Goal: Transaction & Acquisition: Purchase product/service

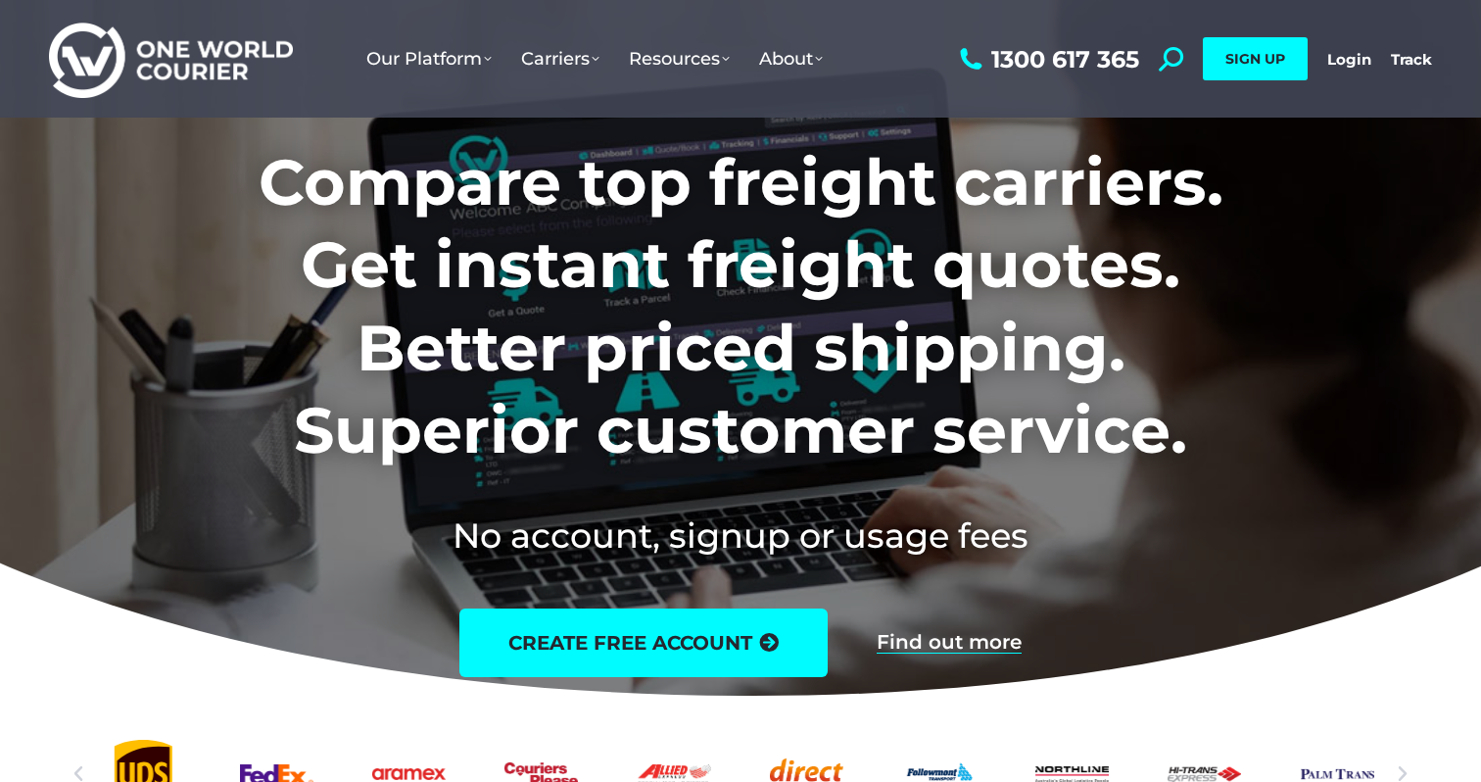
click at [1336, 45] on div "1300 617 365 Search: *** SIGN UP Login Login Track Track SIGN UP" at bounding box center [1193, 59] width 477 height 118
click at [1338, 56] on link "Login" at bounding box center [1349, 59] width 44 height 19
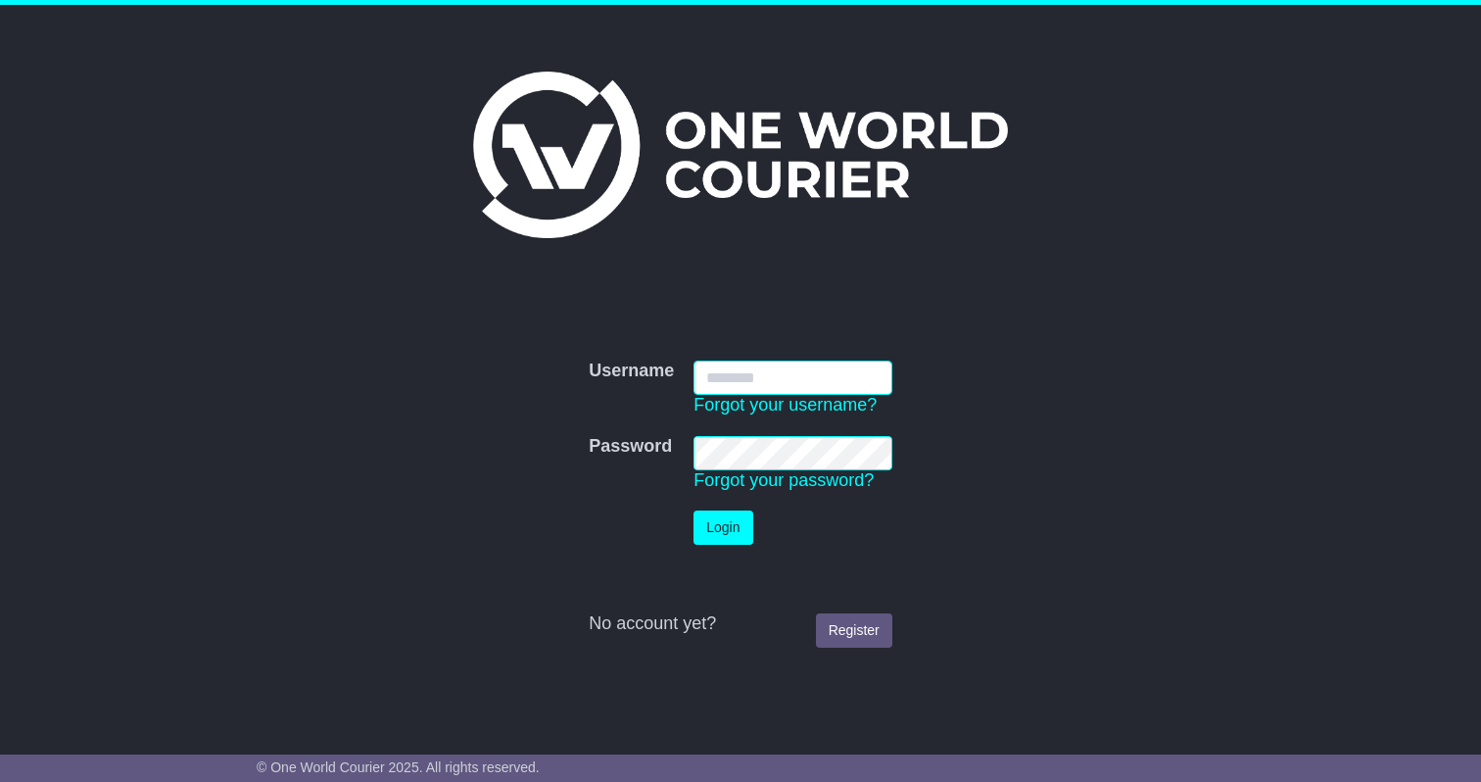
type input "**********"
click at [705, 530] on button "Login" at bounding box center [723, 527] width 59 height 34
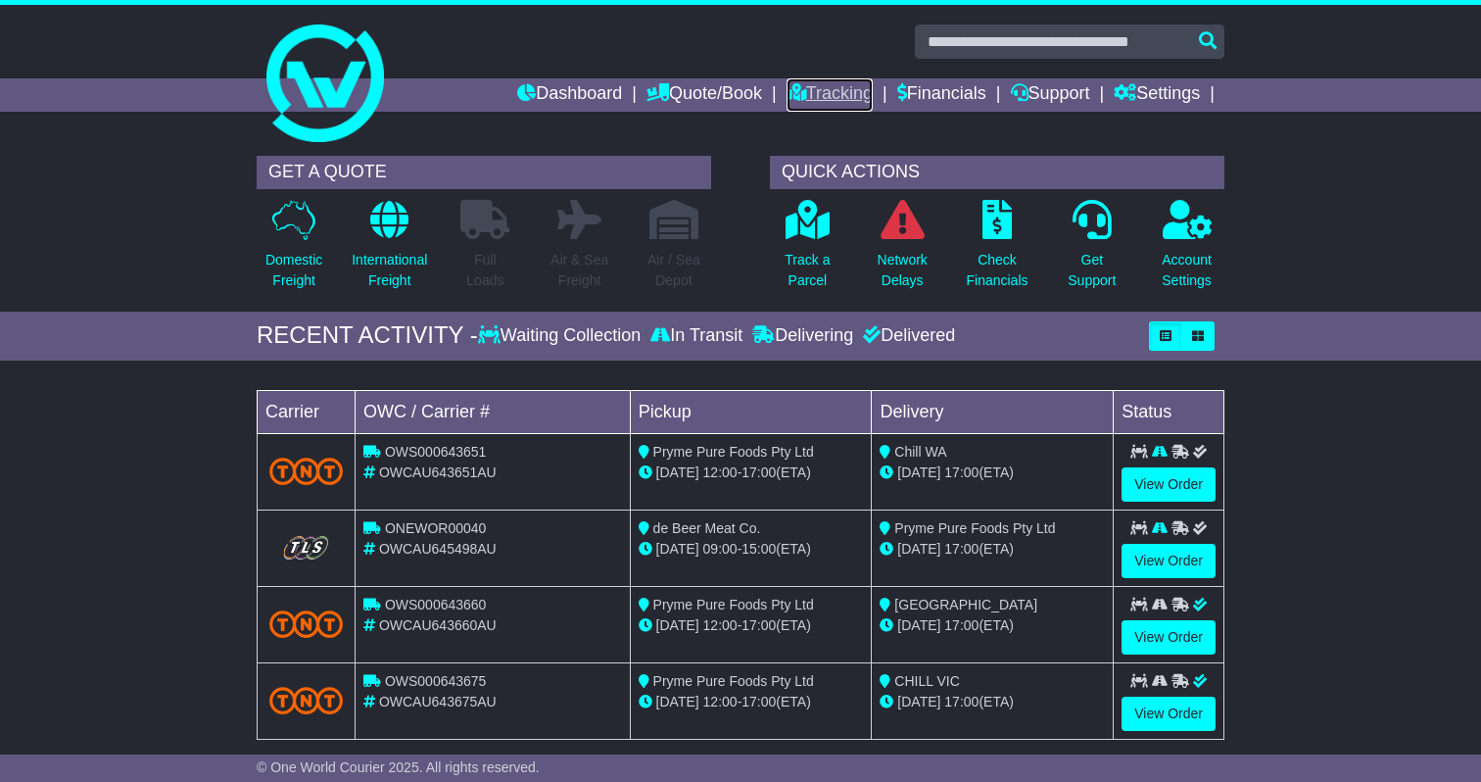
click at [811, 92] on link "Tracking" at bounding box center [830, 94] width 86 height 33
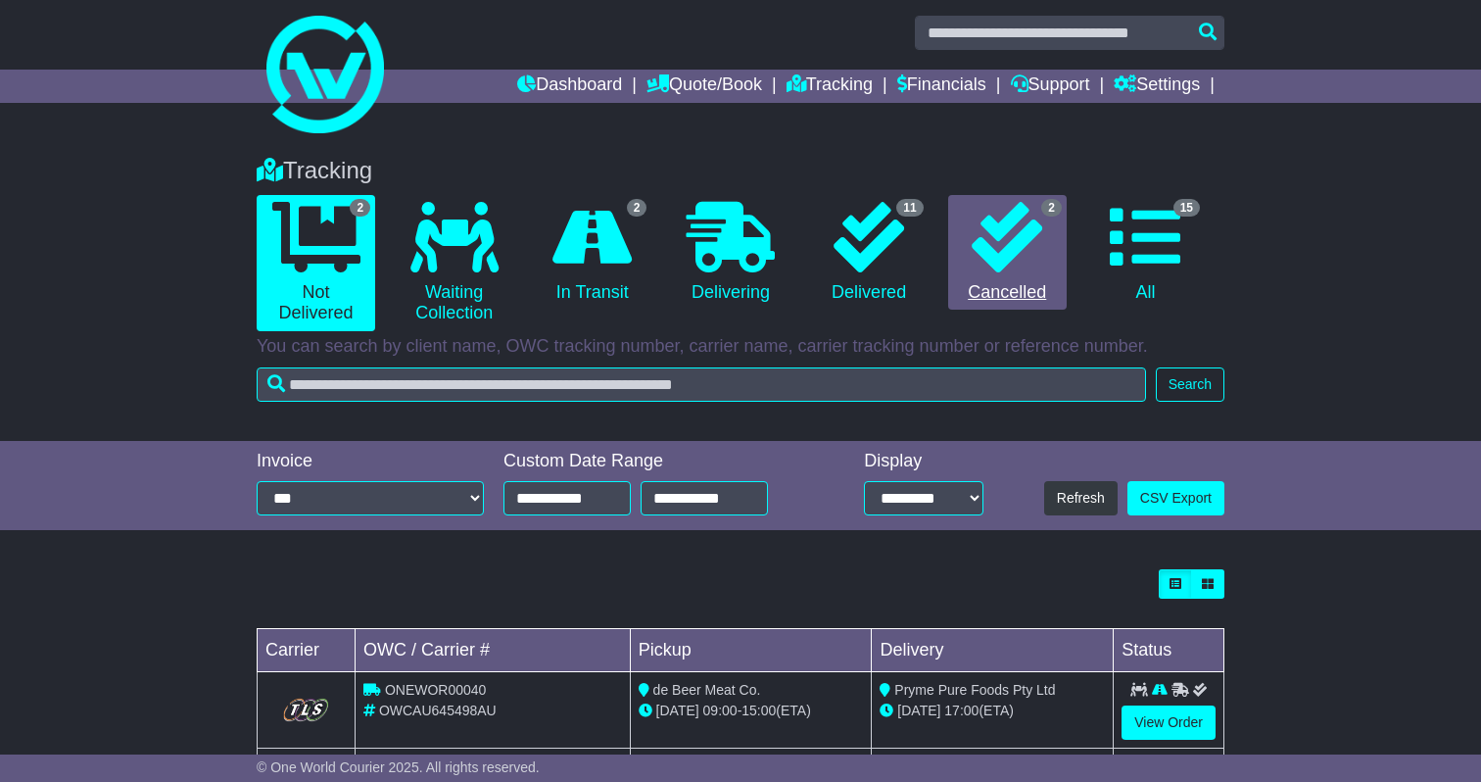
scroll to position [121, 0]
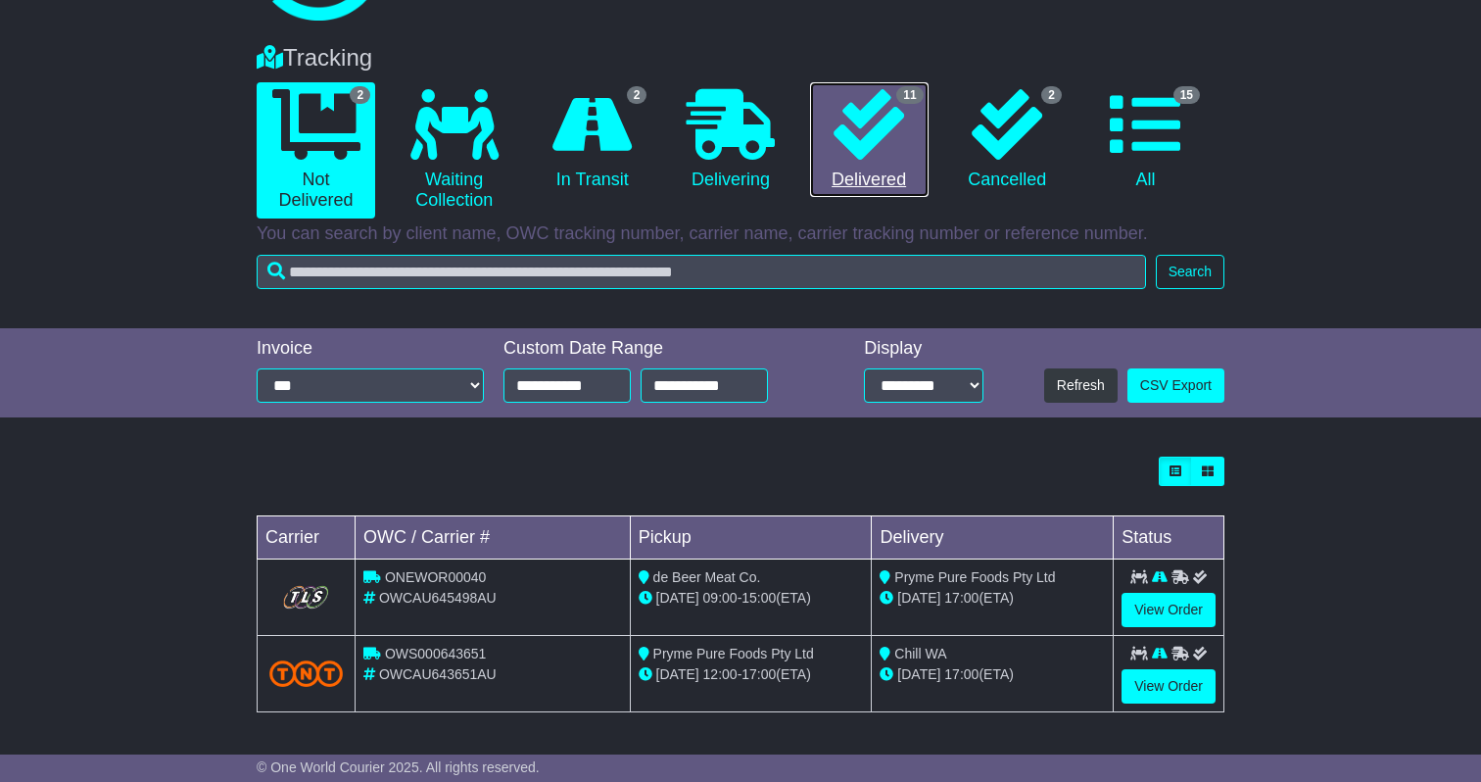
click at [897, 151] on icon at bounding box center [869, 124] width 71 height 71
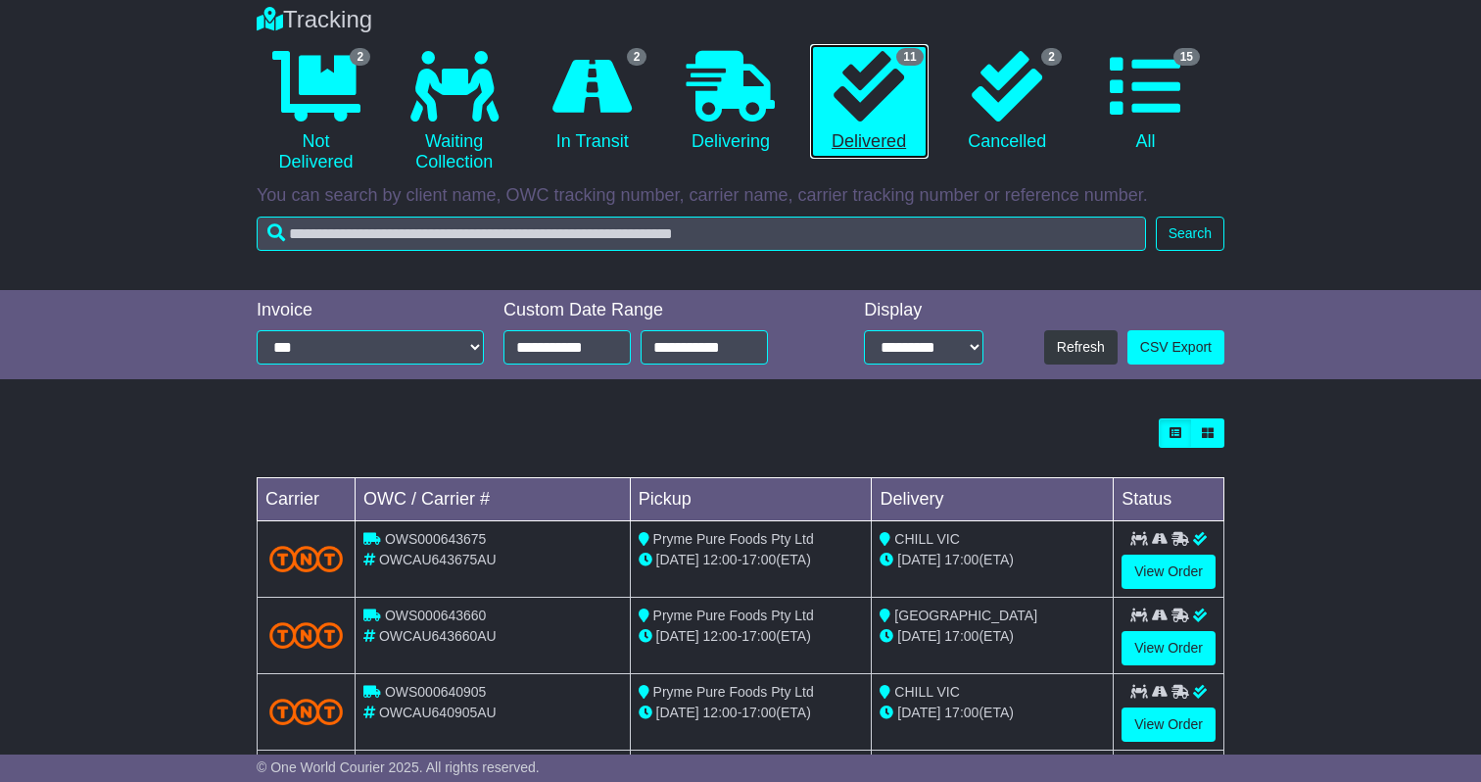
scroll to position [122, 0]
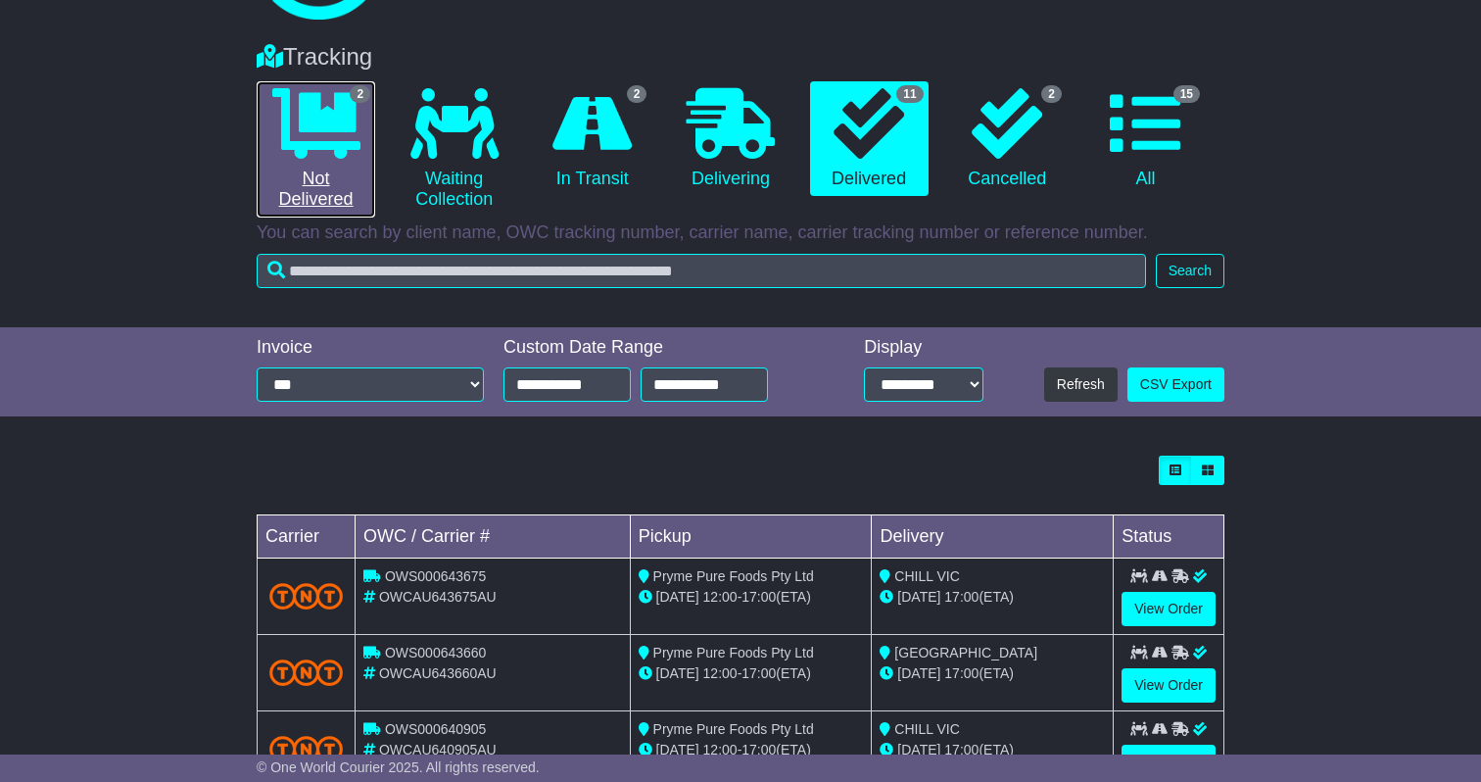
click at [284, 187] on link "2 Not Delivered" at bounding box center [316, 149] width 119 height 136
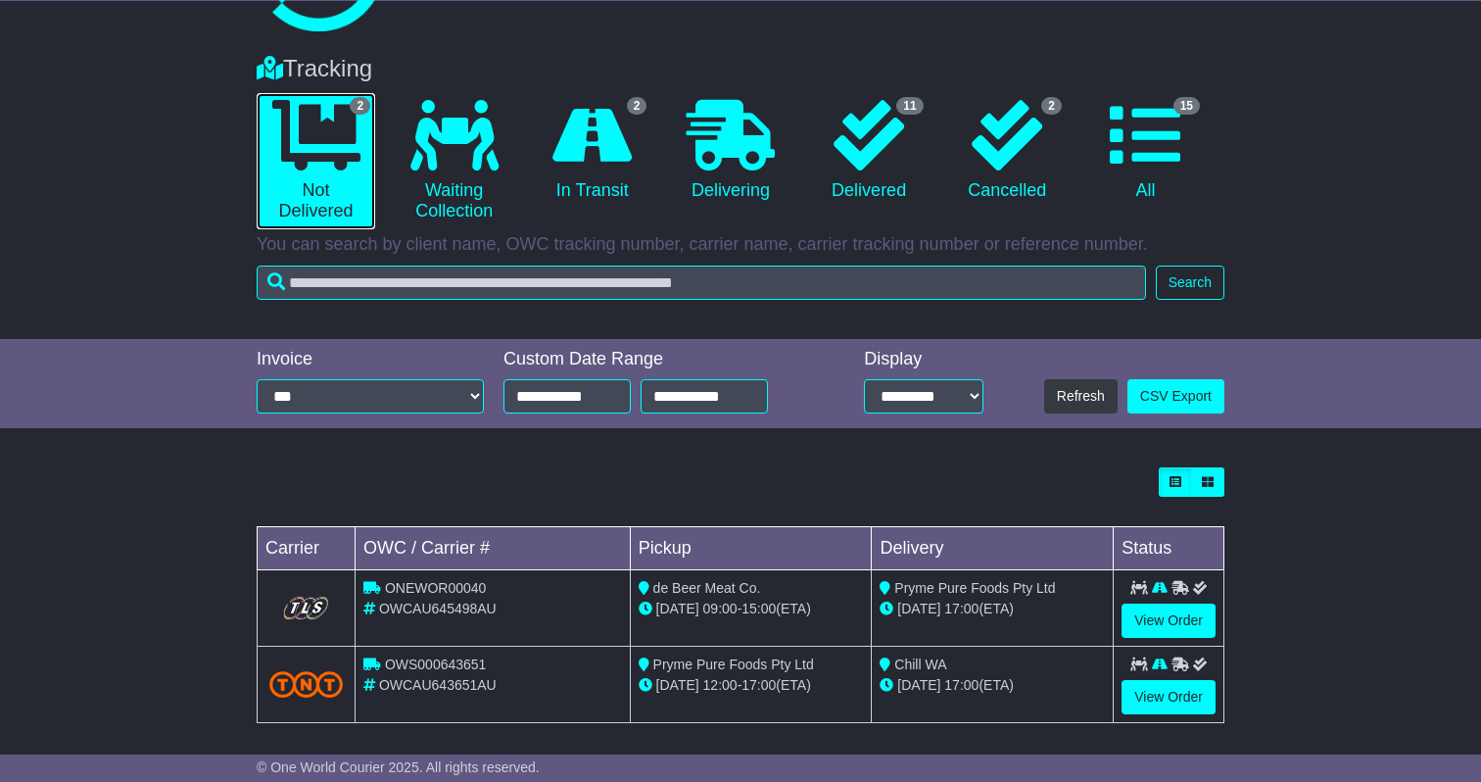
scroll to position [121, 0]
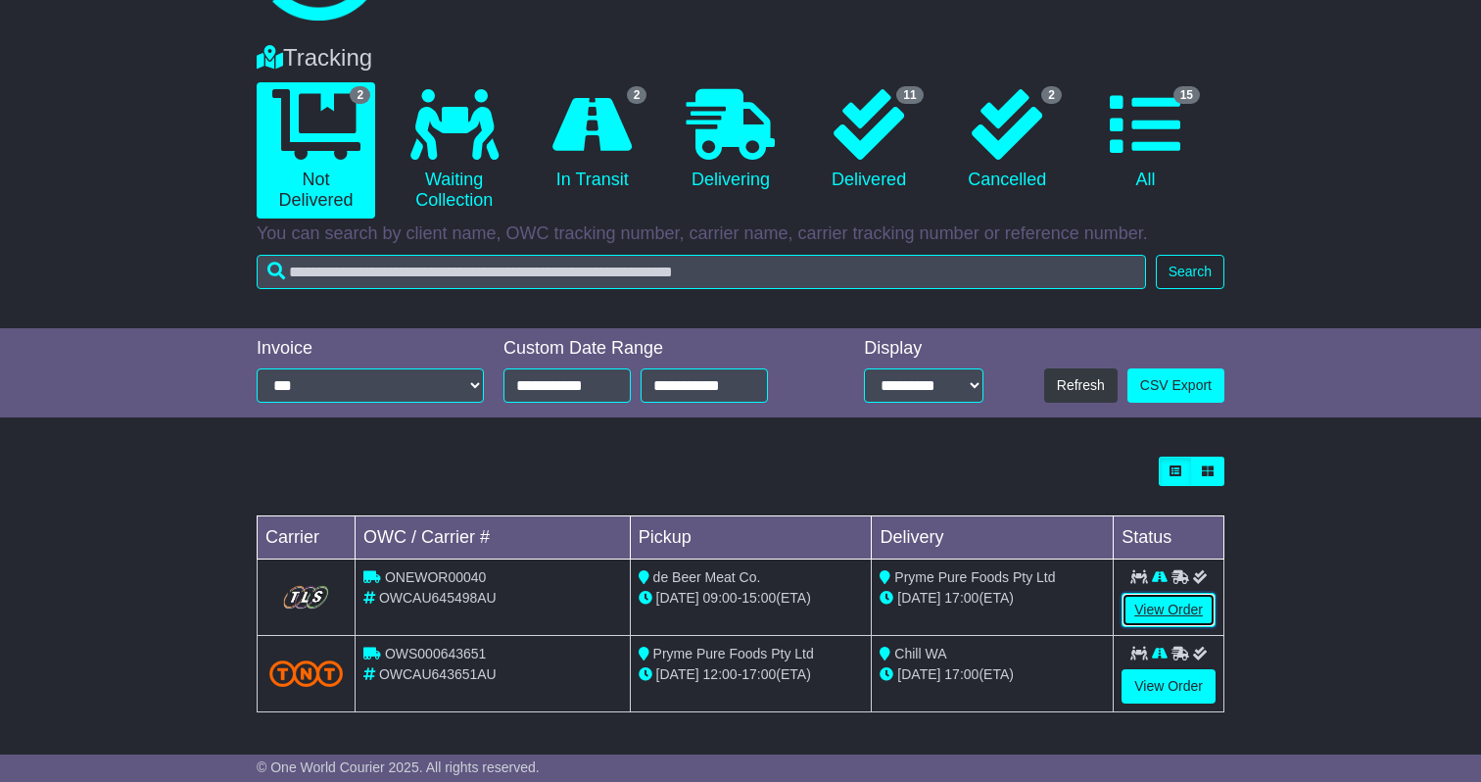
click at [1165, 598] on link "View Order" at bounding box center [1169, 610] width 94 height 34
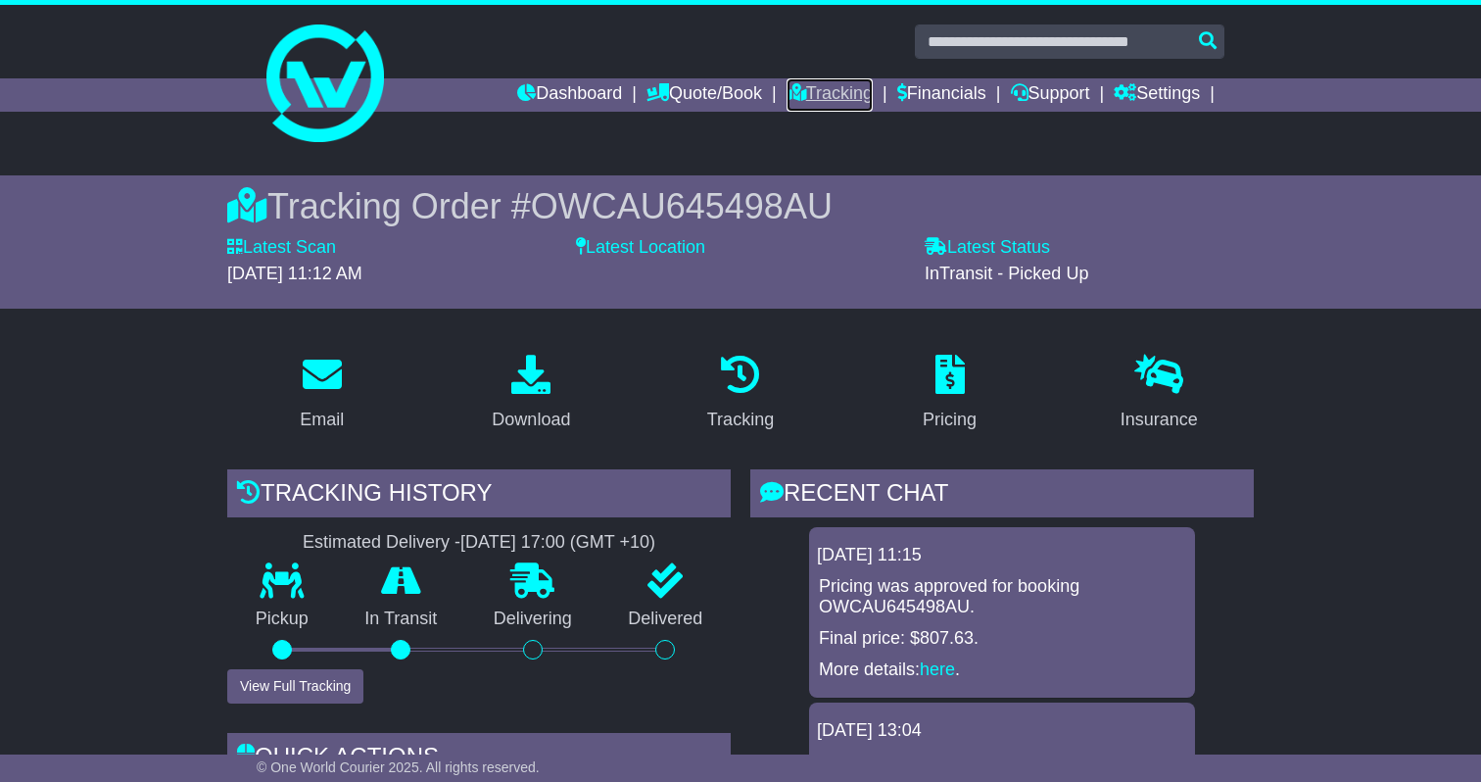
click at [823, 83] on link "Tracking" at bounding box center [830, 94] width 86 height 33
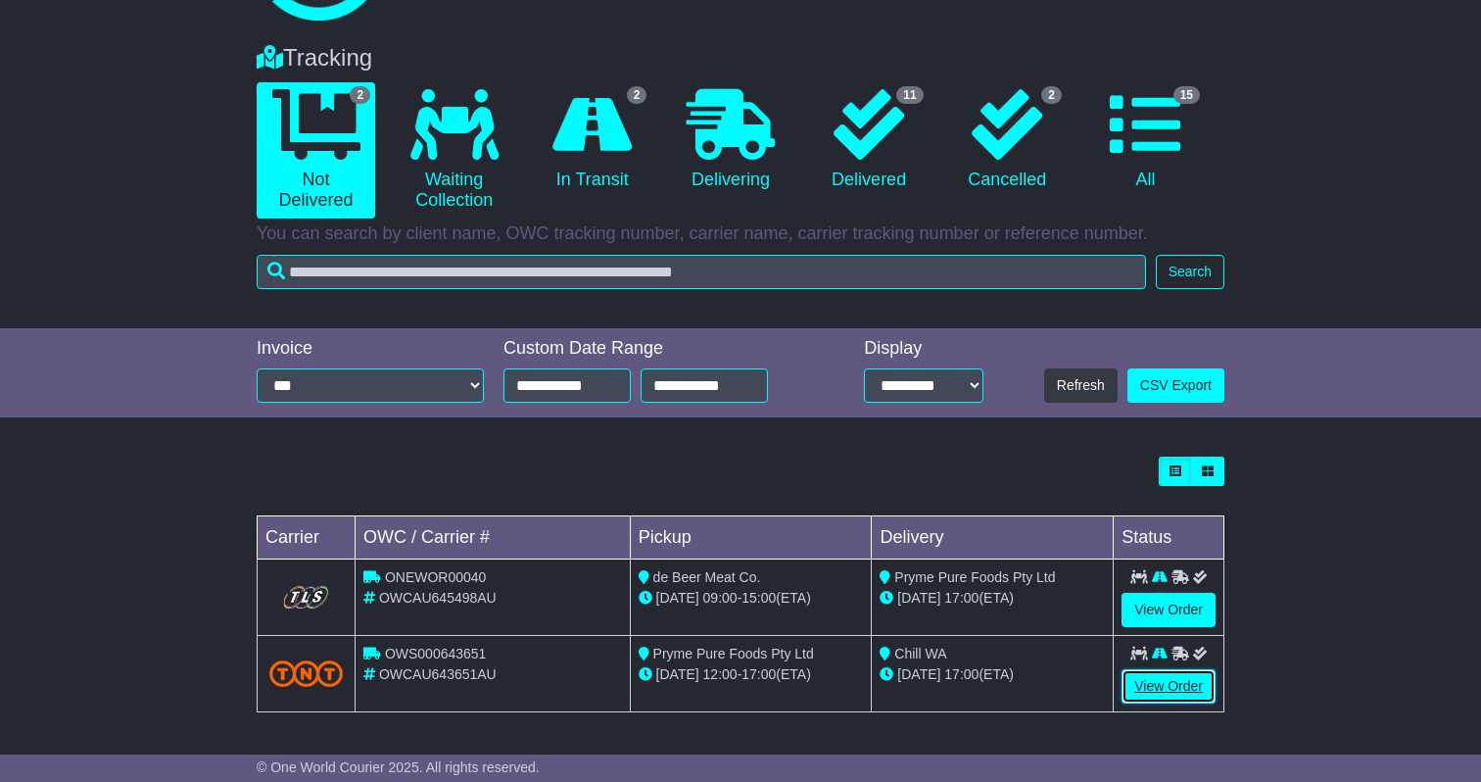
click at [1179, 697] on link "View Order" at bounding box center [1169, 686] width 94 height 34
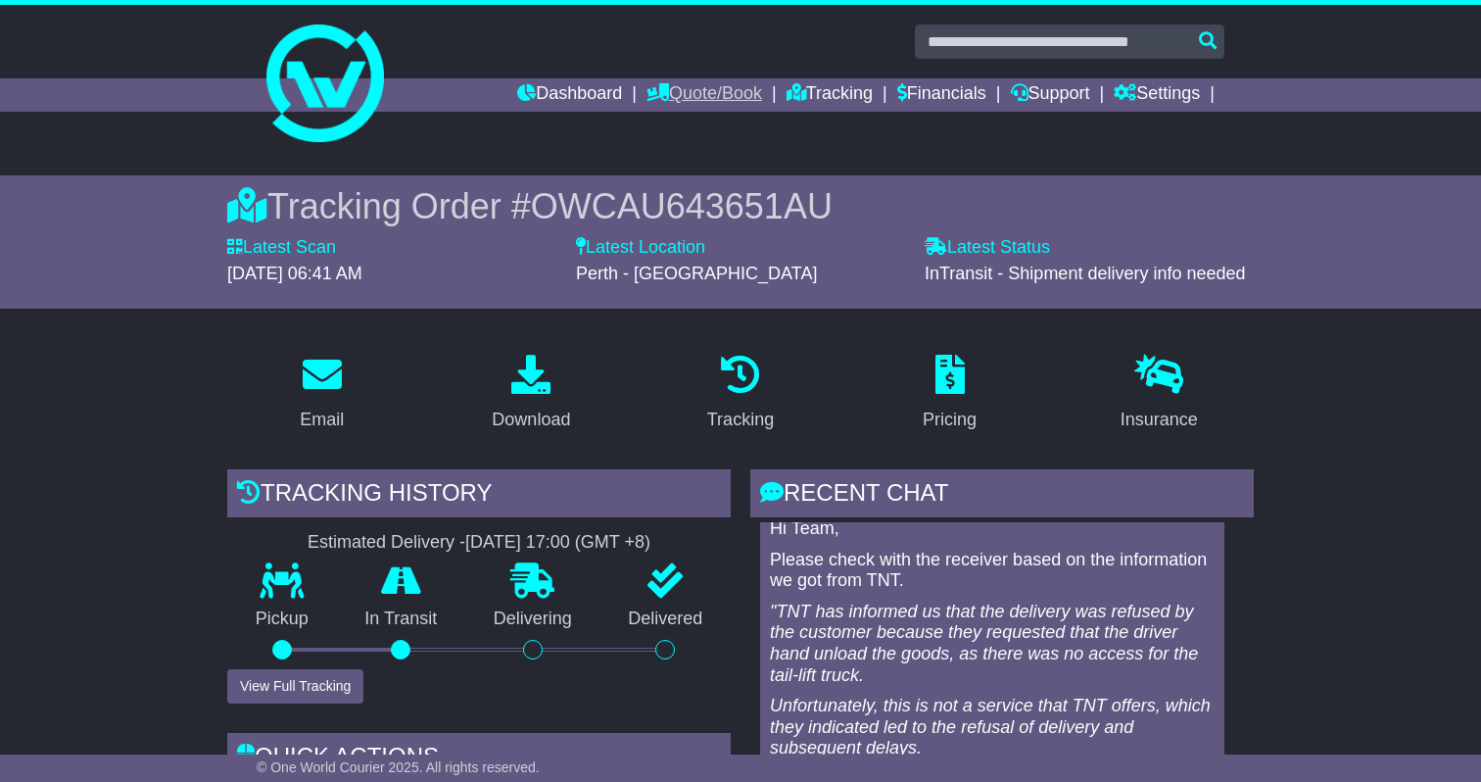
click at [700, 107] on link "Quote/Book" at bounding box center [704, 94] width 116 height 33
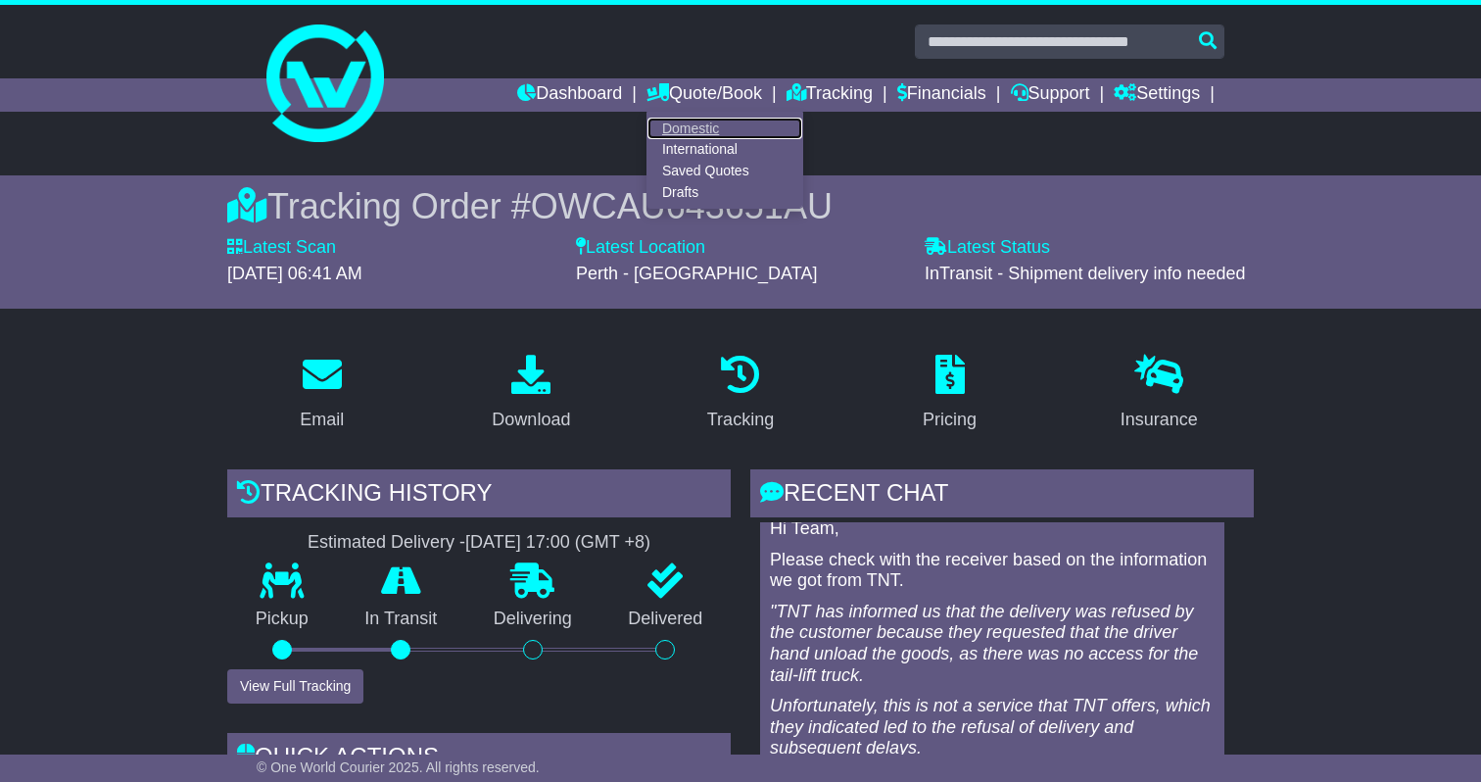
click at [692, 132] on link "Domestic" at bounding box center [724, 129] width 155 height 22
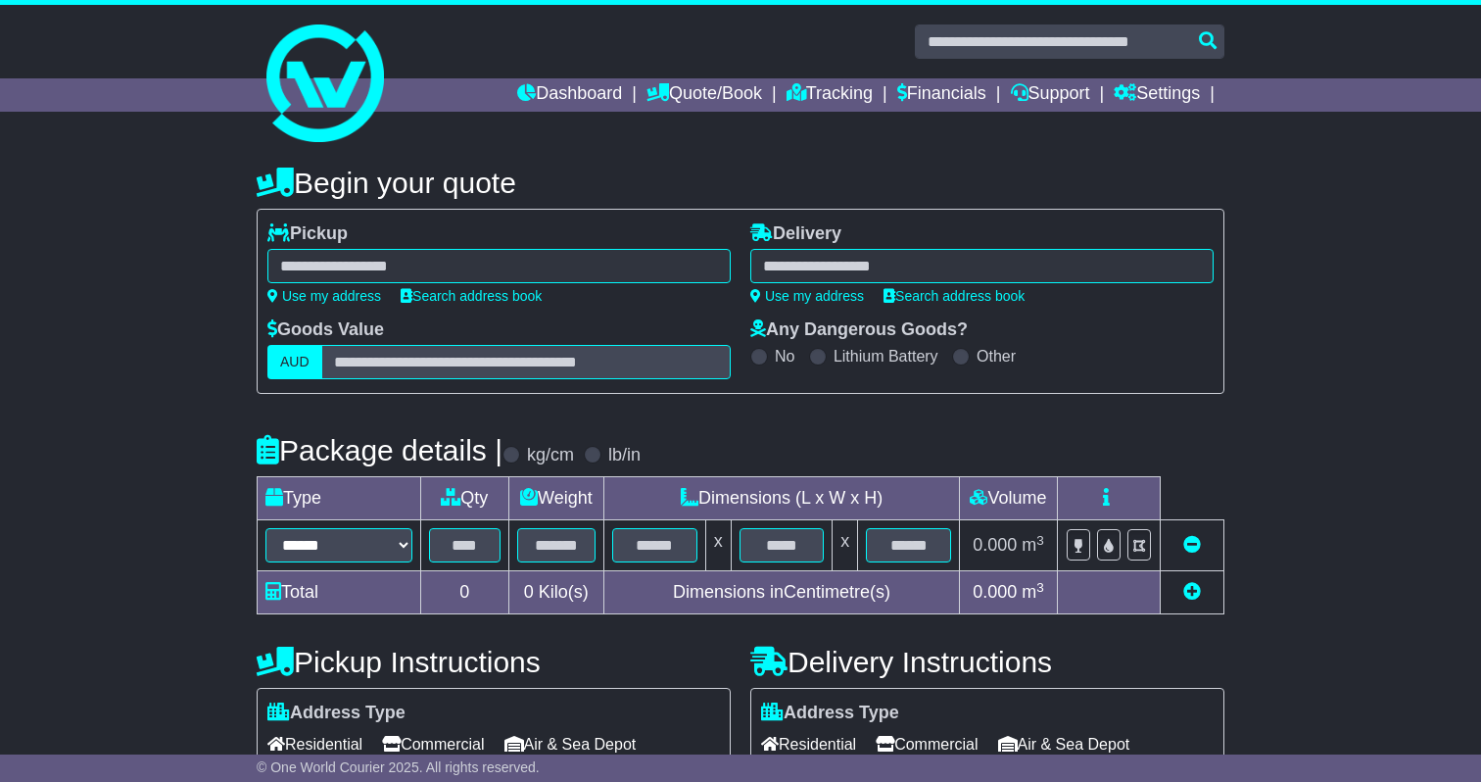
scroll to position [213, 0]
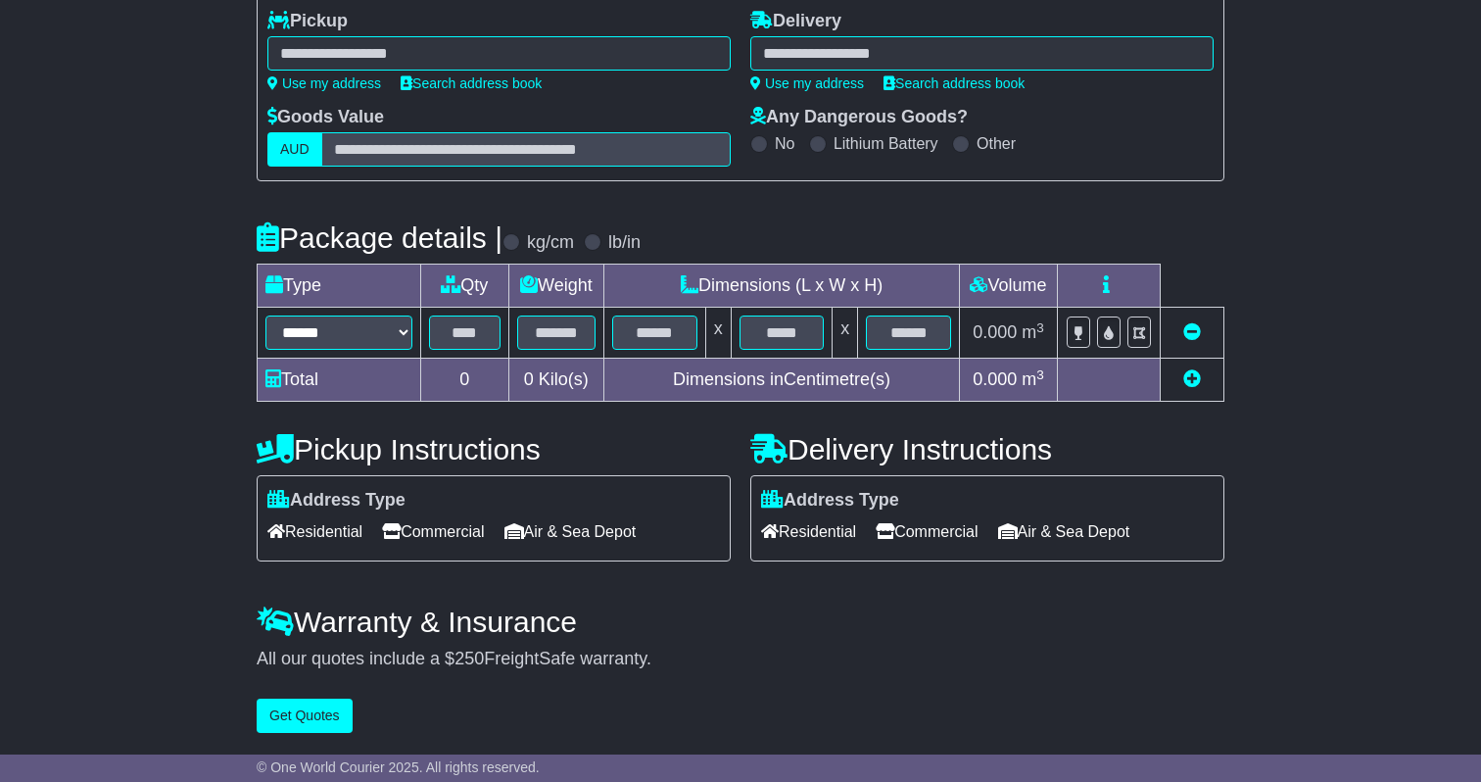
click at [1086, 538] on span "Air & Sea Depot" at bounding box center [1064, 531] width 132 height 30
click at [913, 544] on span "Commercial" at bounding box center [927, 531] width 102 height 30
click at [809, 532] on span "Residential" at bounding box center [808, 531] width 95 height 30
click at [934, 528] on span "Commercial" at bounding box center [927, 531] width 102 height 30
click at [389, 338] on select "****** ****** *** ******** ***** **** **** ****** *** *******" at bounding box center [338, 332] width 147 height 34
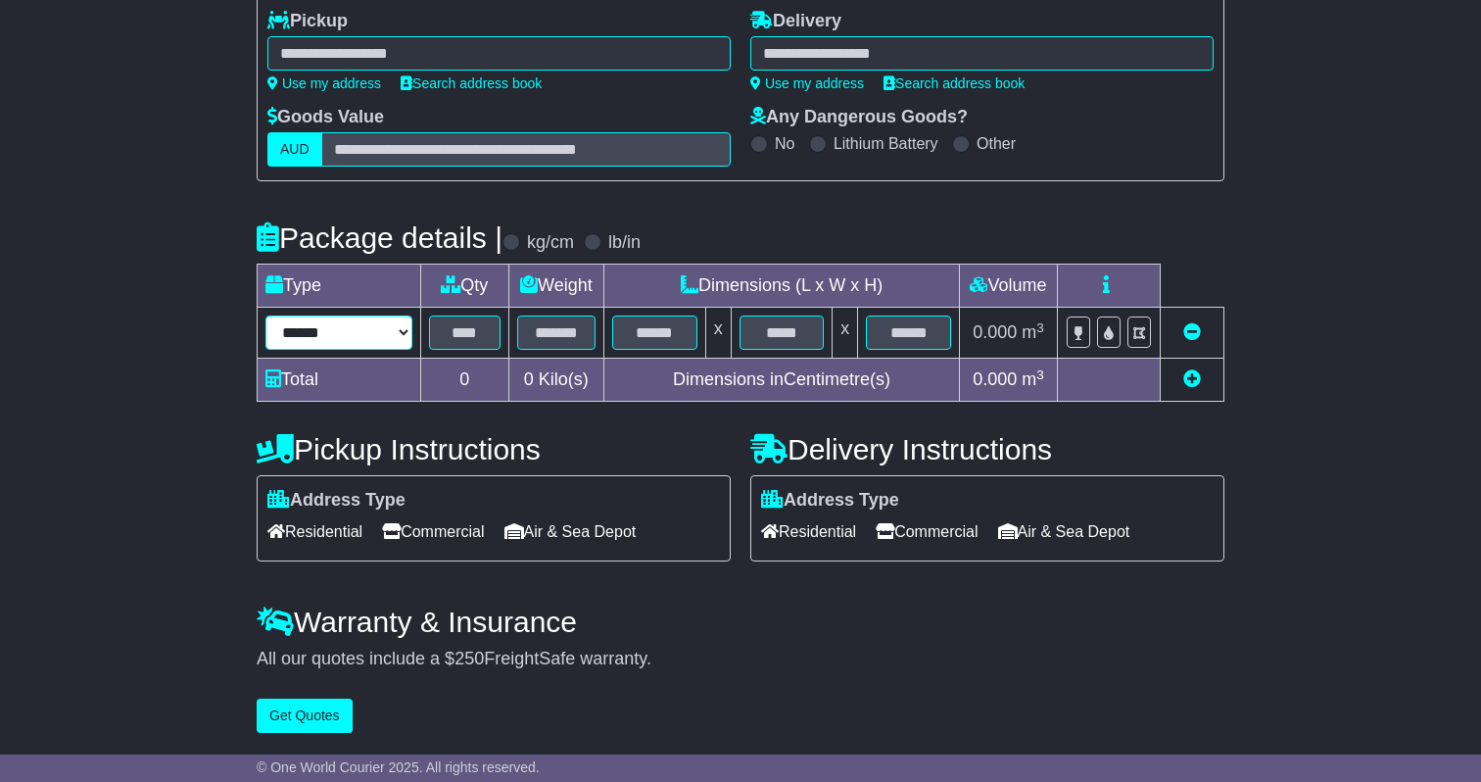
select select "*****"
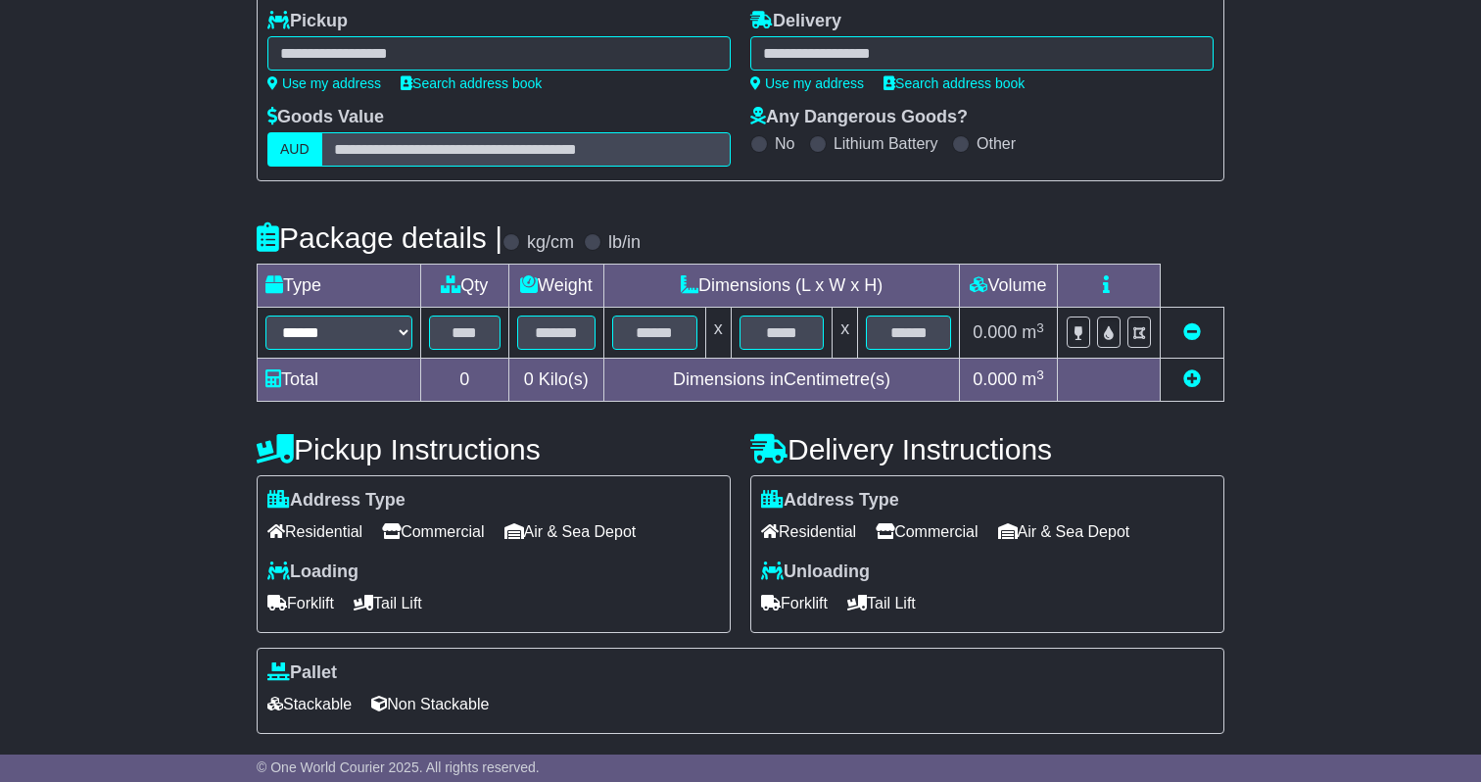
click at [1117, 526] on span "Air & Sea Depot" at bounding box center [1064, 531] width 132 height 30
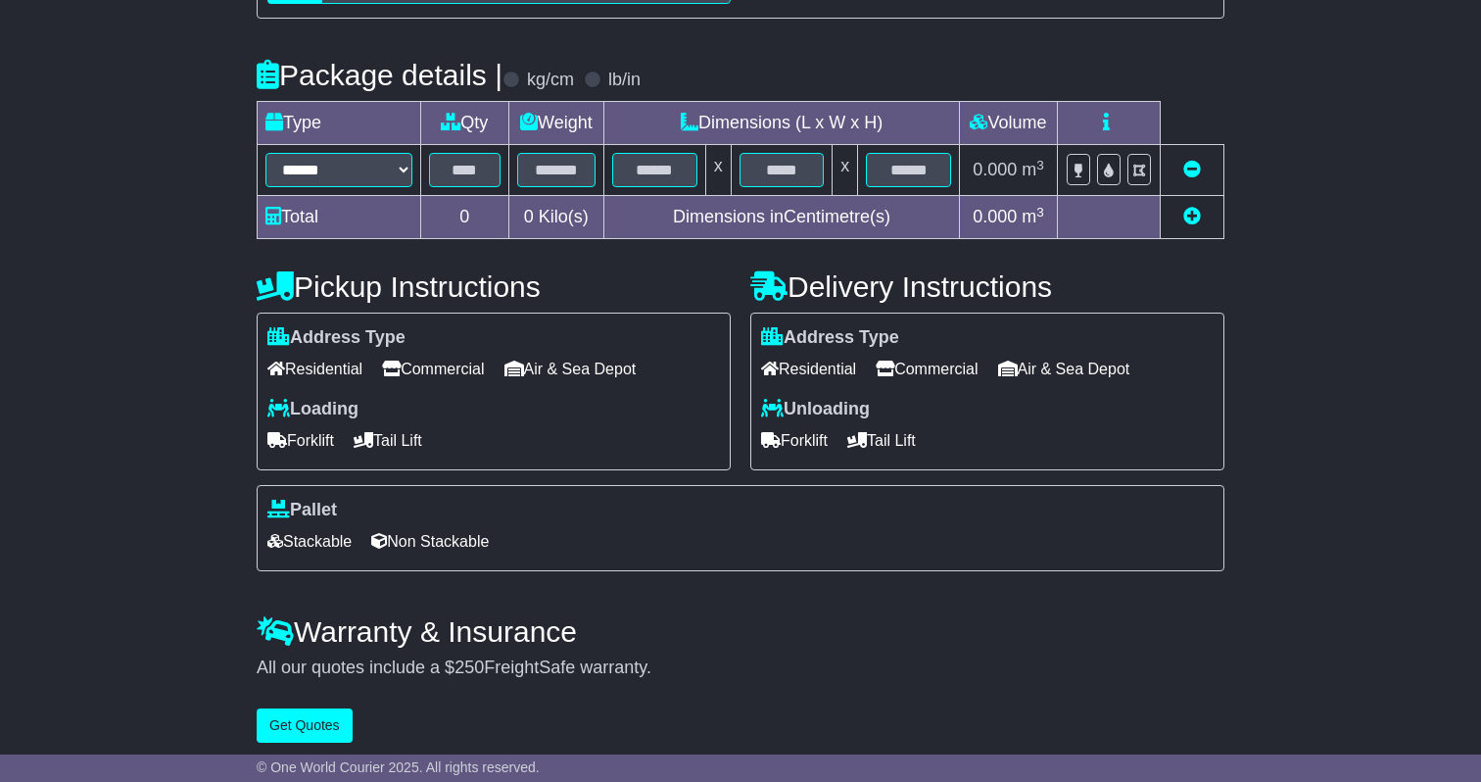
scroll to position [376, 0]
click at [978, 364] on span "Commercial" at bounding box center [927, 368] width 102 height 30
click at [1078, 373] on span "Air & Sea Depot" at bounding box center [1064, 368] width 132 height 30
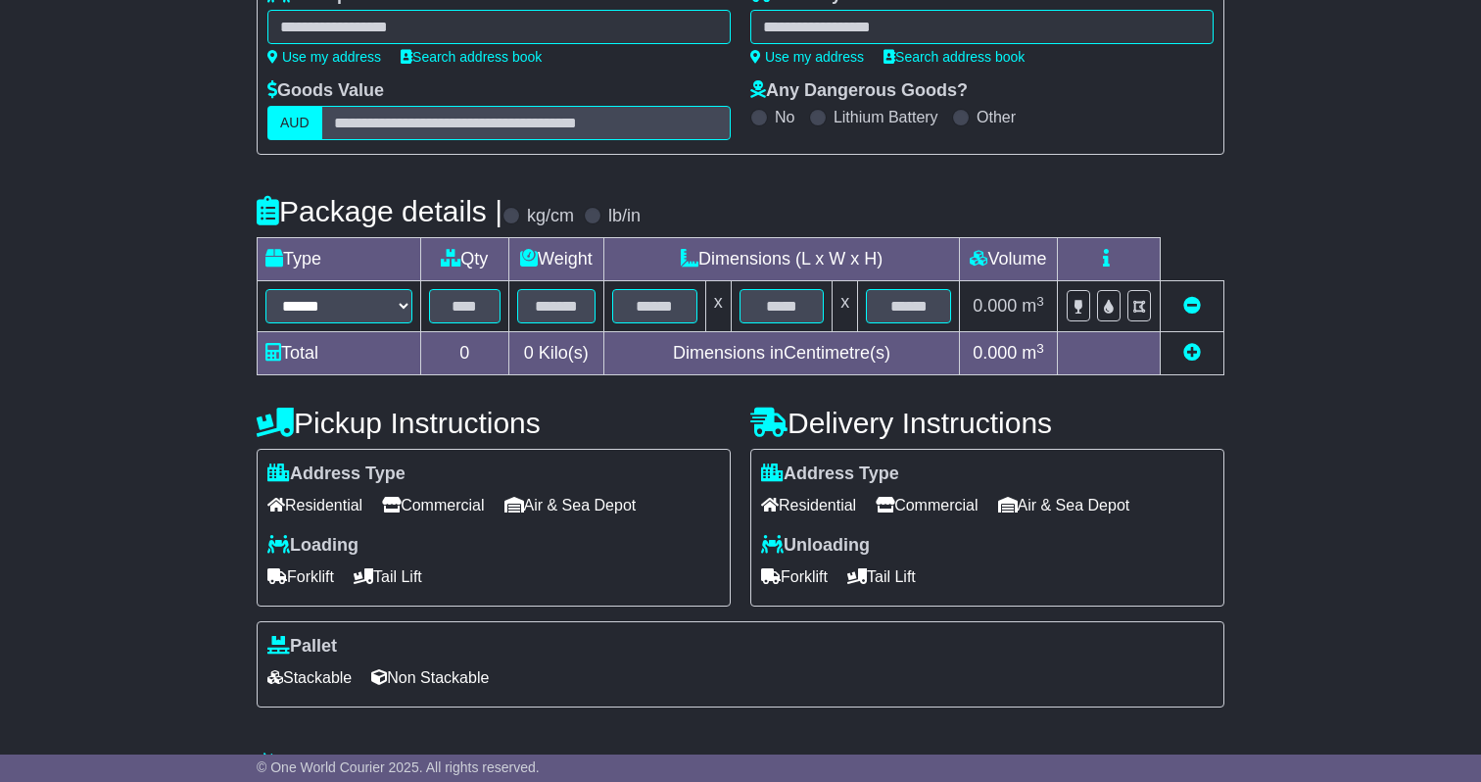
scroll to position [0, 0]
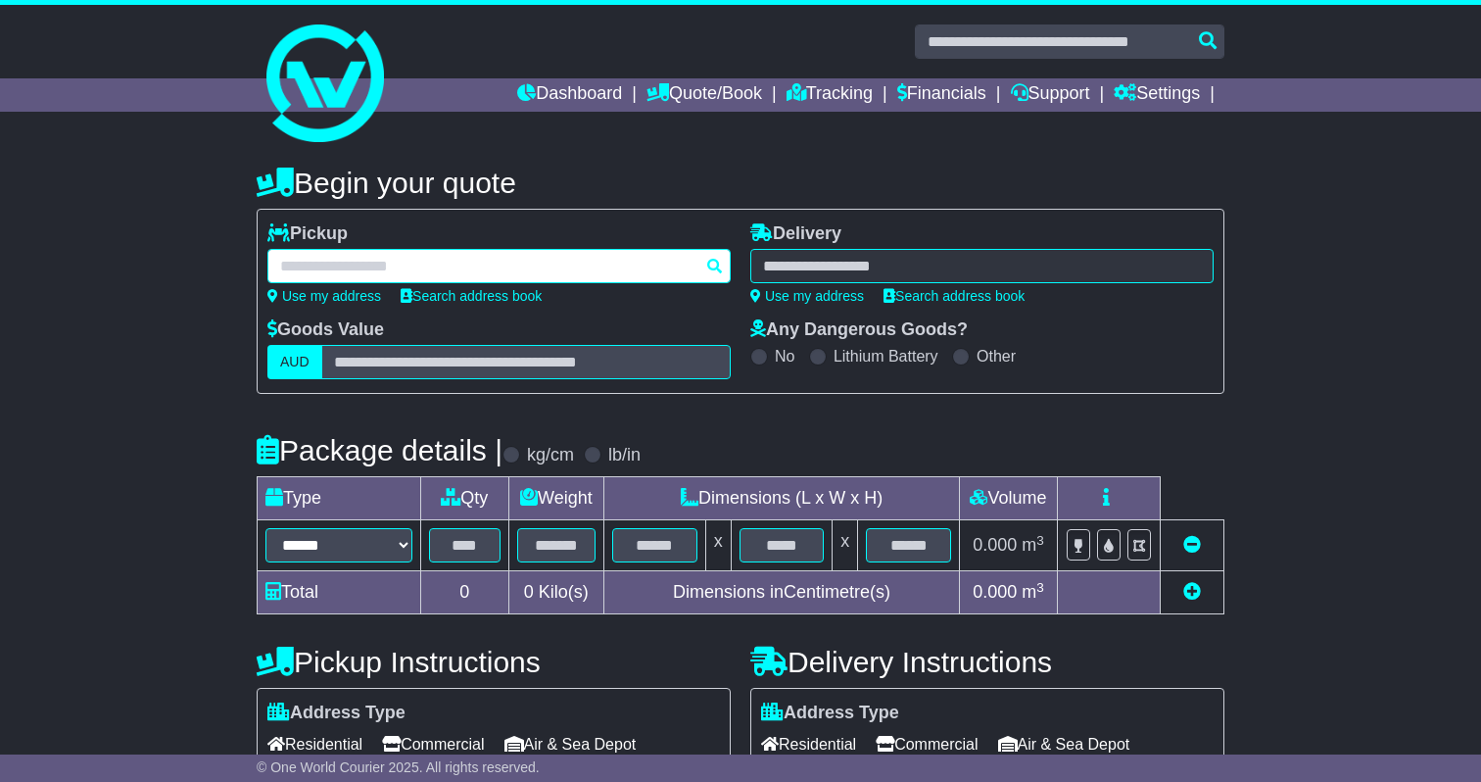
click at [513, 278] on div at bounding box center [498, 266] width 463 height 34
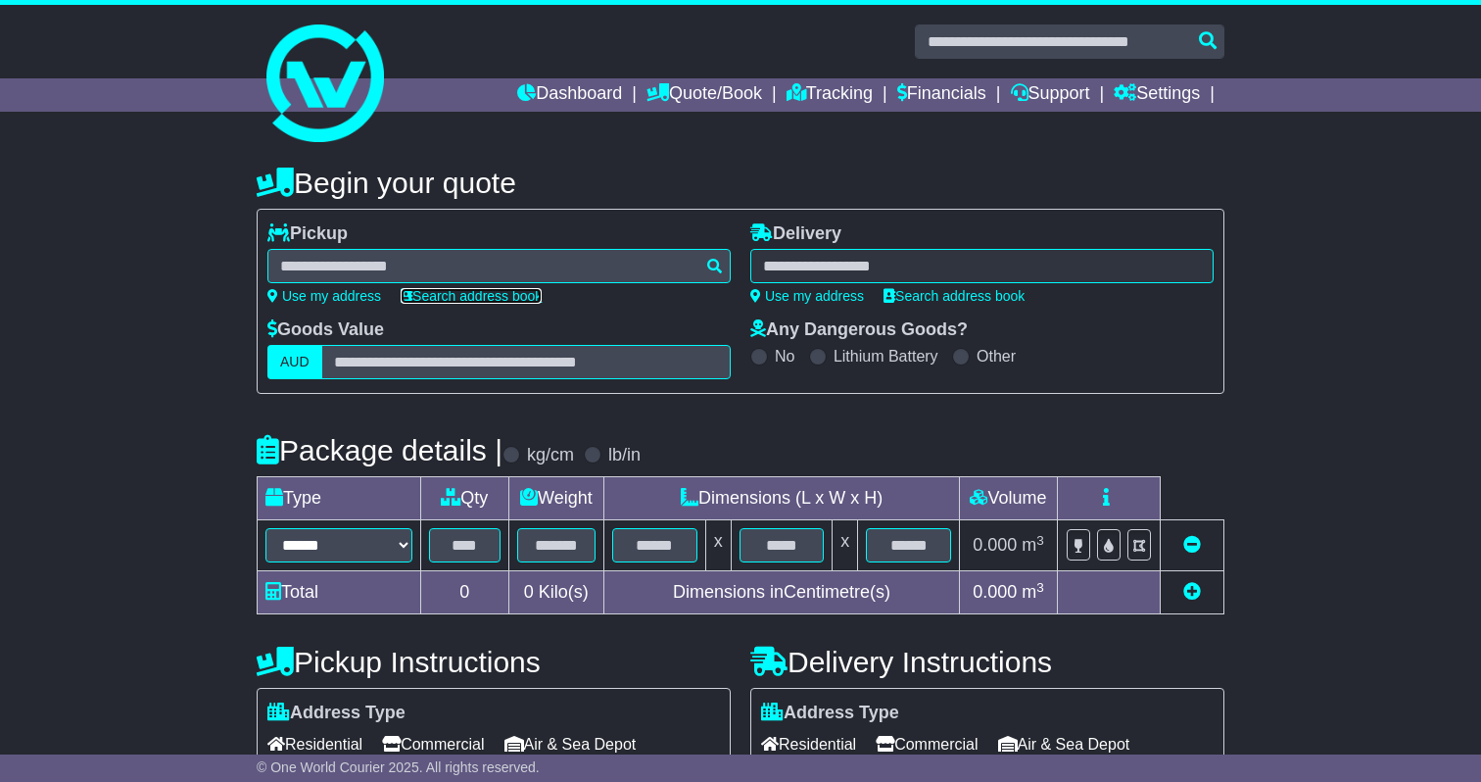
click at [467, 299] on link "Search address book" at bounding box center [471, 296] width 141 height 16
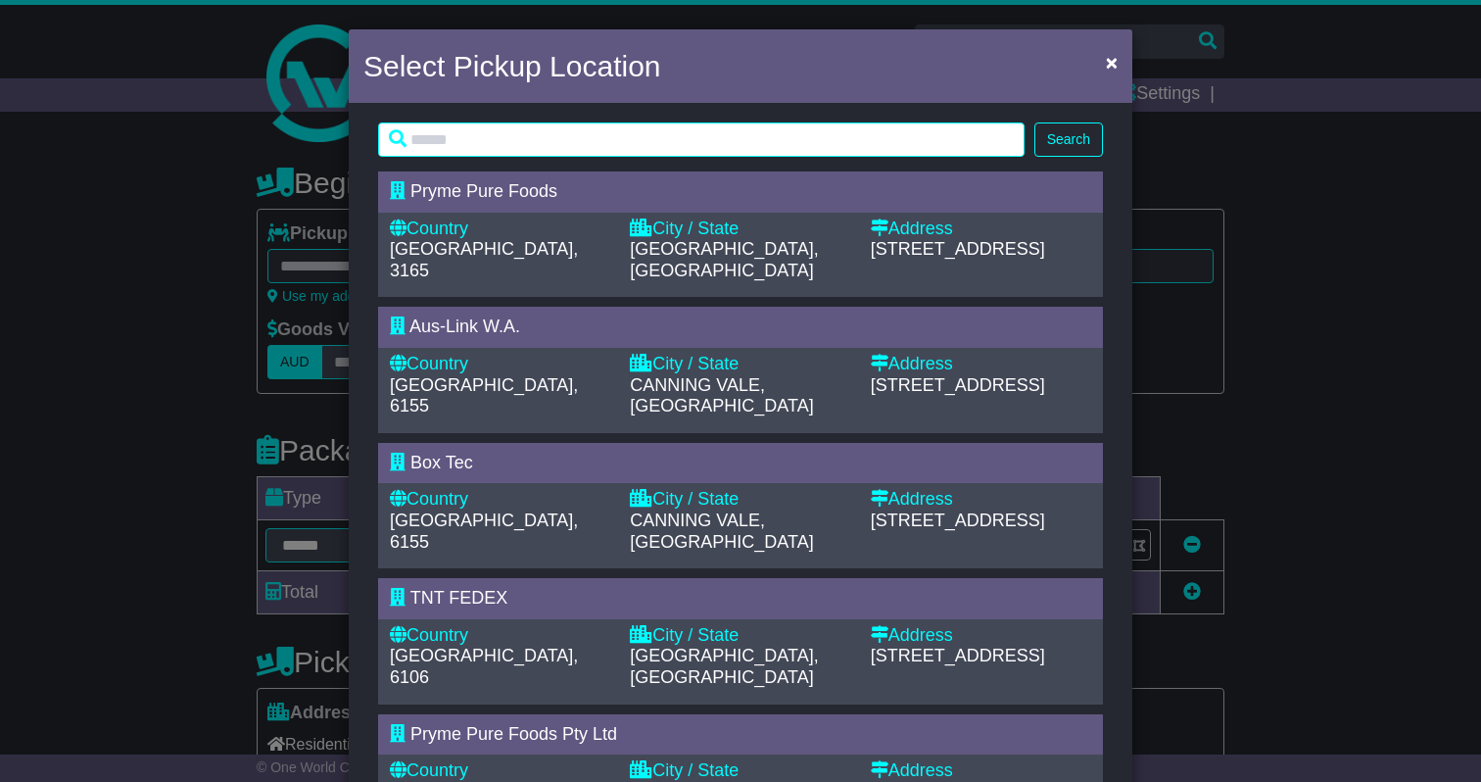
type input "**********"
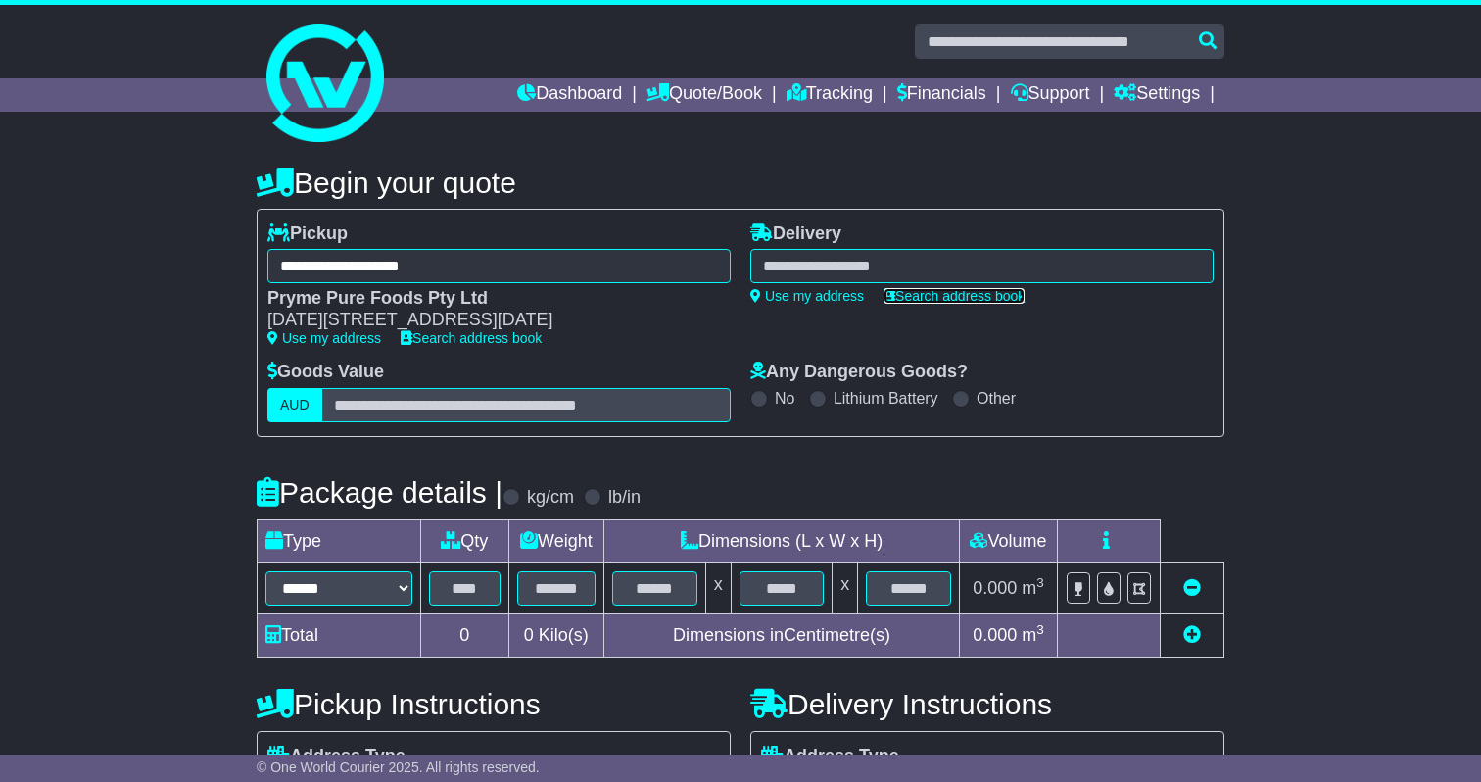
click at [948, 290] on link "Search address book" at bounding box center [954, 296] width 141 height 16
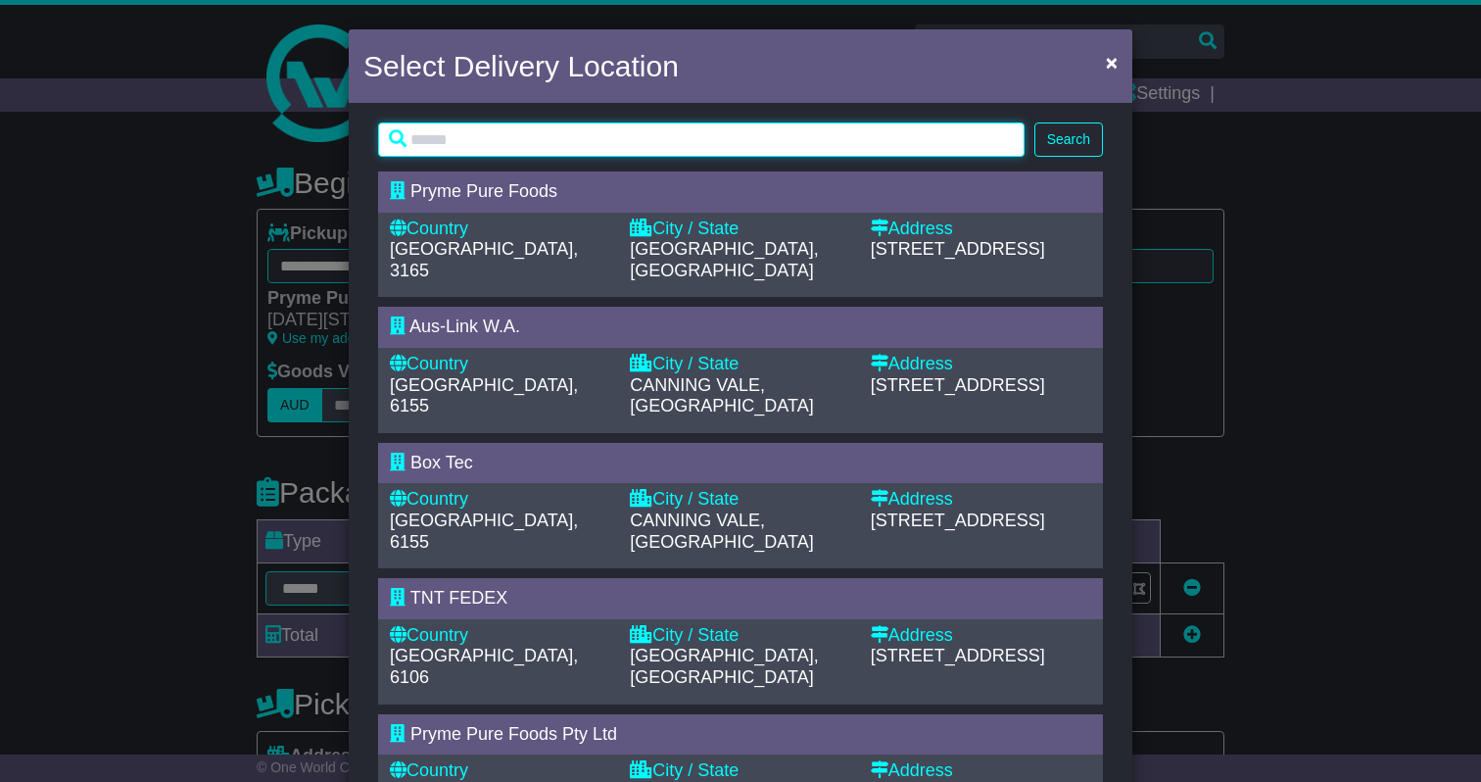
click at [678, 152] on input "text" at bounding box center [701, 139] width 646 height 34
type input "*****"
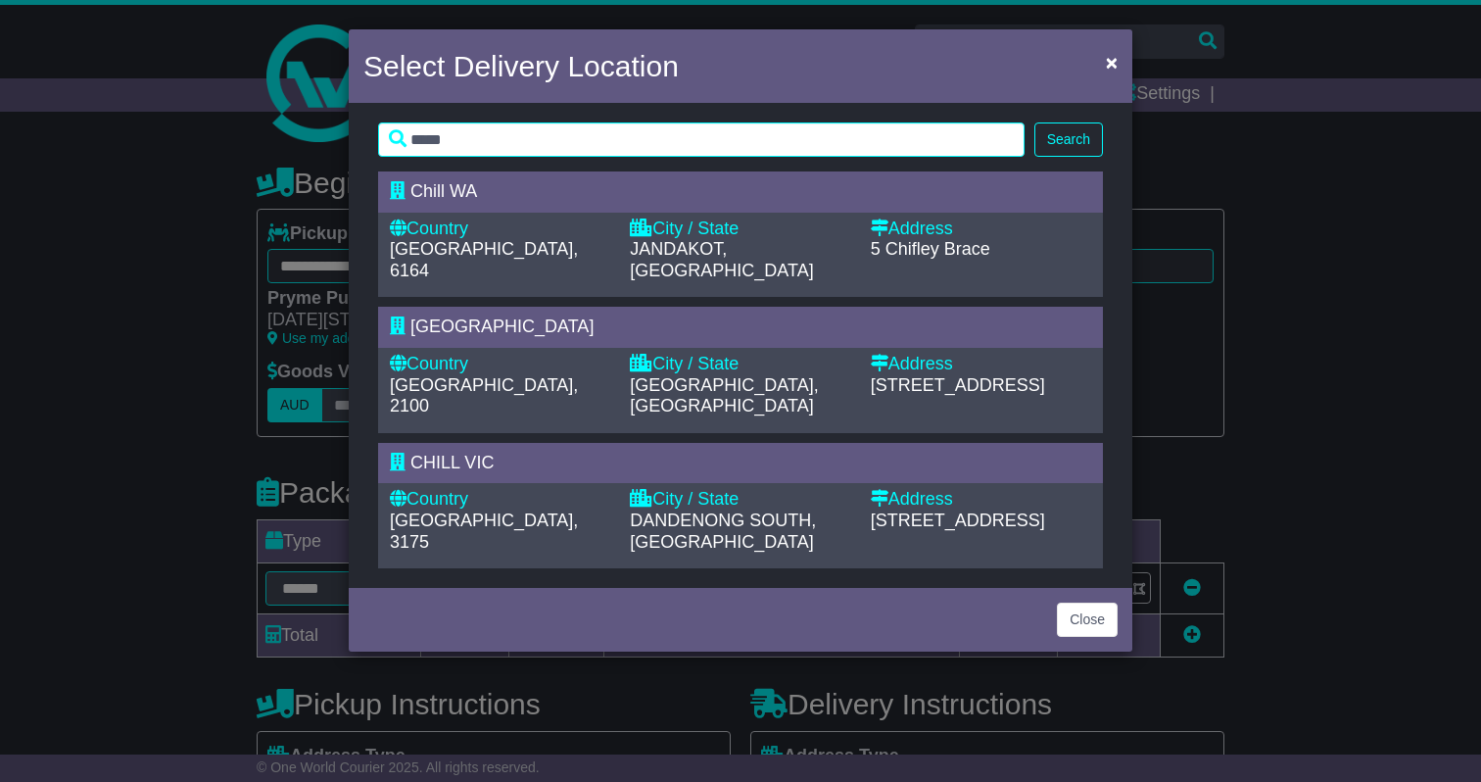
click at [775, 236] on div "City / State" at bounding box center [740, 229] width 220 height 22
type input "**********"
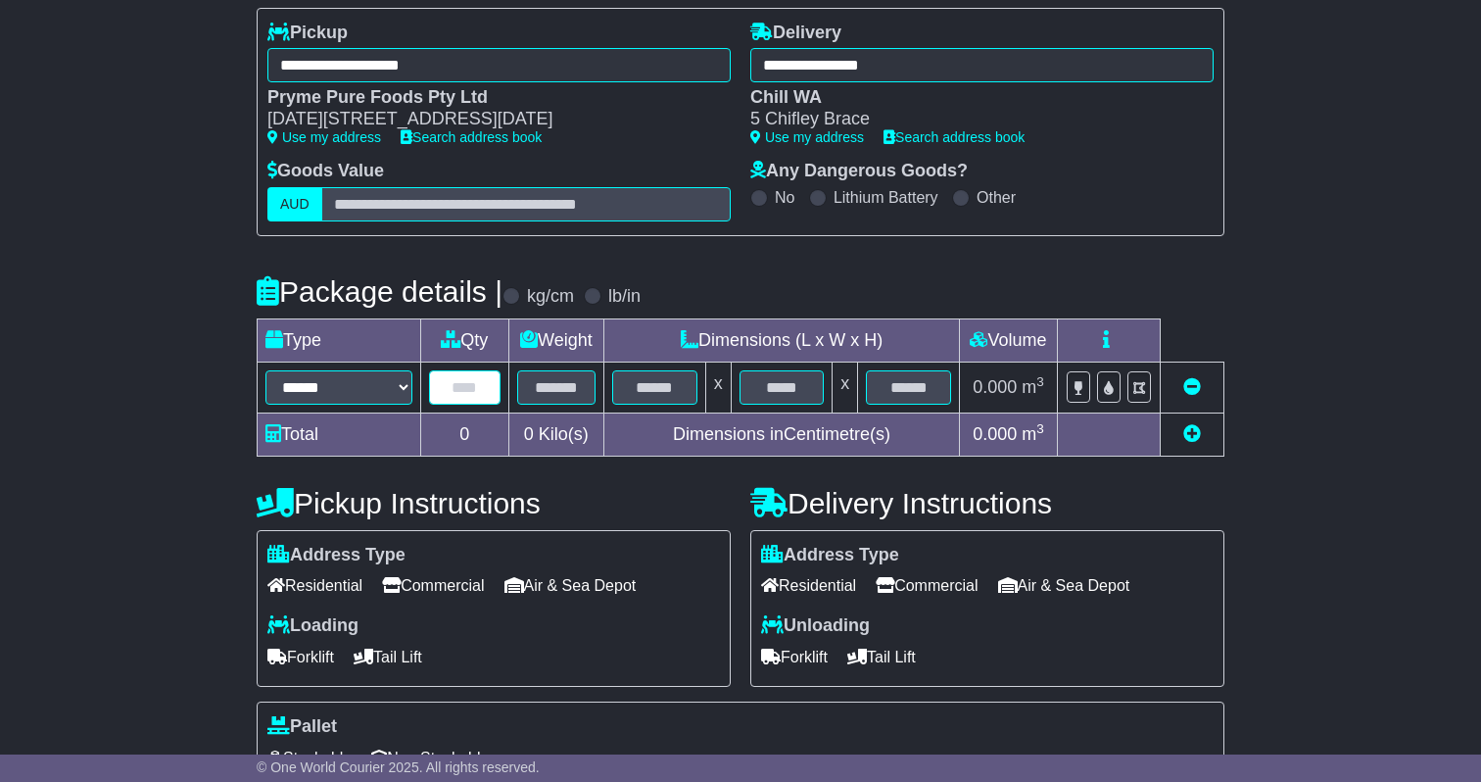
scroll to position [202, 0]
click at [492, 394] on input "text" at bounding box center [465, 386] width 72 height 34
type input "*"
click at [582, 393] on input "text" at bounding box center [556, 386] width 79 height 34
type input "***"
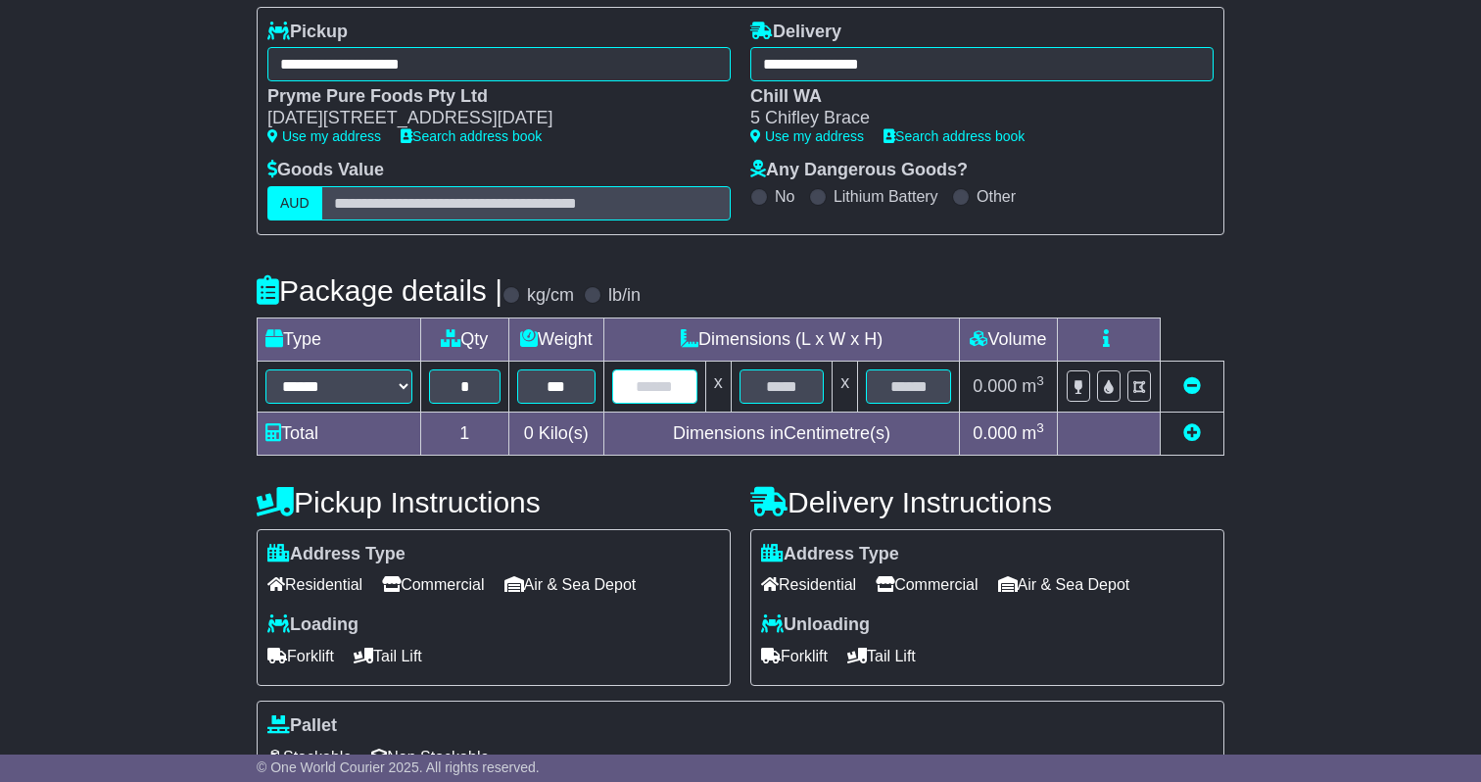
click at [649, 391] on input "text" at bounding box center [654, 386] width 85 height 34
type input "***"
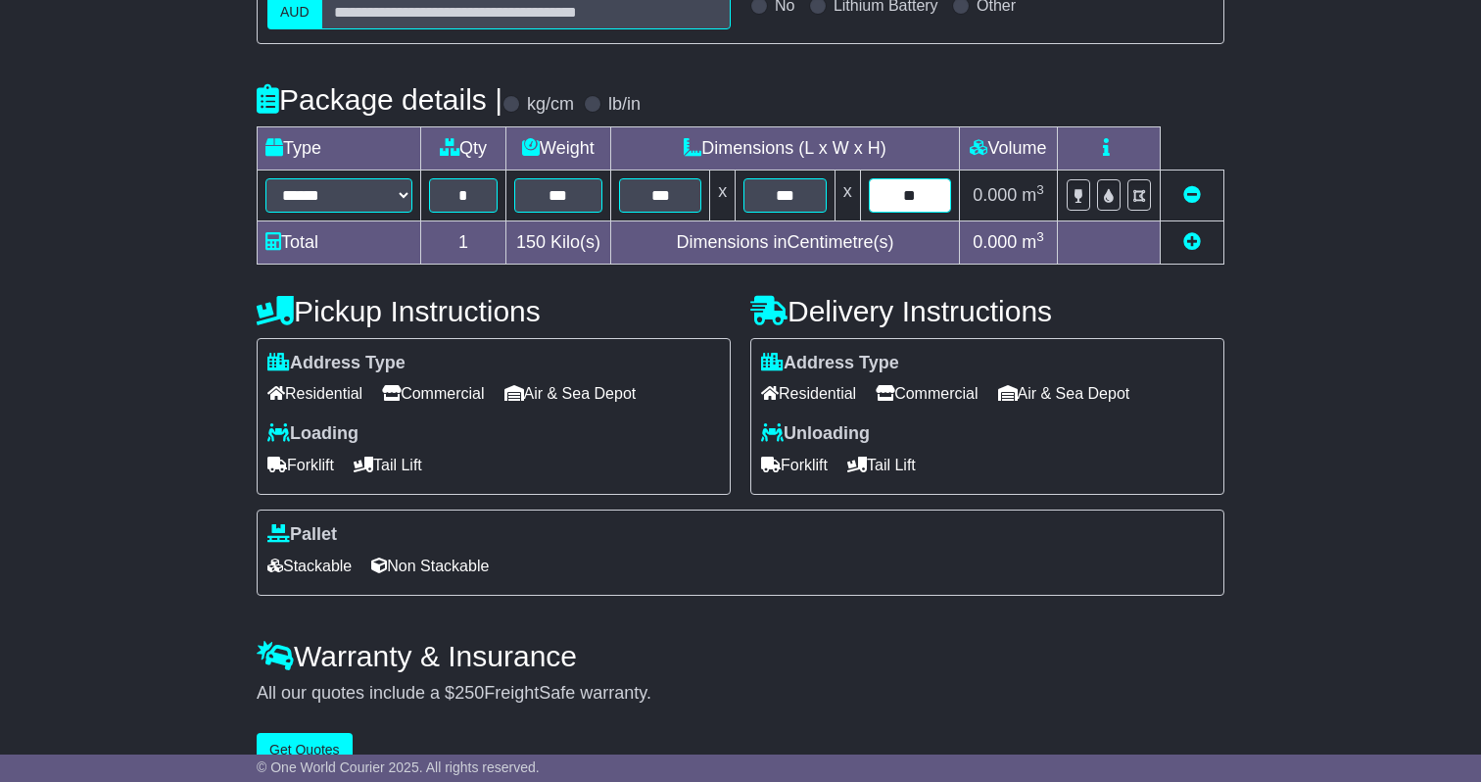
scroll to position [395, 0]
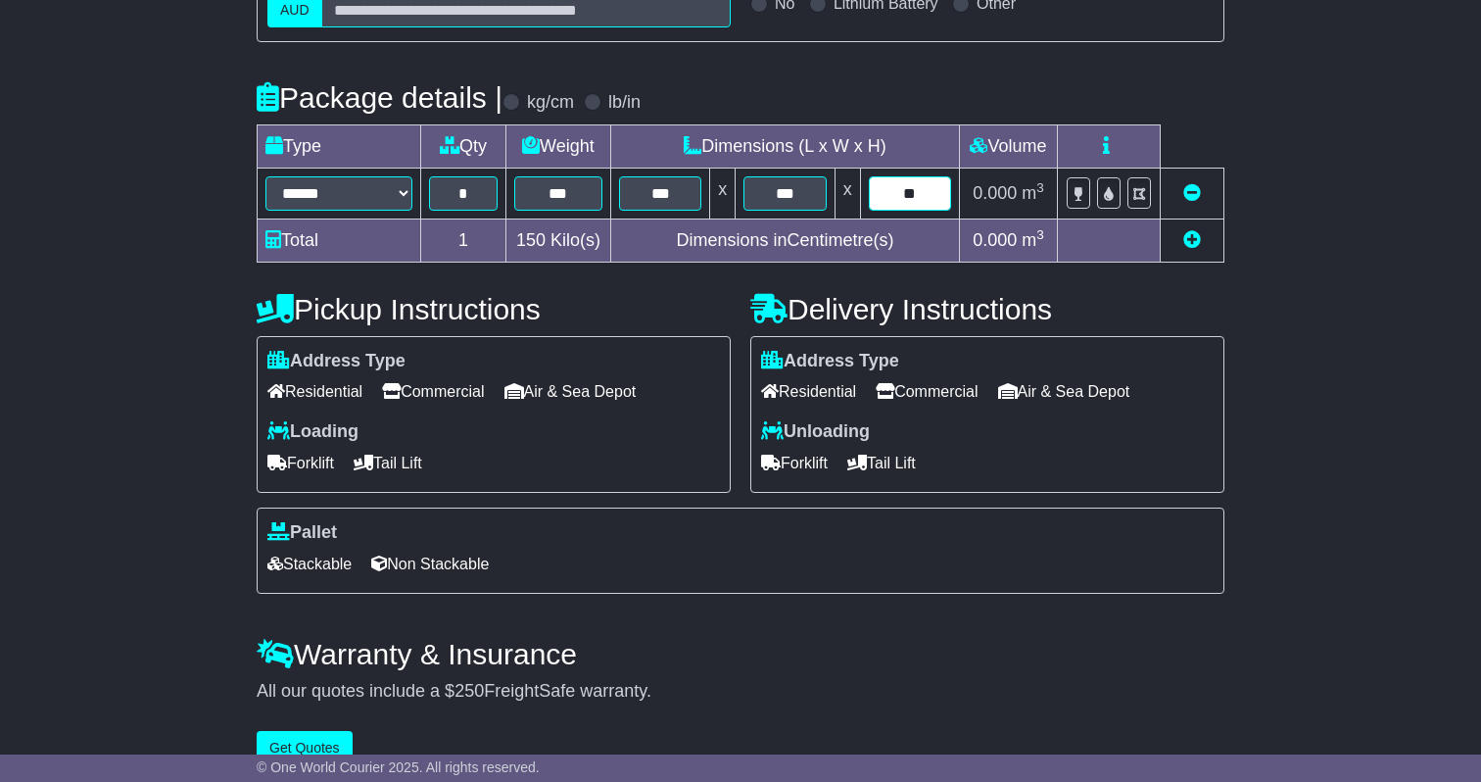
type input "**"
click at [326, 467] on span "Forklift" at bounding box center [300, 463] width 67 height 30
click at [406, 467] on span "Tail Lift" at bounding box center [388, 463] width 69 height 30
click at [322, 578] on span "Stackable" at bounding box center [309, 564] width 84 height 30
click at [1104, 397] on span "Air & Sea Depot" at bounding box center [1064, 391] width 132 height 30
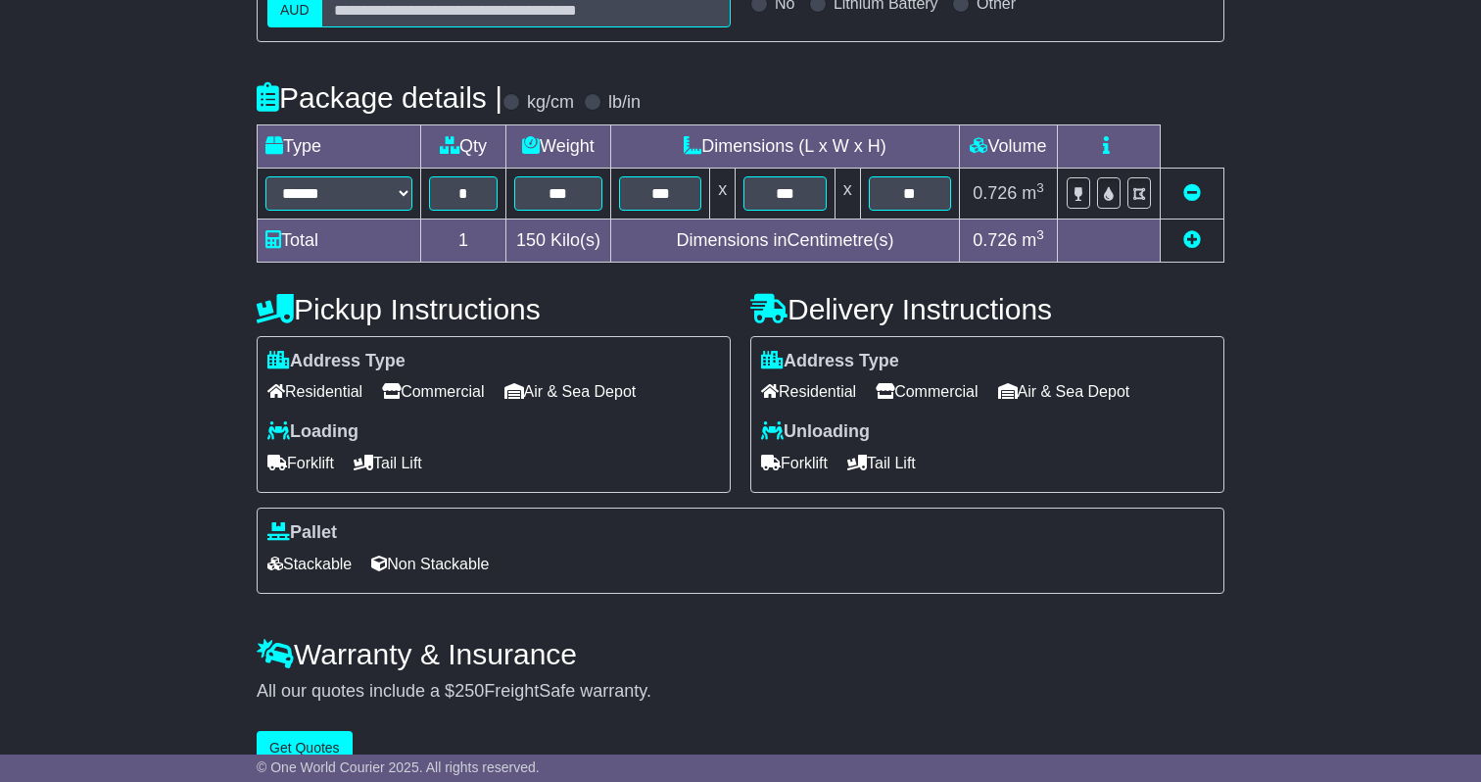
click at [802, 461] on span "Forklift" at bounding box center [794, 463] width 67 height 30
click at [867, 466] on icon at bounding box center [857, 462] width 20 height 16
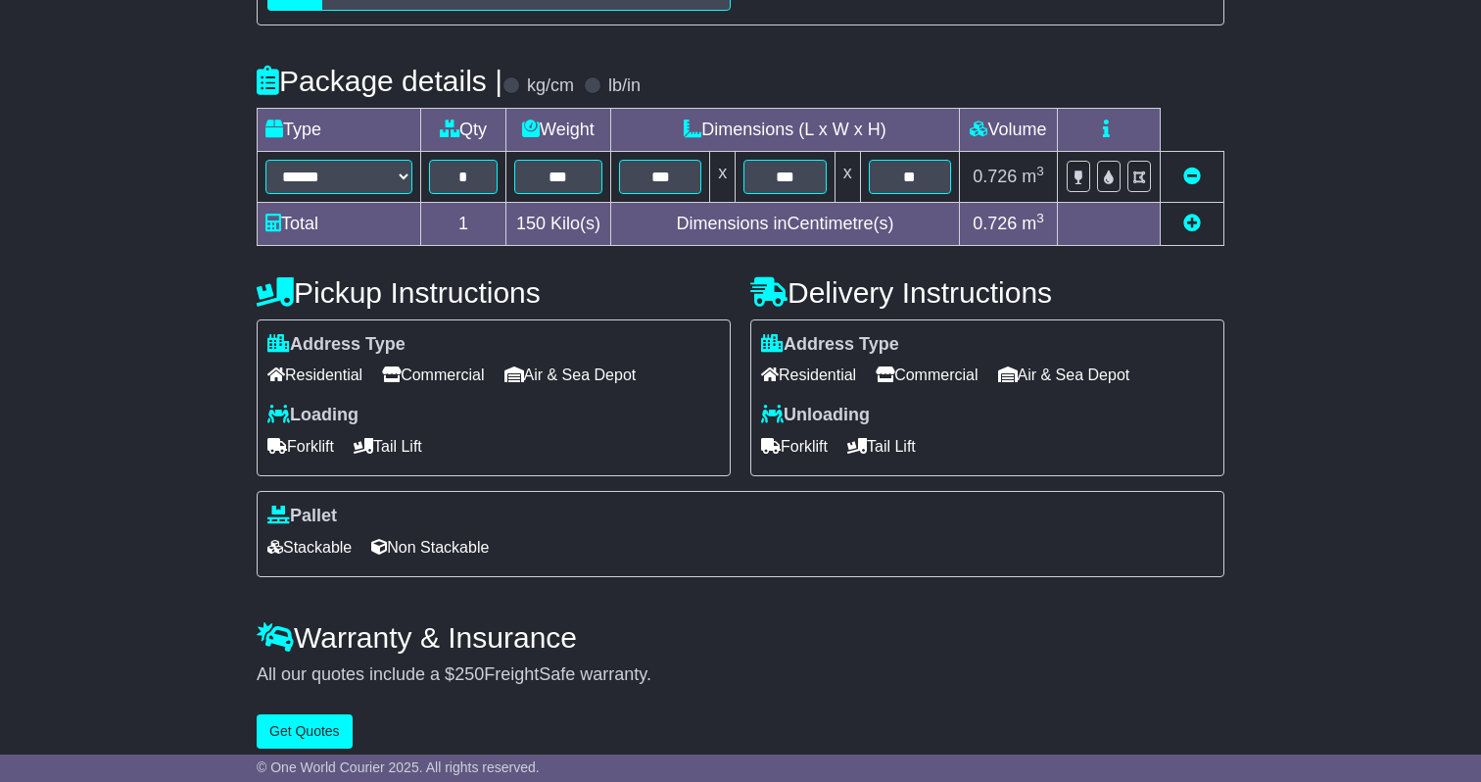
scroll to position [433, 0]
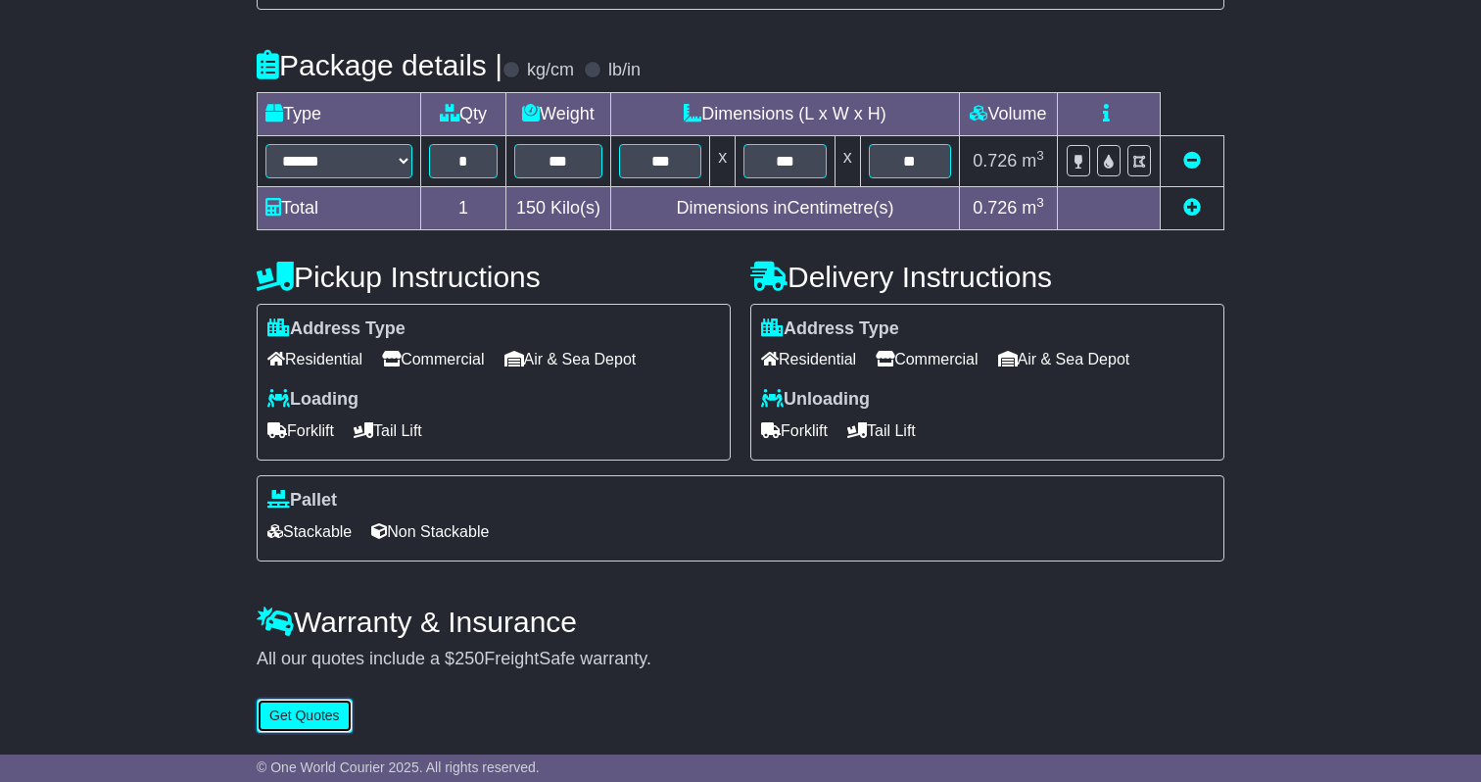
click at [301, 717] on button "Get Quotes" at bounding box center [305, 715] width 96 height 34
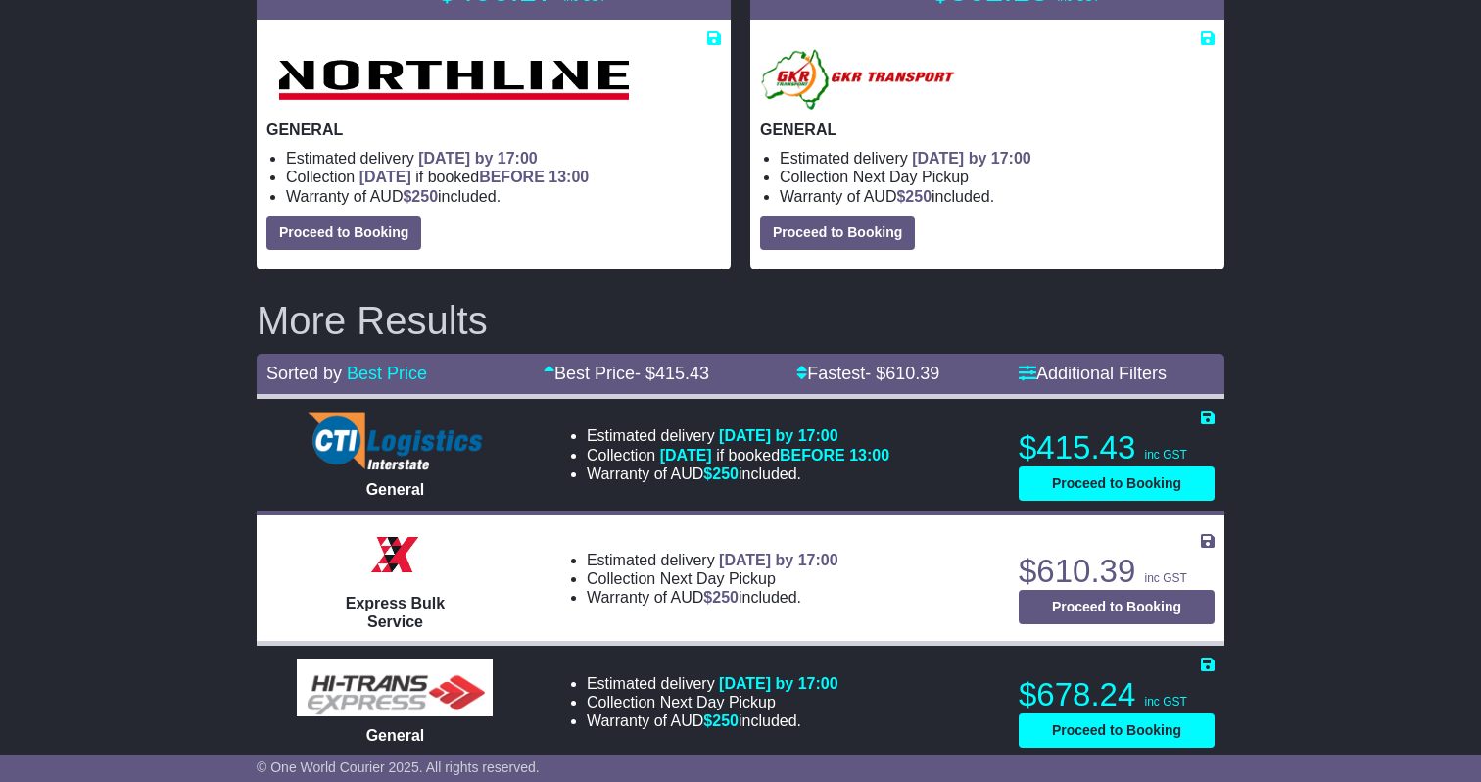
scroll to position [0, 0]
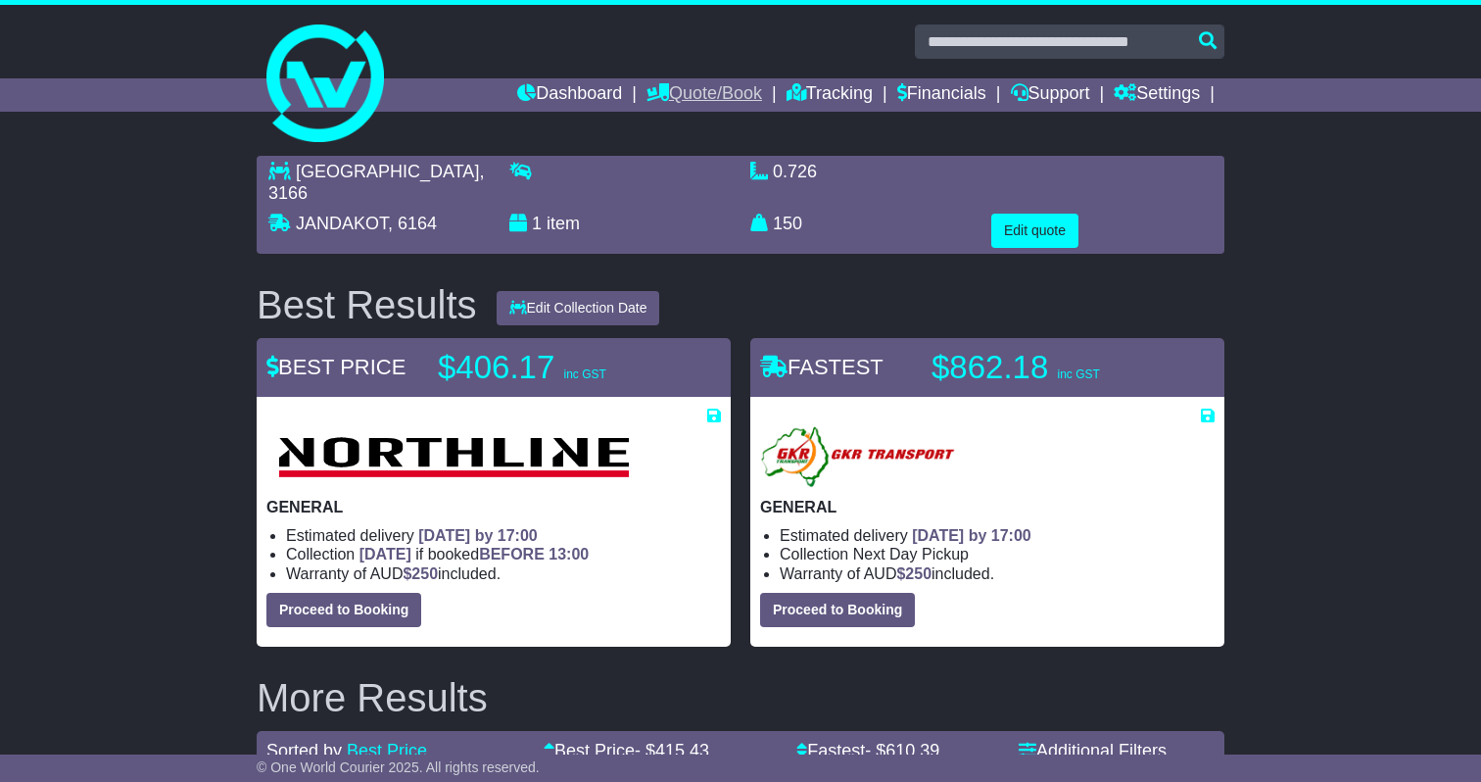
click at [653, 103] on link "Quote/Book" at bounding box center [704, 94] width 116 height 33
click at [663, 126] on link "Domestic" at bounding box center [724, 129] width 155 height 22
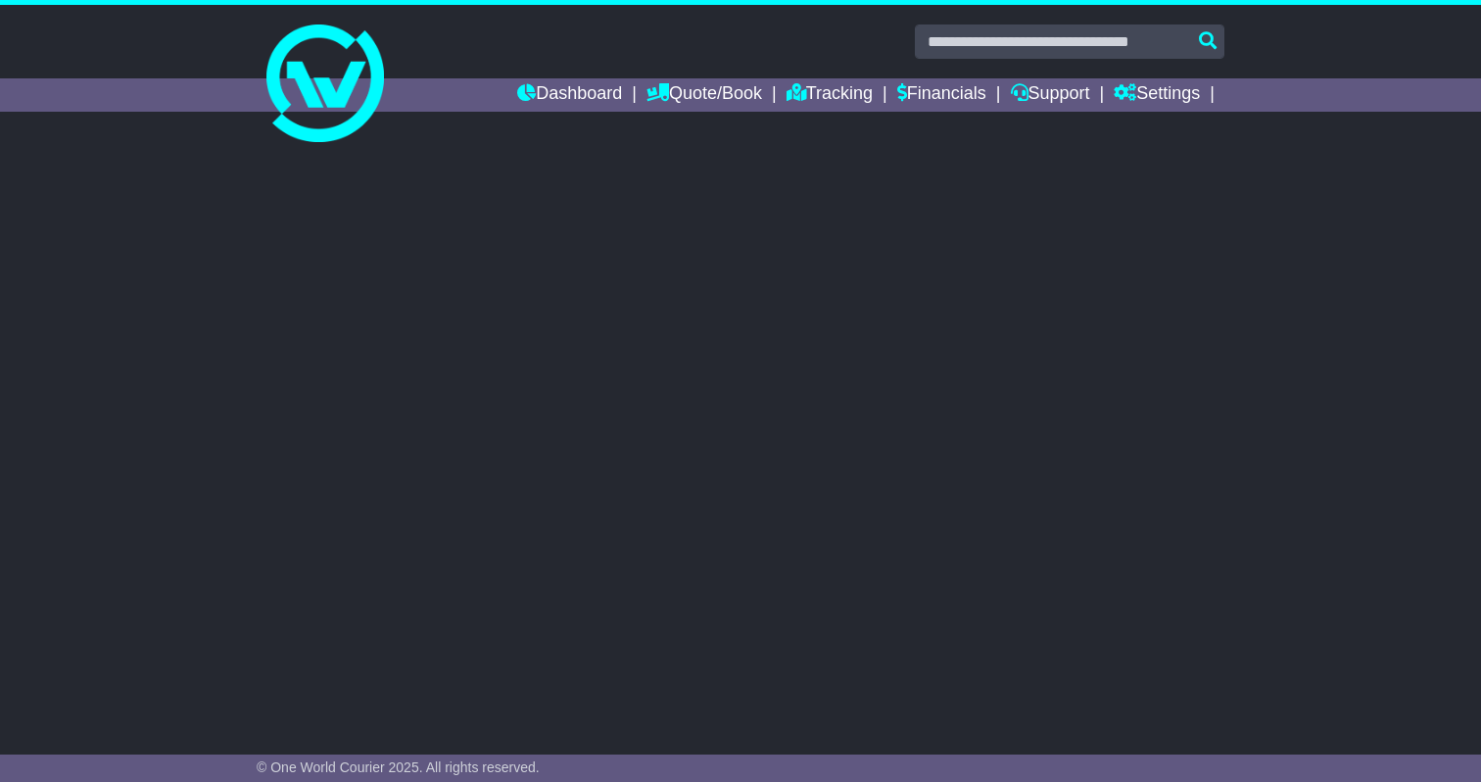
select select
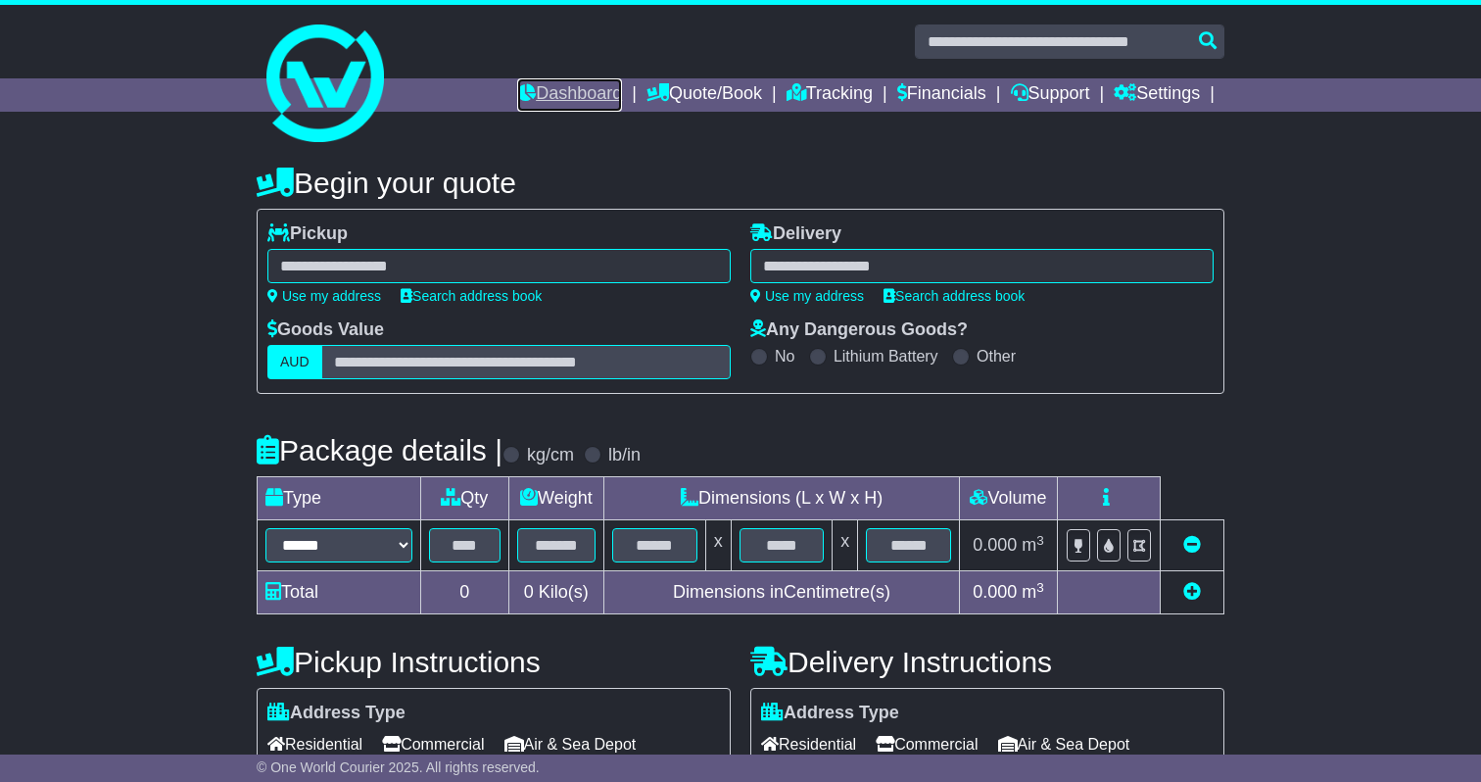
click at [569, 98] on link "Dashboard" at bounding box center [569, 94] width 105 height 33
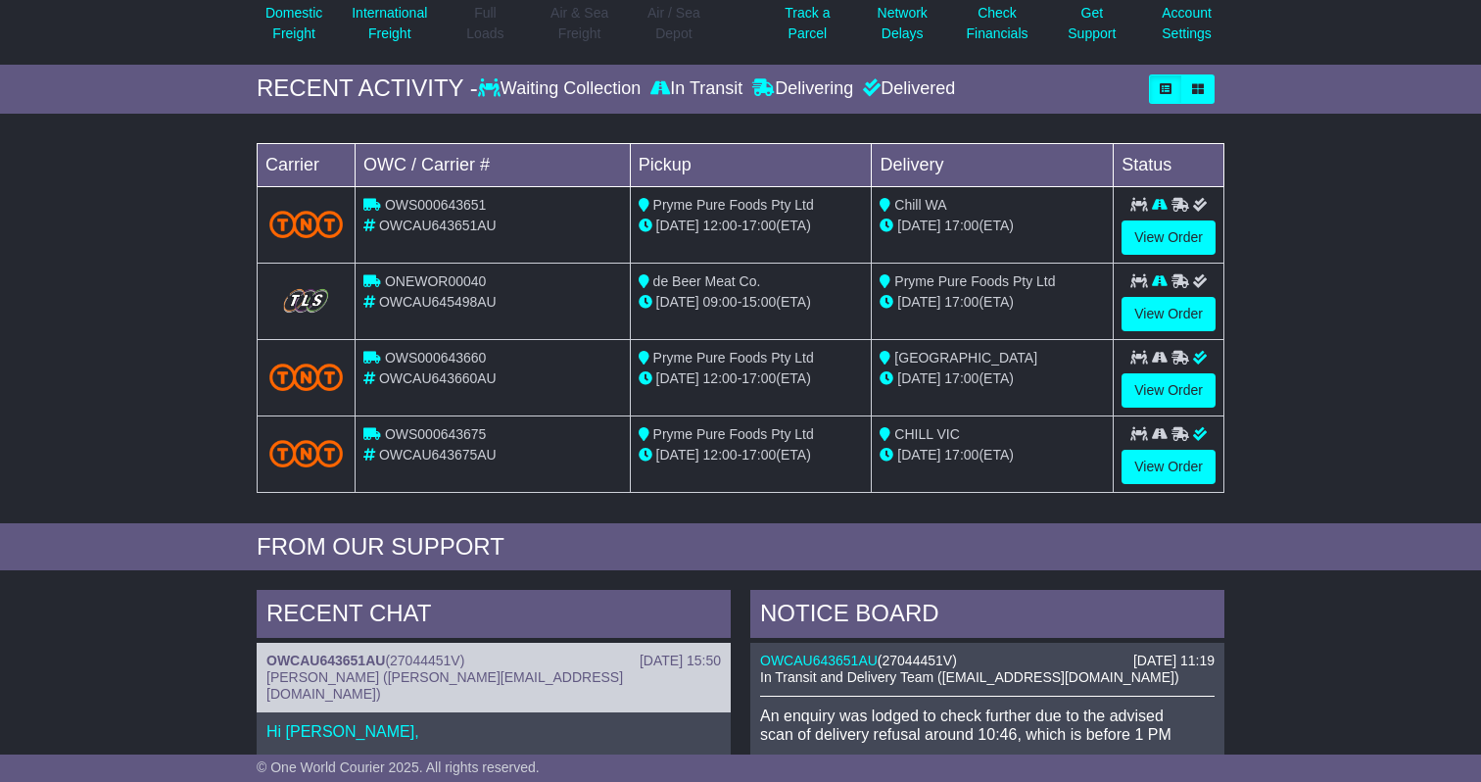
scroll to position [259, 0]
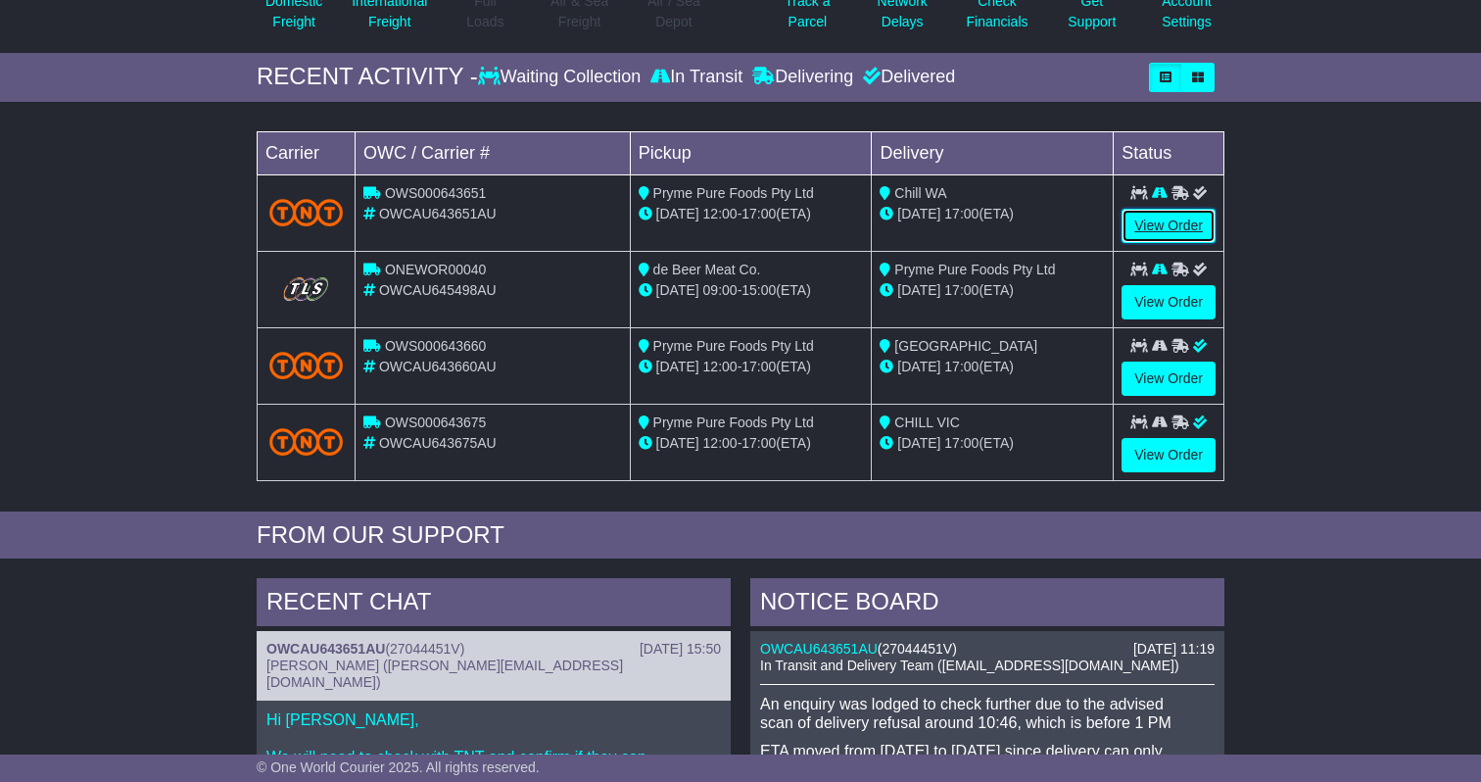
click at [1178, 217] on link "View Order" at bounding box center [1169, 226] width 94 height 34
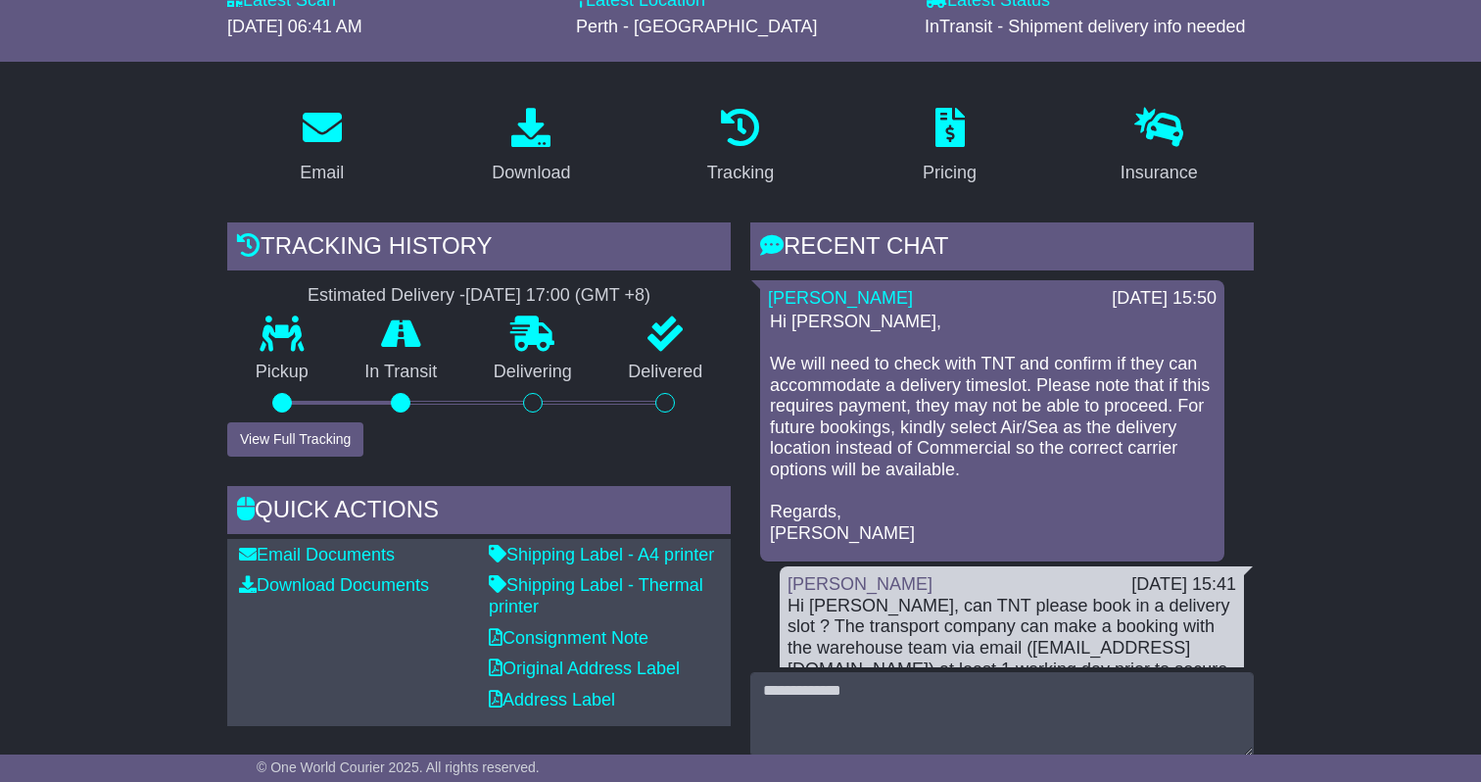
scroll to position [250, 0]
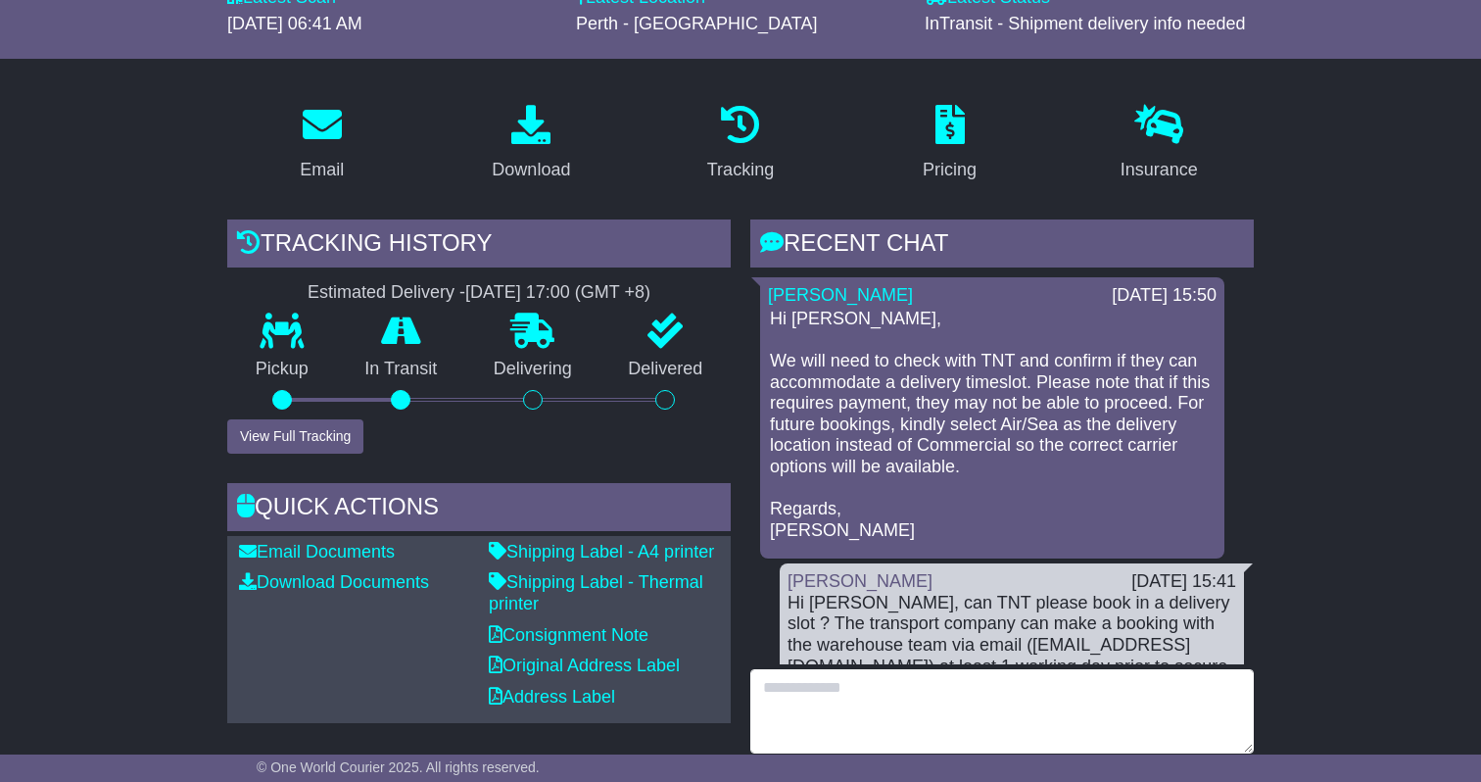
click at [1019, 705] on textarea at bounding box center [1001, 711] width 503 height 84
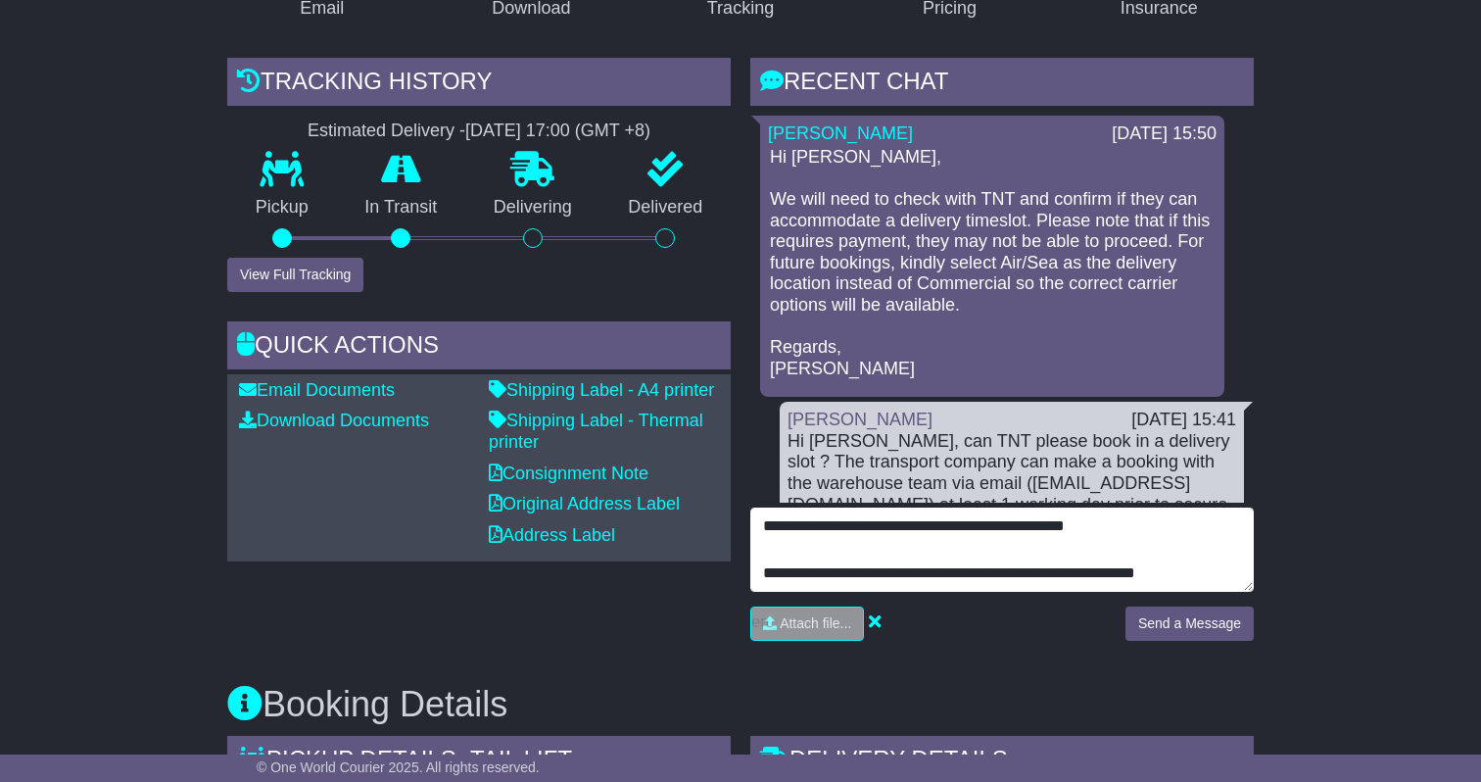
scroll to position [439, 0]
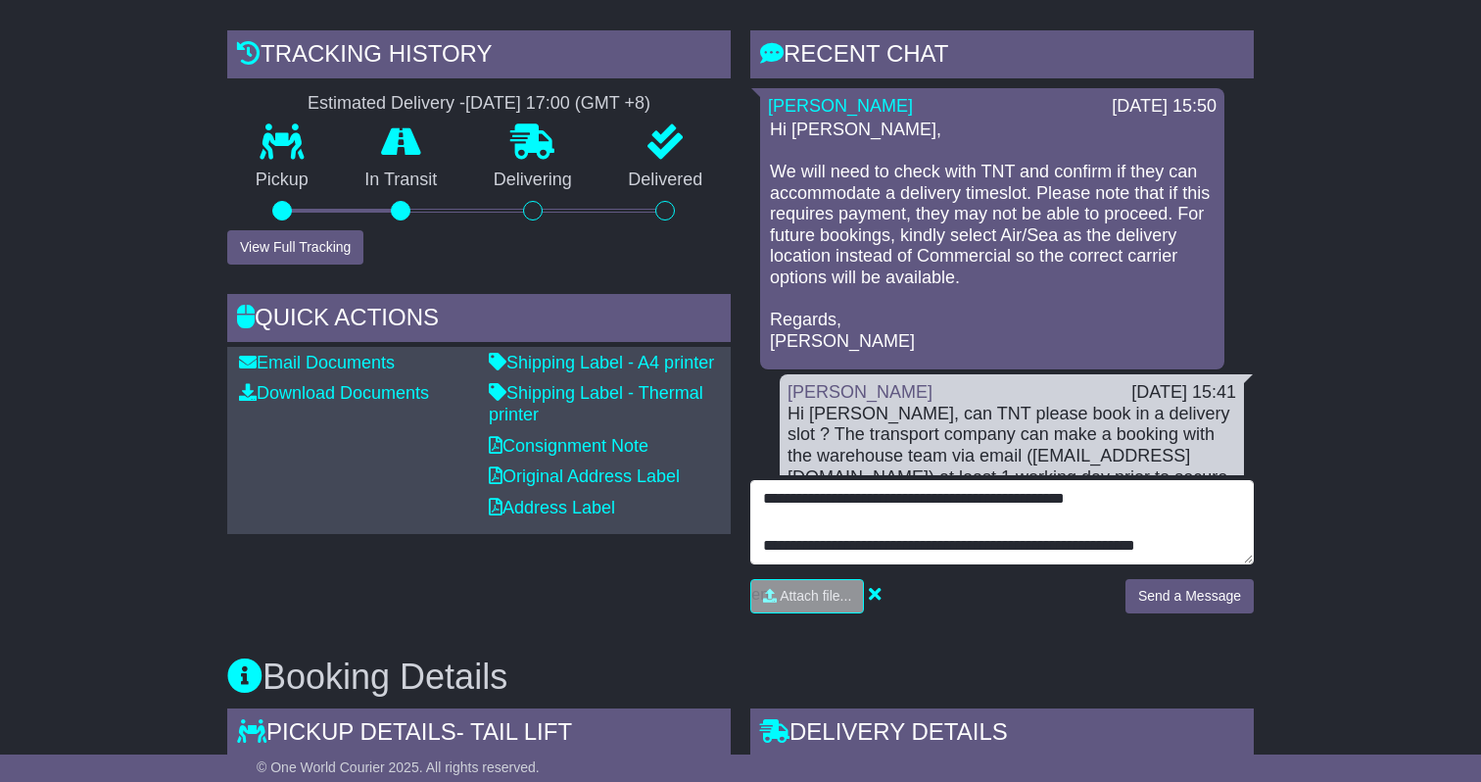
type textarea "**********"
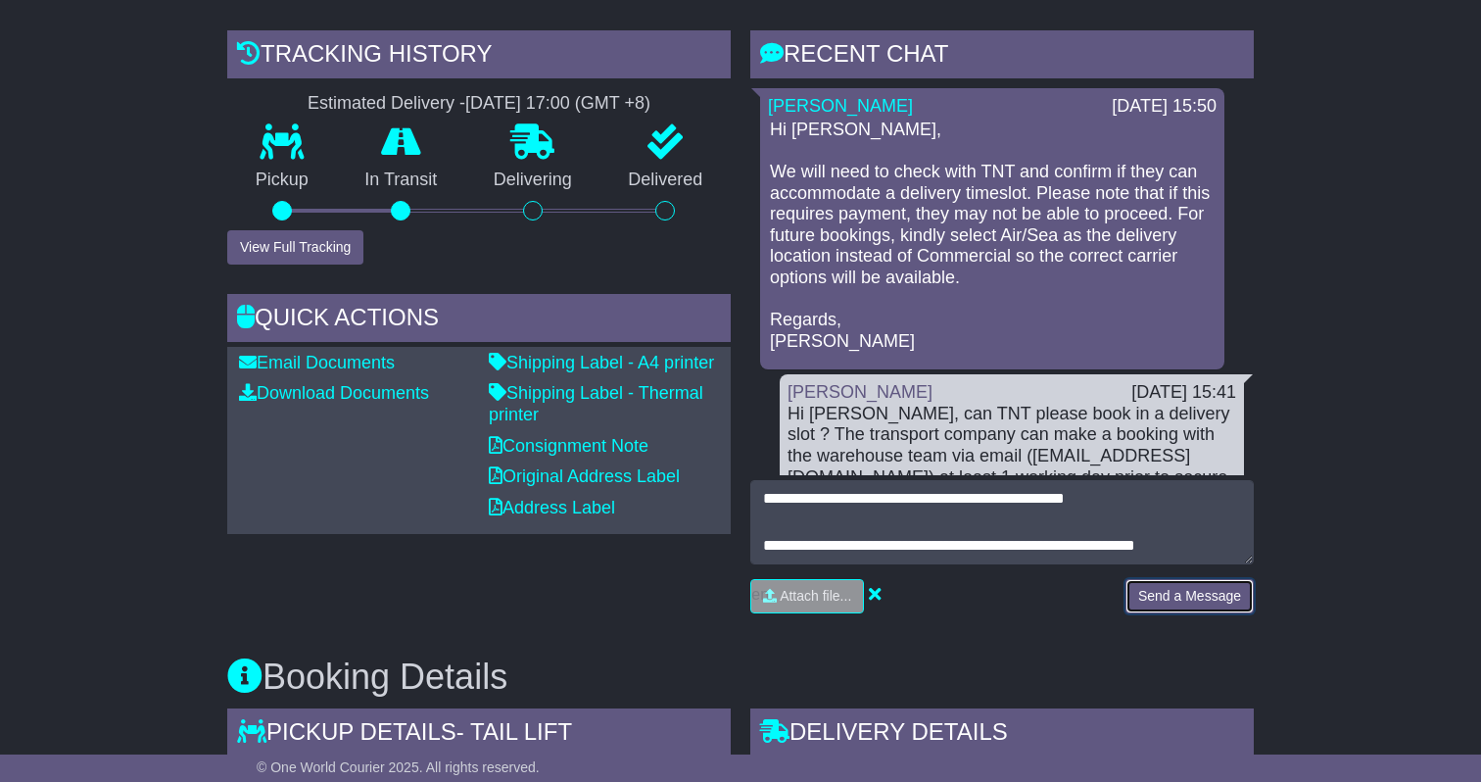
click at [1161, 592] on button "Send a Message" at bounding box center [1189, 596] width 128 height 34
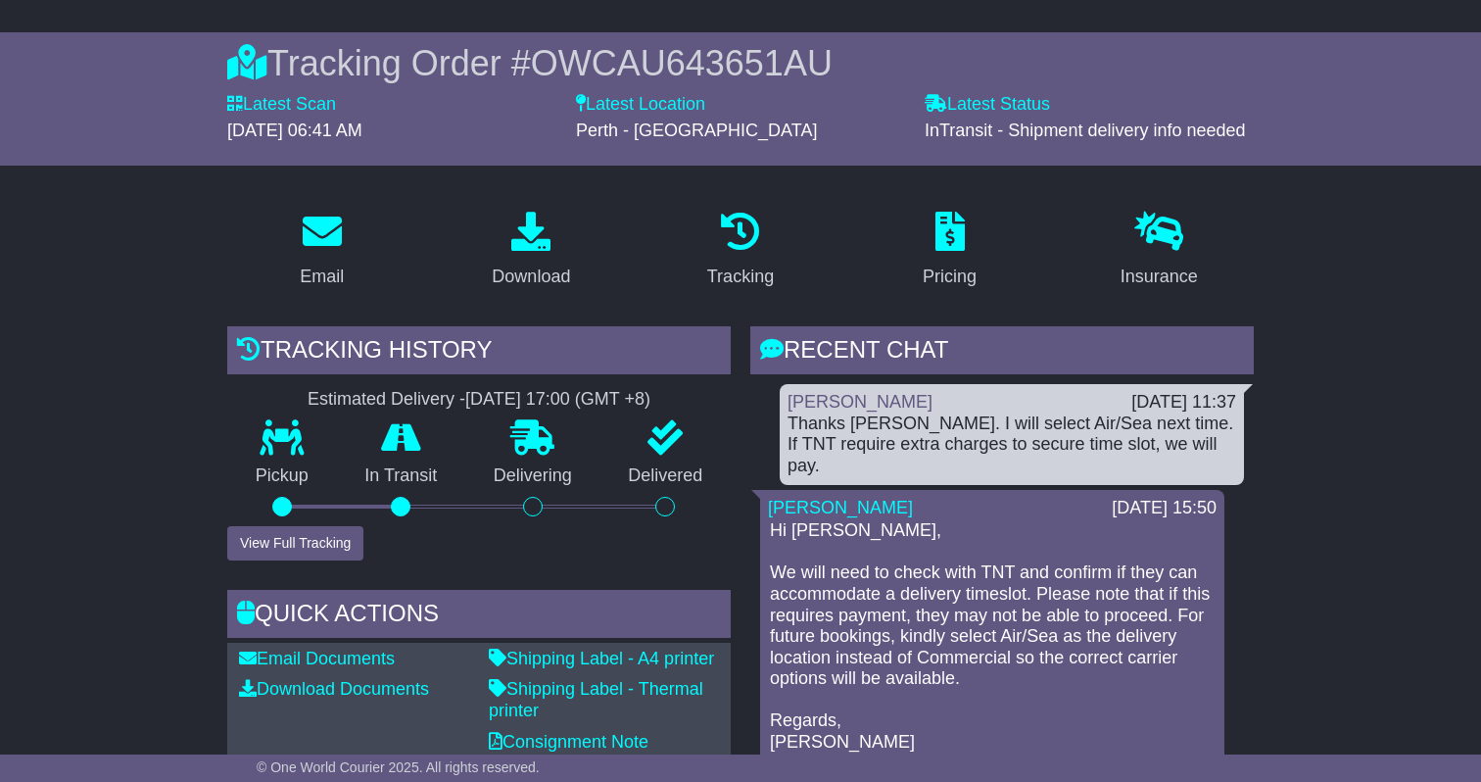
scroll to position [0, 0]
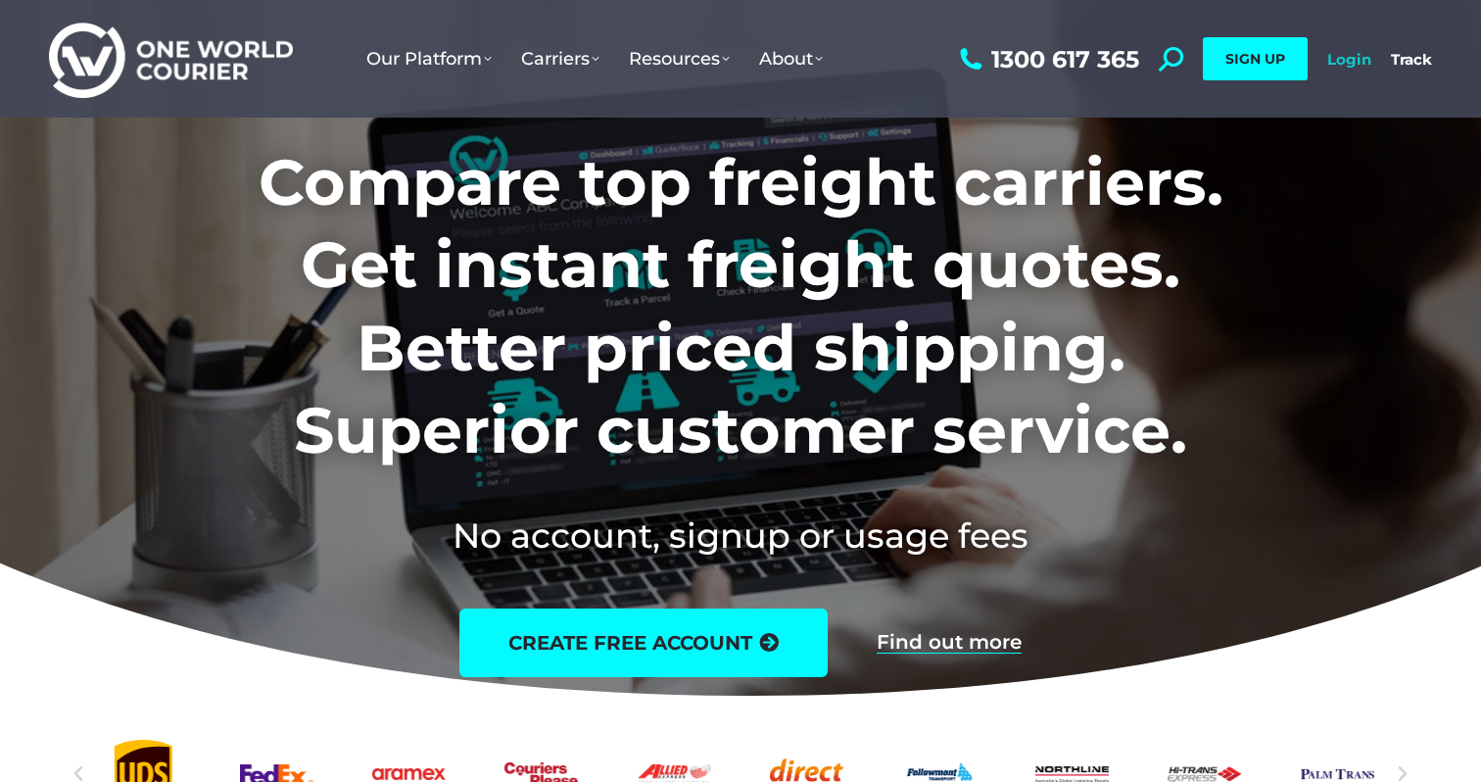
click at [1349, 63] on link "Login" at bounding box center [1349, 59] width 44 height 19
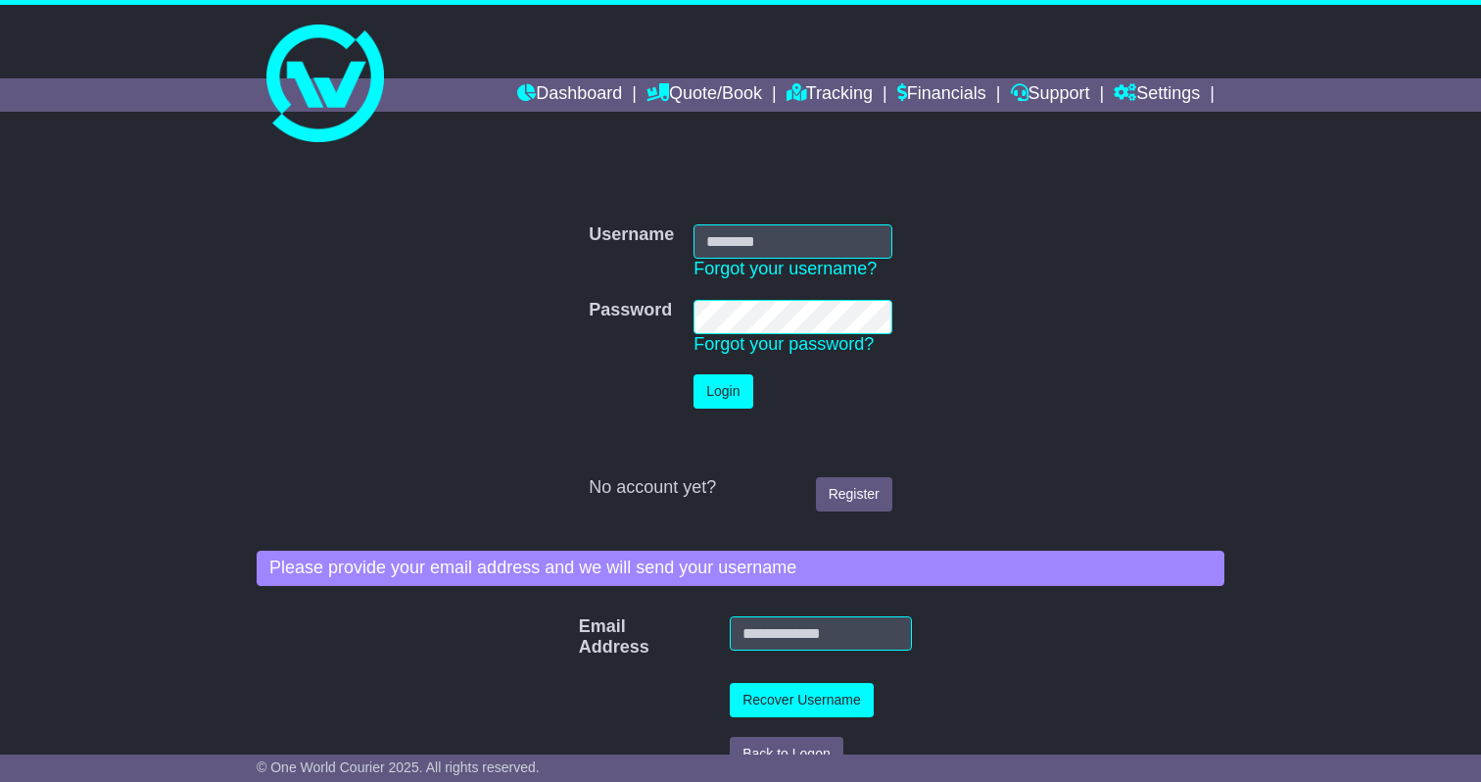
type input "**********"
click at [735, 374] on button "Login" at bounding box center [723, 391] width 59 height 34
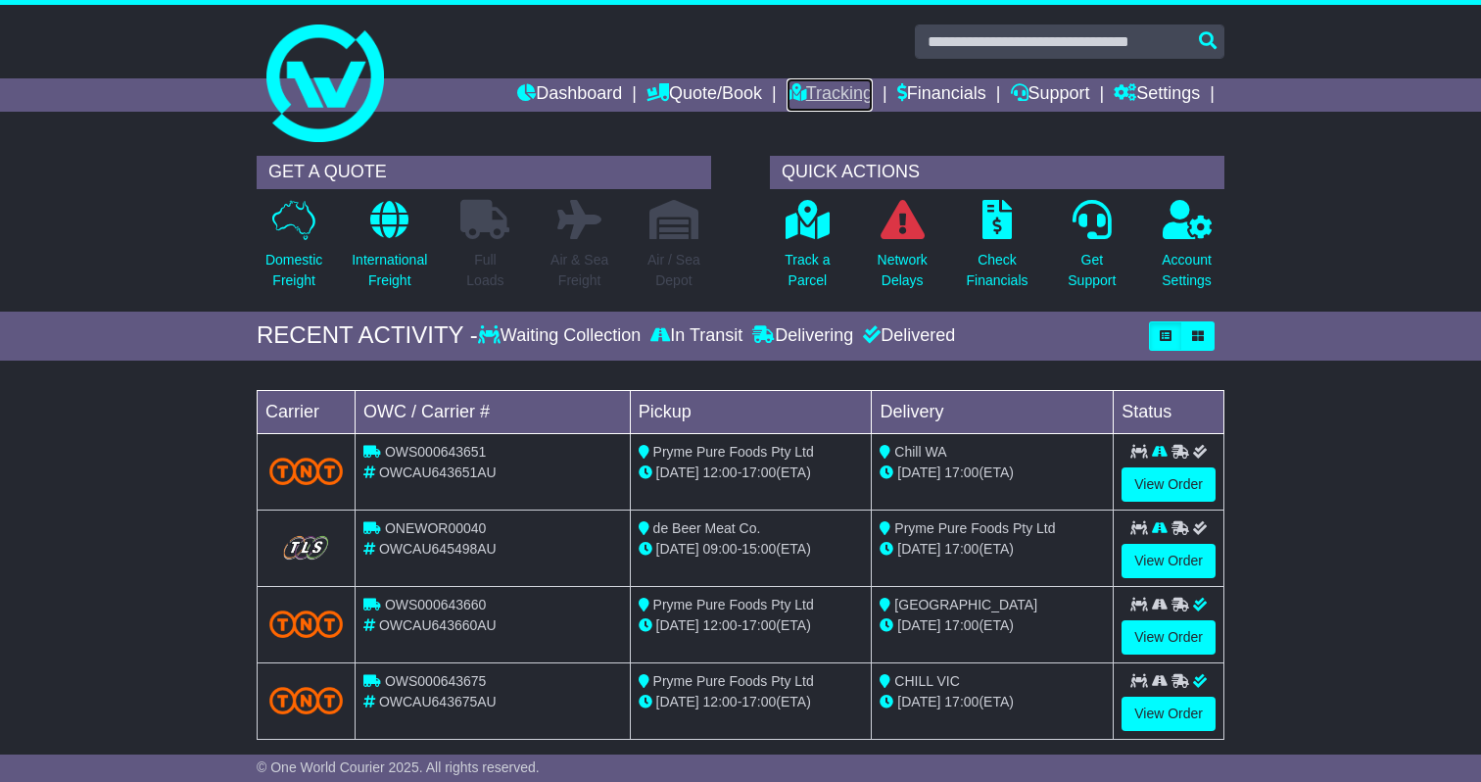
click at [798, 100] on link "Tracking" at bounding box center [830, 94] width 86 height 33
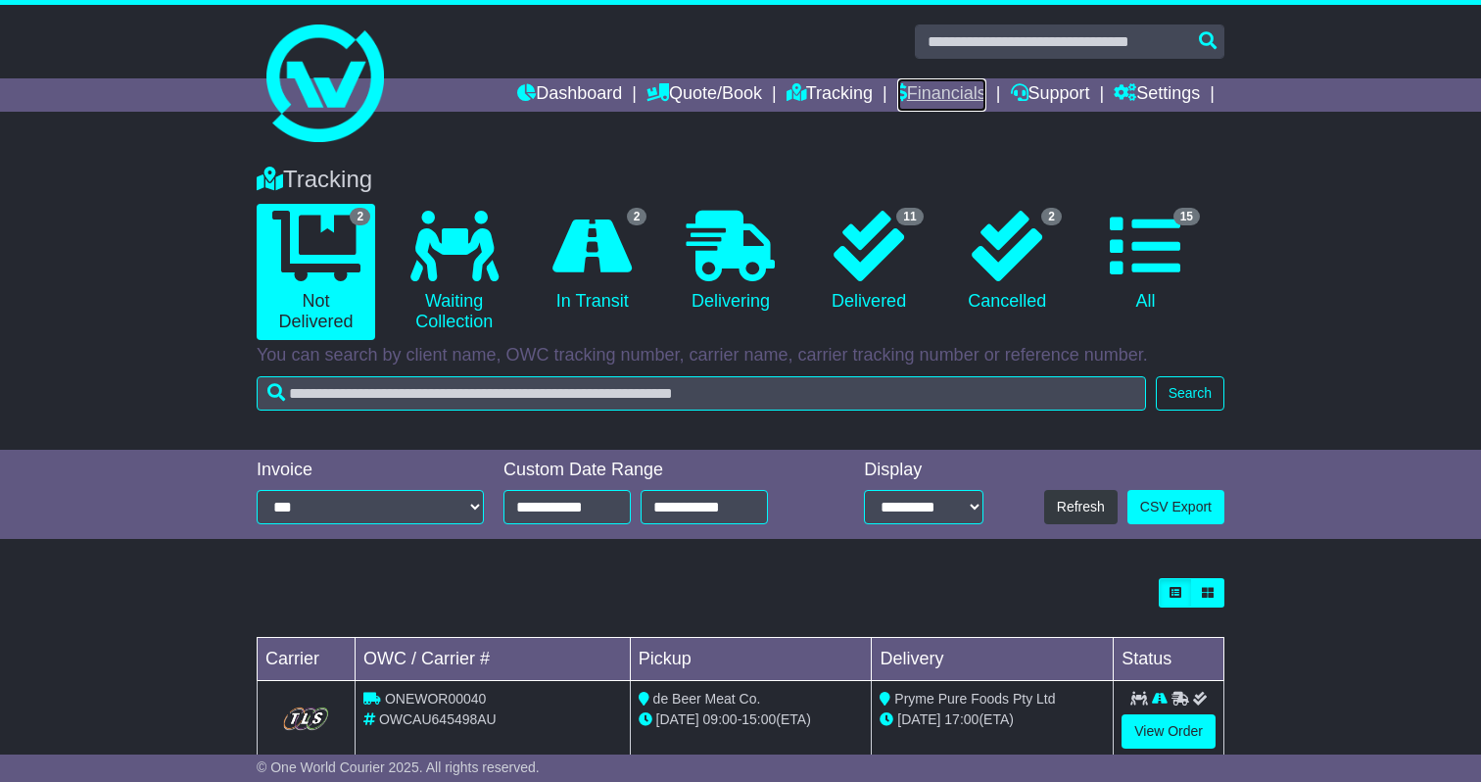
click at [927, 95] on link "Financials" at bounding box center [941, 94] width 89 height 33
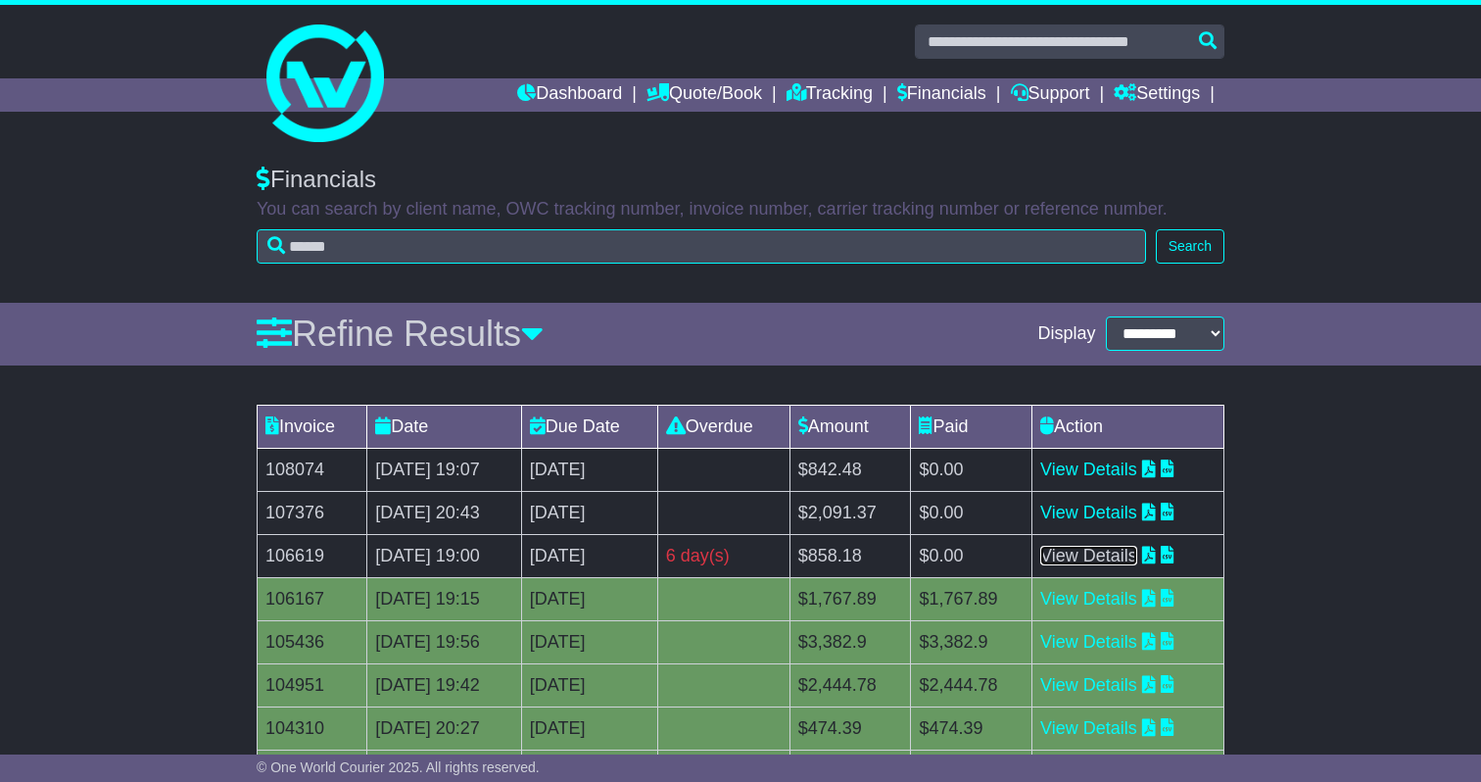
click at [1136, 557] on link "View Details" at bounding box center [1088, 556] width 97 height 20
click at [1124, 511] on link "View Details" at bounding box center [1088, 512] width 97 height 20
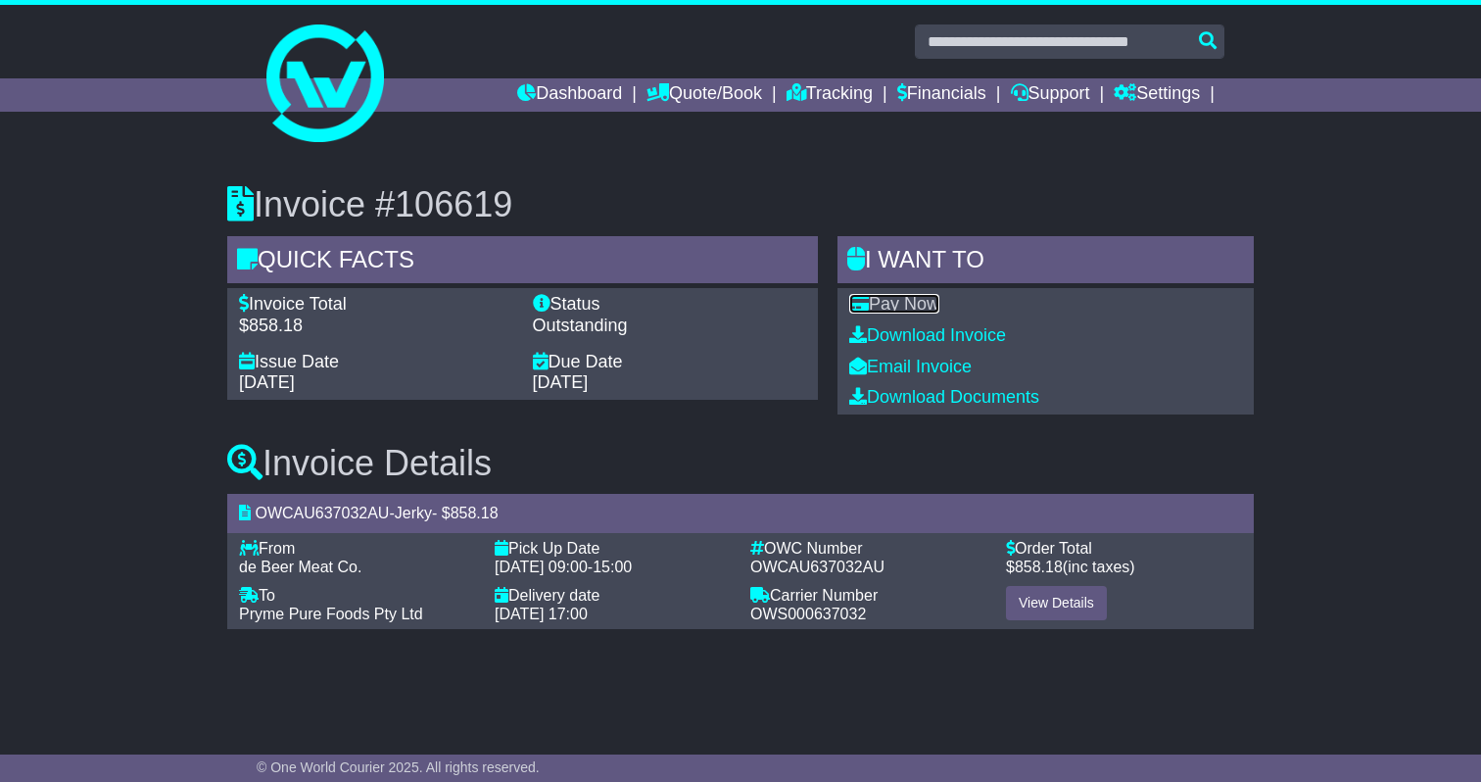
click at [914, 299] on link "Pay Now" at bounding box center [894, 304] width 90 height 20
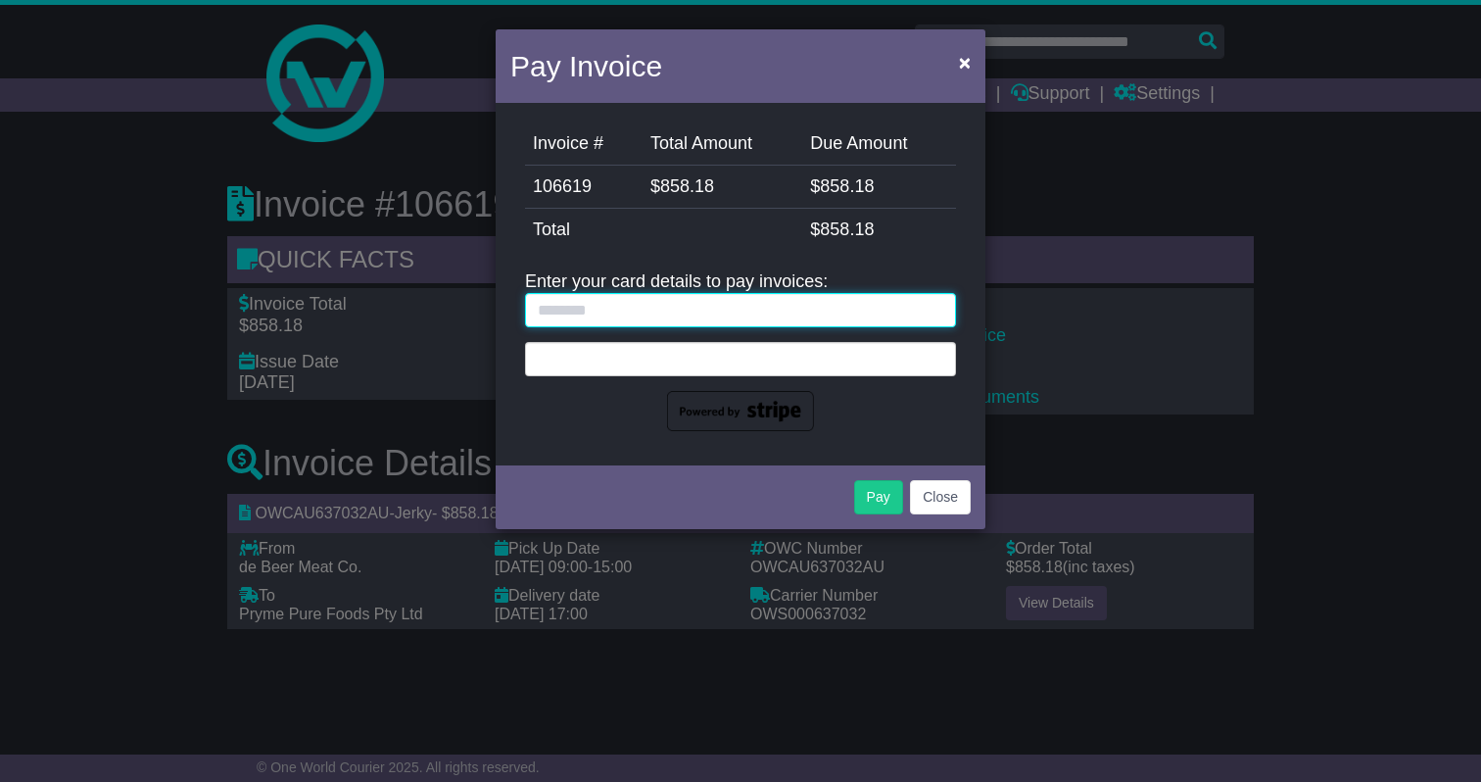
click at [686, 307] on input "text" at bounding box center [740, 310] width 431 height 34
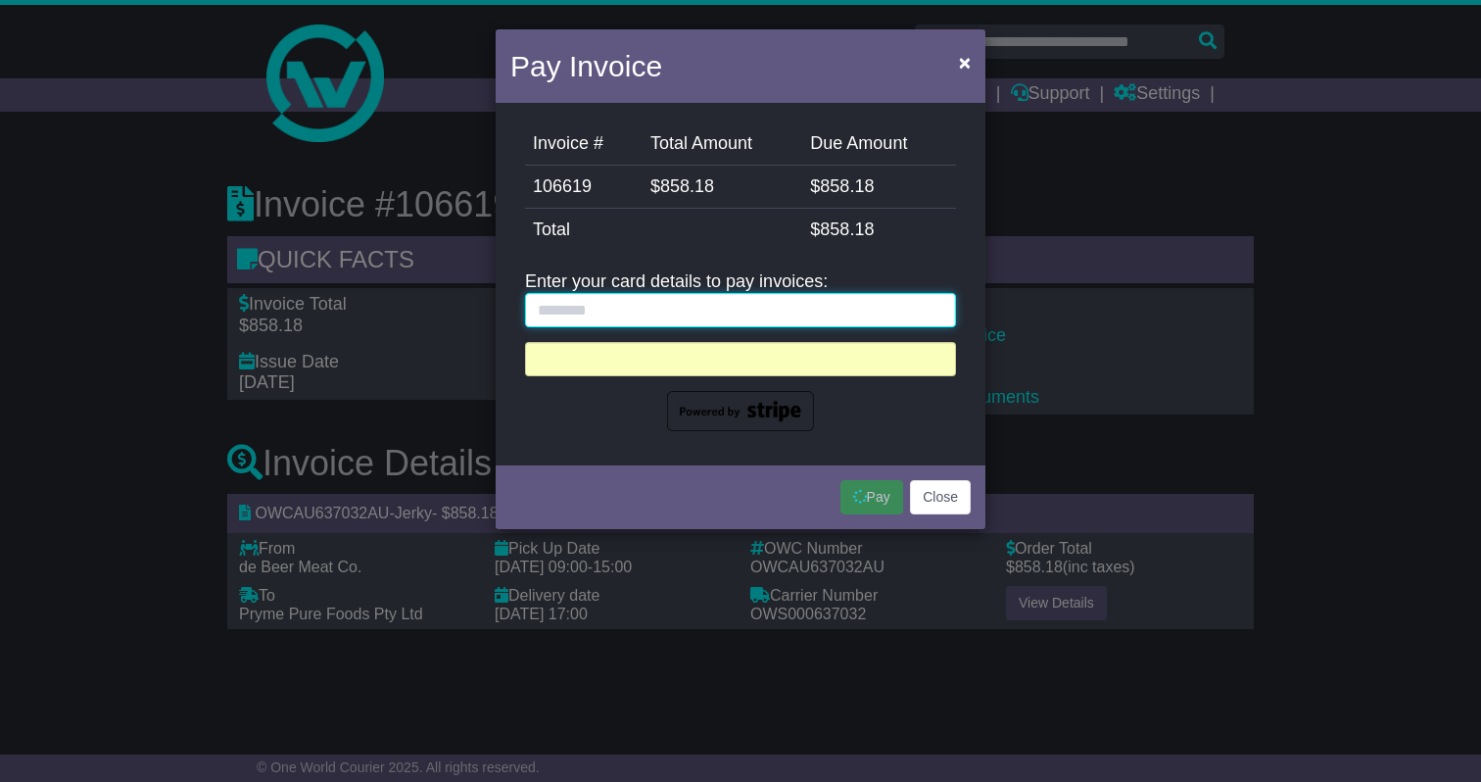
click at [646, 311] on input "text" at bounding box center [740, 310] width 431 height 34
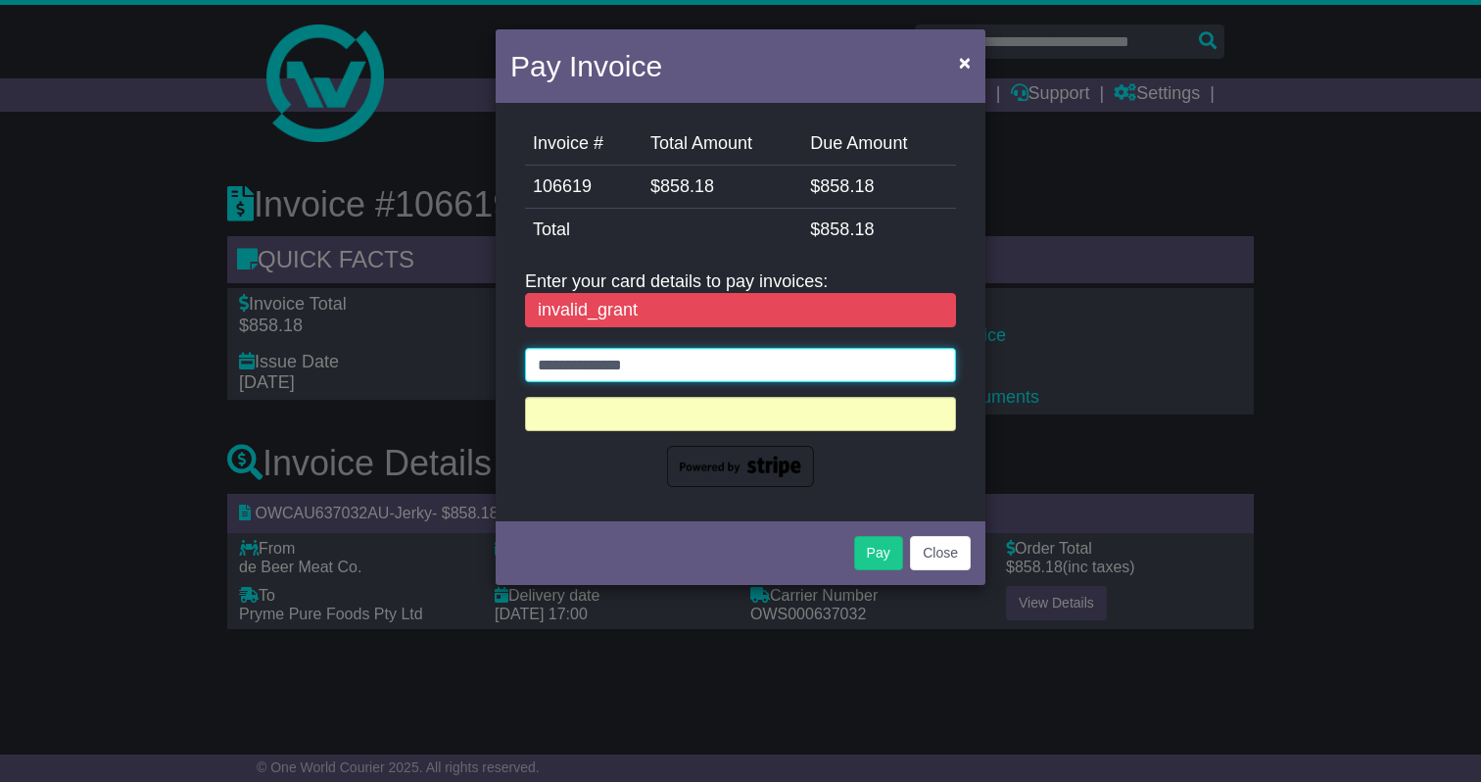
type input "**********"
click at [631, 528] on div "Pay Close" at bounding box center [741, 550] width 490 height 69
click at [875, 556] on button "Pay" at bounding box center [878, 553] width 49 height 34
click at [954, 66] on button "×" at bounding box center [964, 62] width 31 height 40
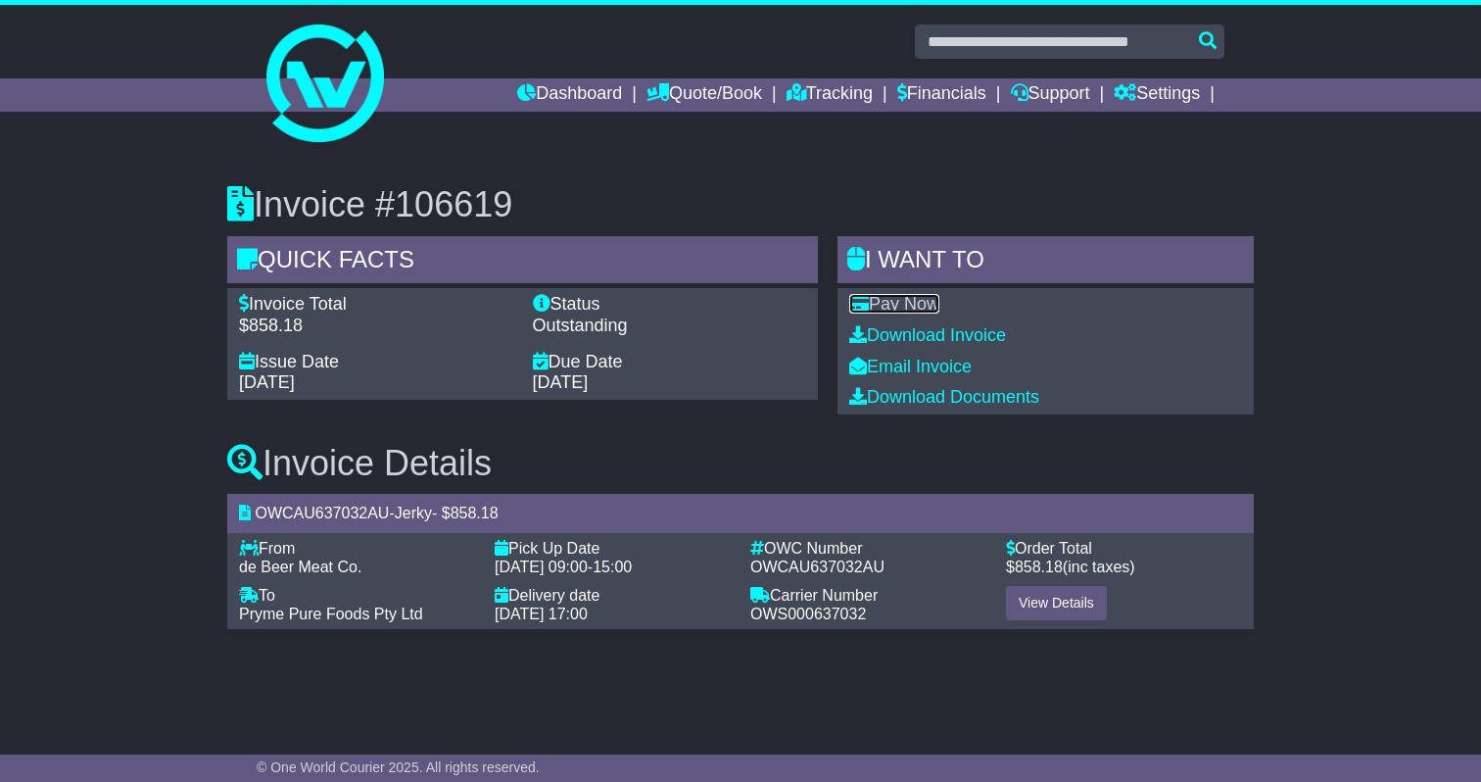
click at [936, 307] on link "Pay Now" at bounding box center [894, 304] width 90 height 20
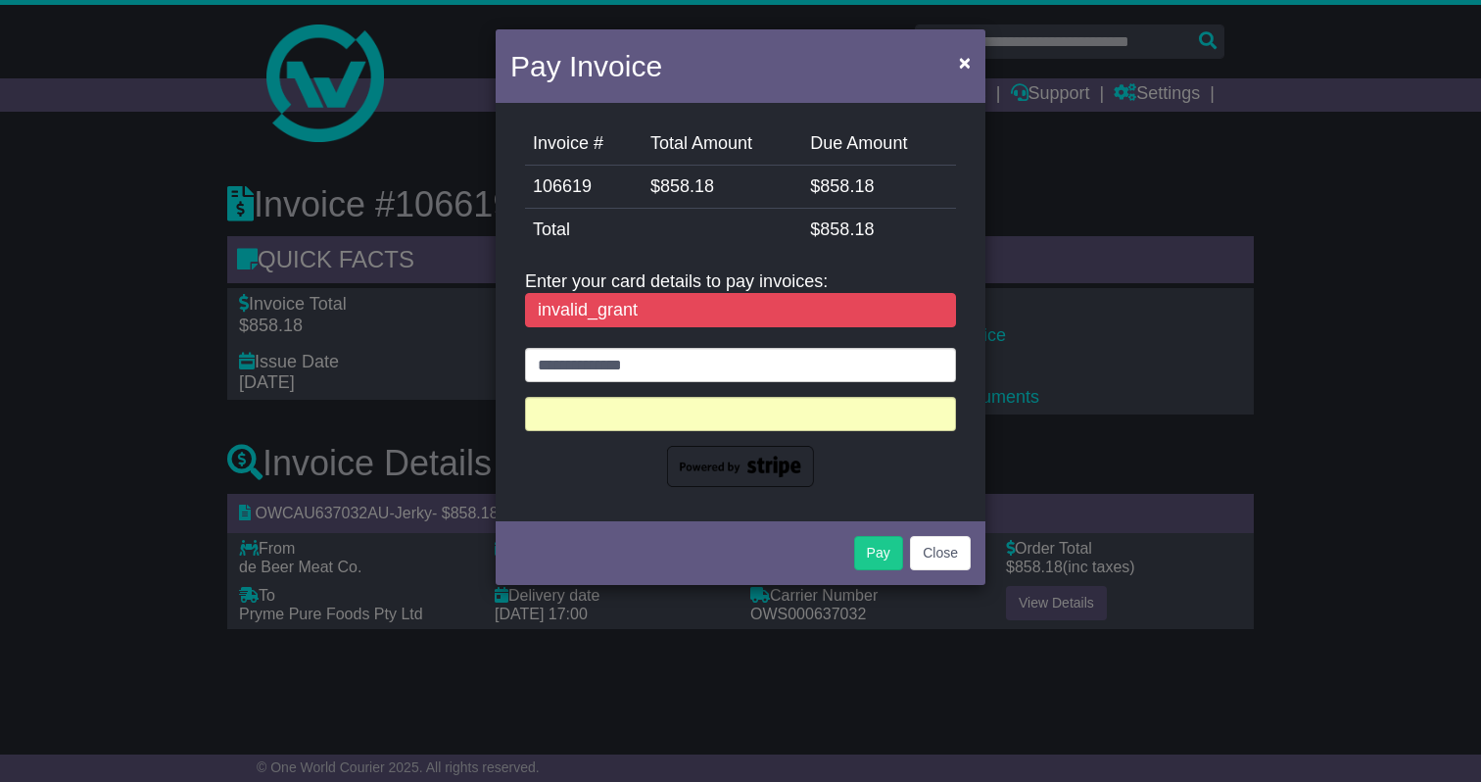
click at [682, 312] on div "invalid_grant" at bounding box center [740, 310] width 431 height 35
click at [933, 554] on button "Close" at bounding box center [940, 553] width 61 height 34
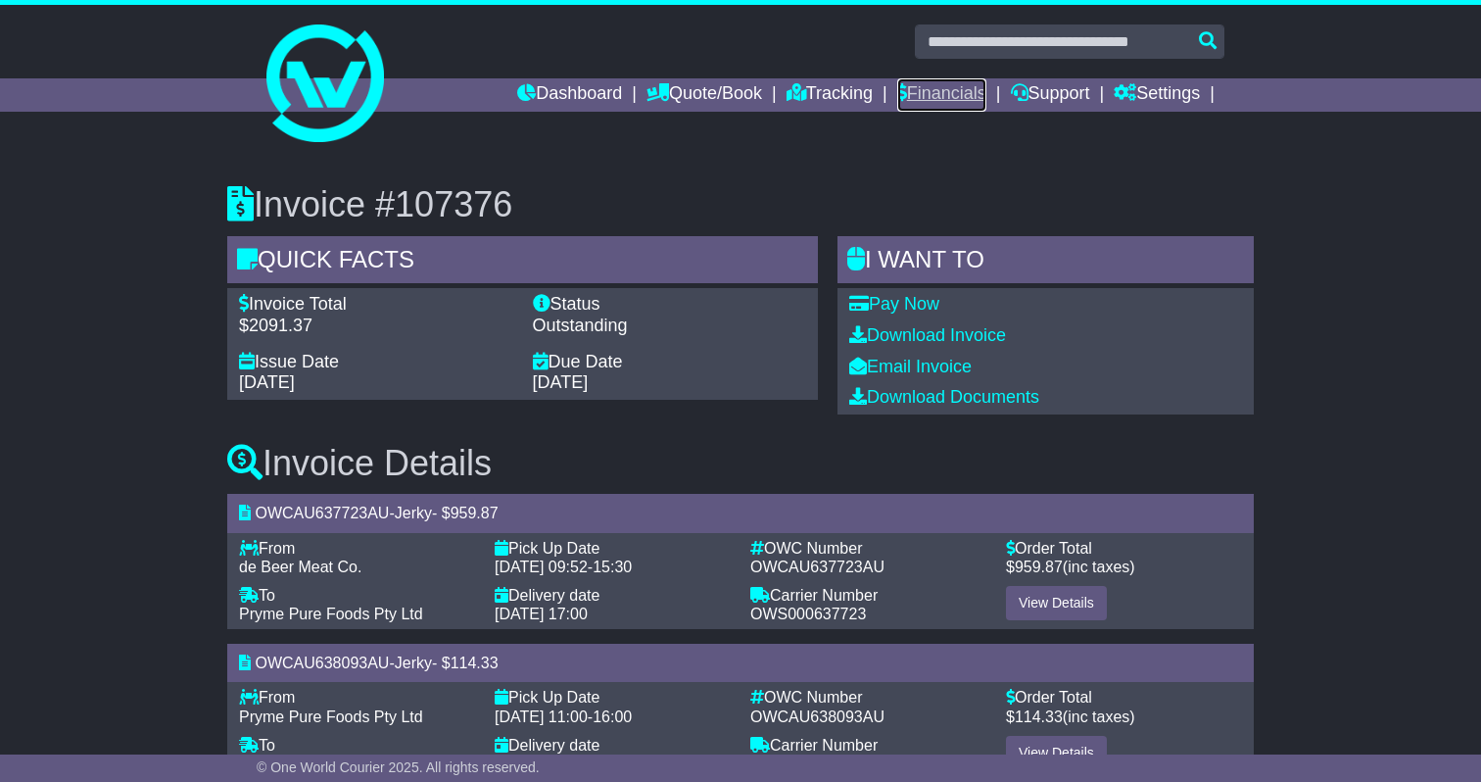
click at [918, 90] on link "Financials" at bounding box center [941, 94] width 89 height 33
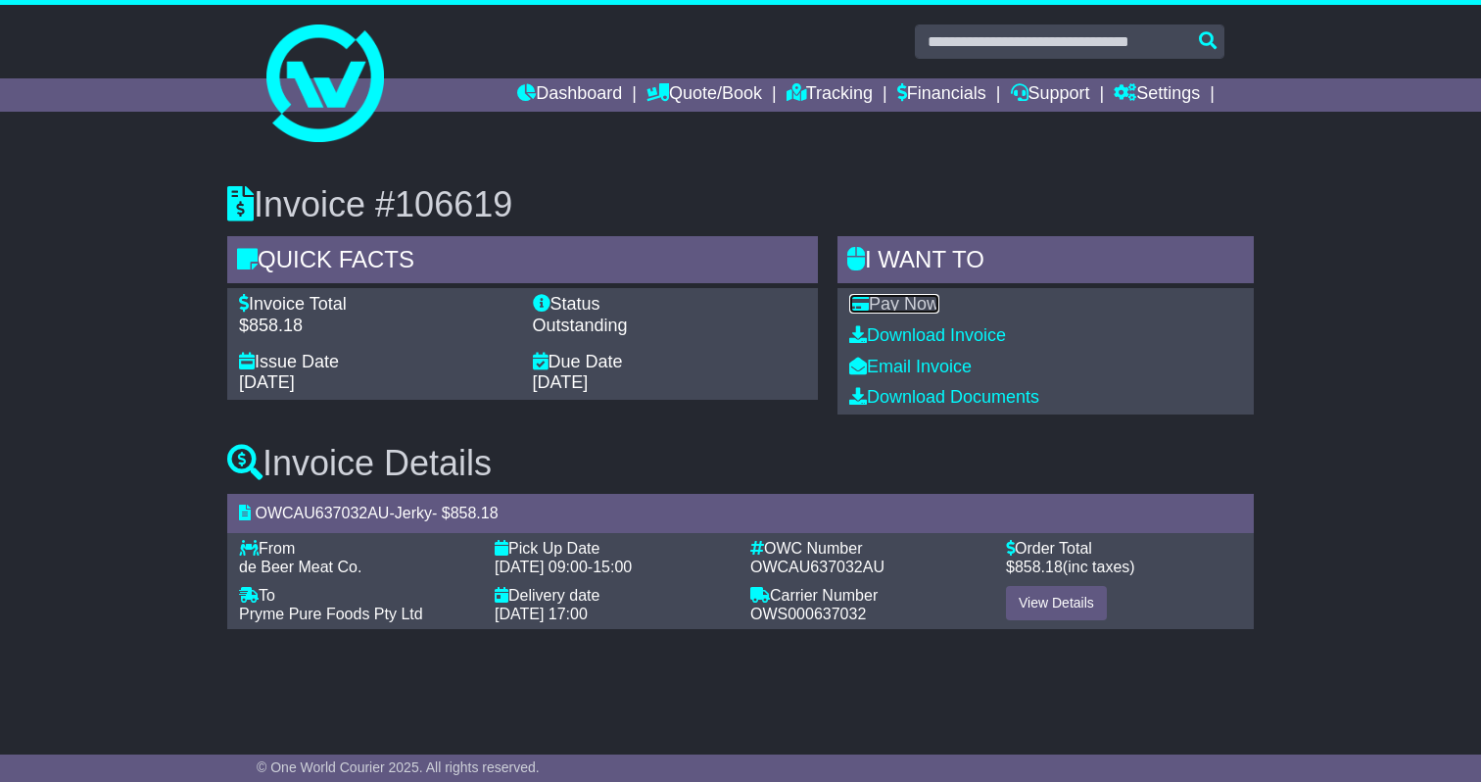
click at [897, 310] on link "Pay Now" at bounding box center [894, 304] width 90 height 20
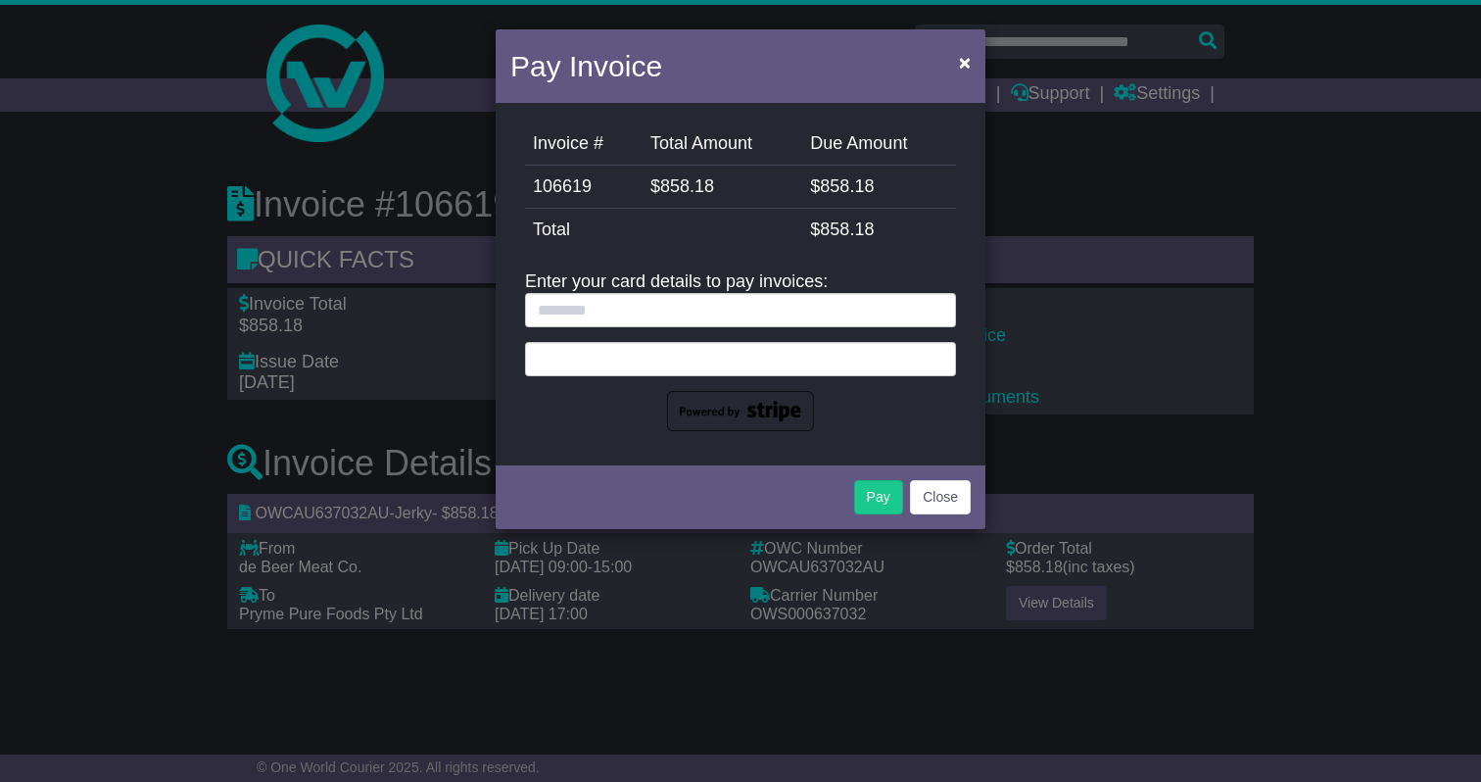
click at [625, 368] on div at bounding box center [740, 359] width 431 height 34
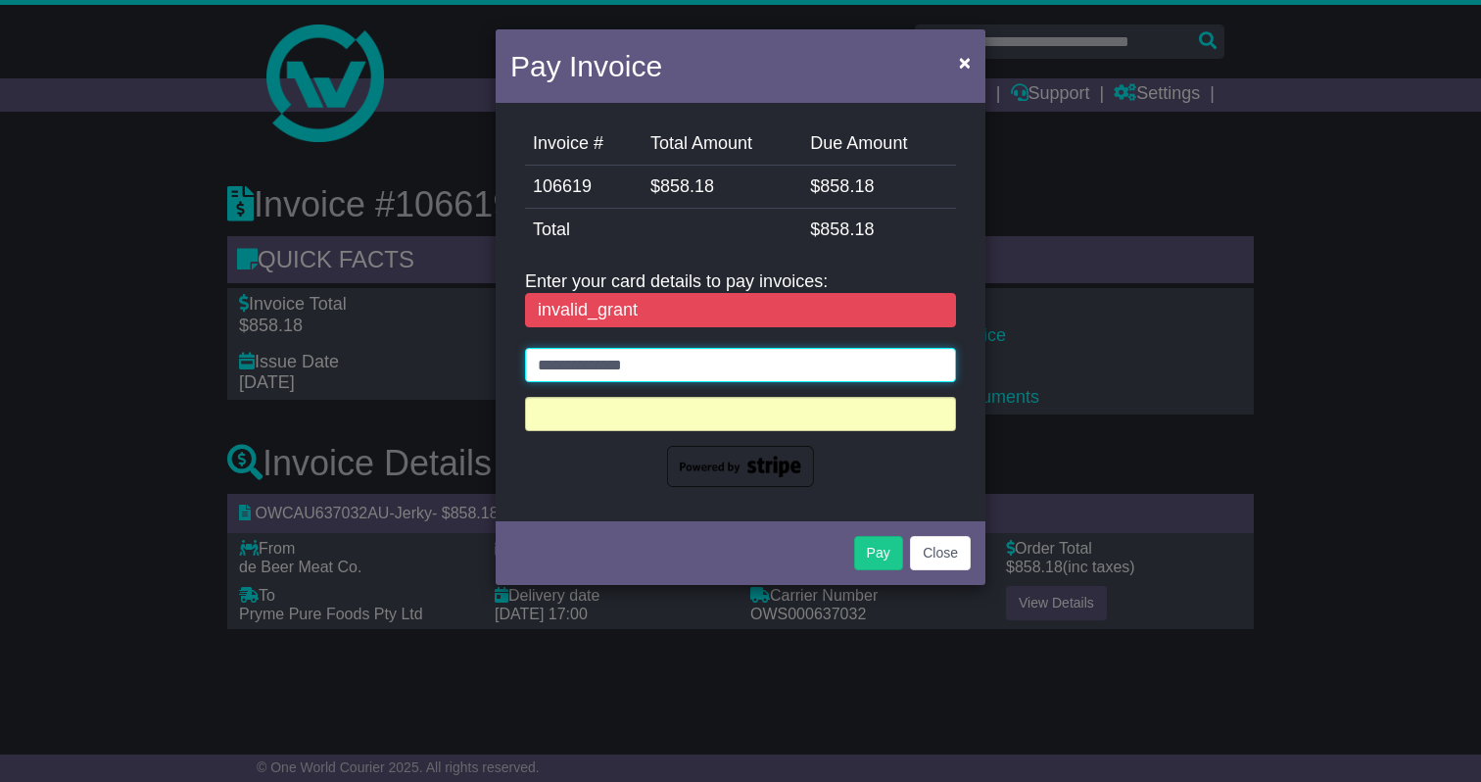
type input "**********"
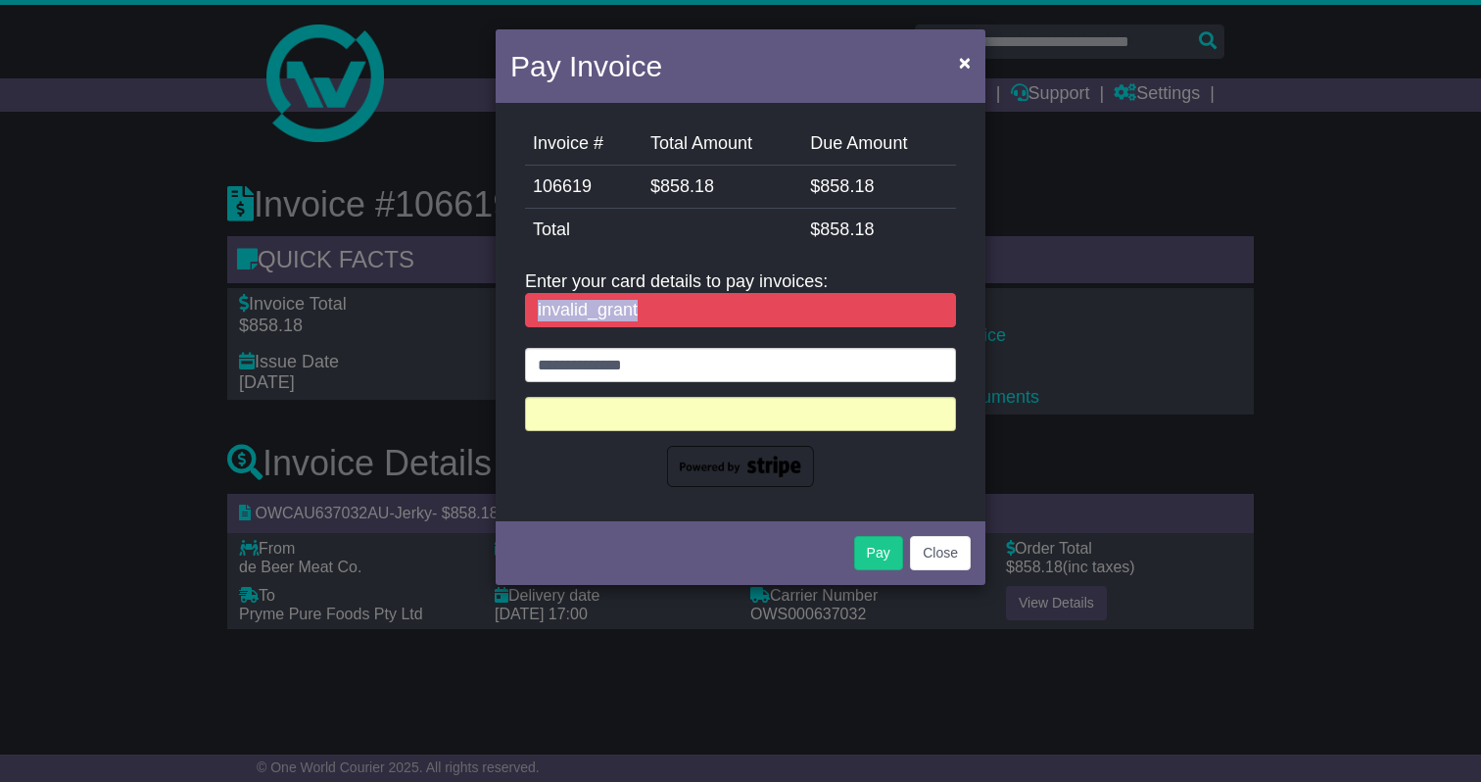
drag, startPoint x: 636, startPoint y: 320, endPoint x: 505, endPoint y: 316, distance: 130.3
click at [505, 316] on div "Invoice # Total Amount Due Amount 106619 $ 858.18 $ 858.18 StripeFee $ 0.00 Tot…" at bounding box center [741, 312] width 490 height 408
copy div "invalid_grant"
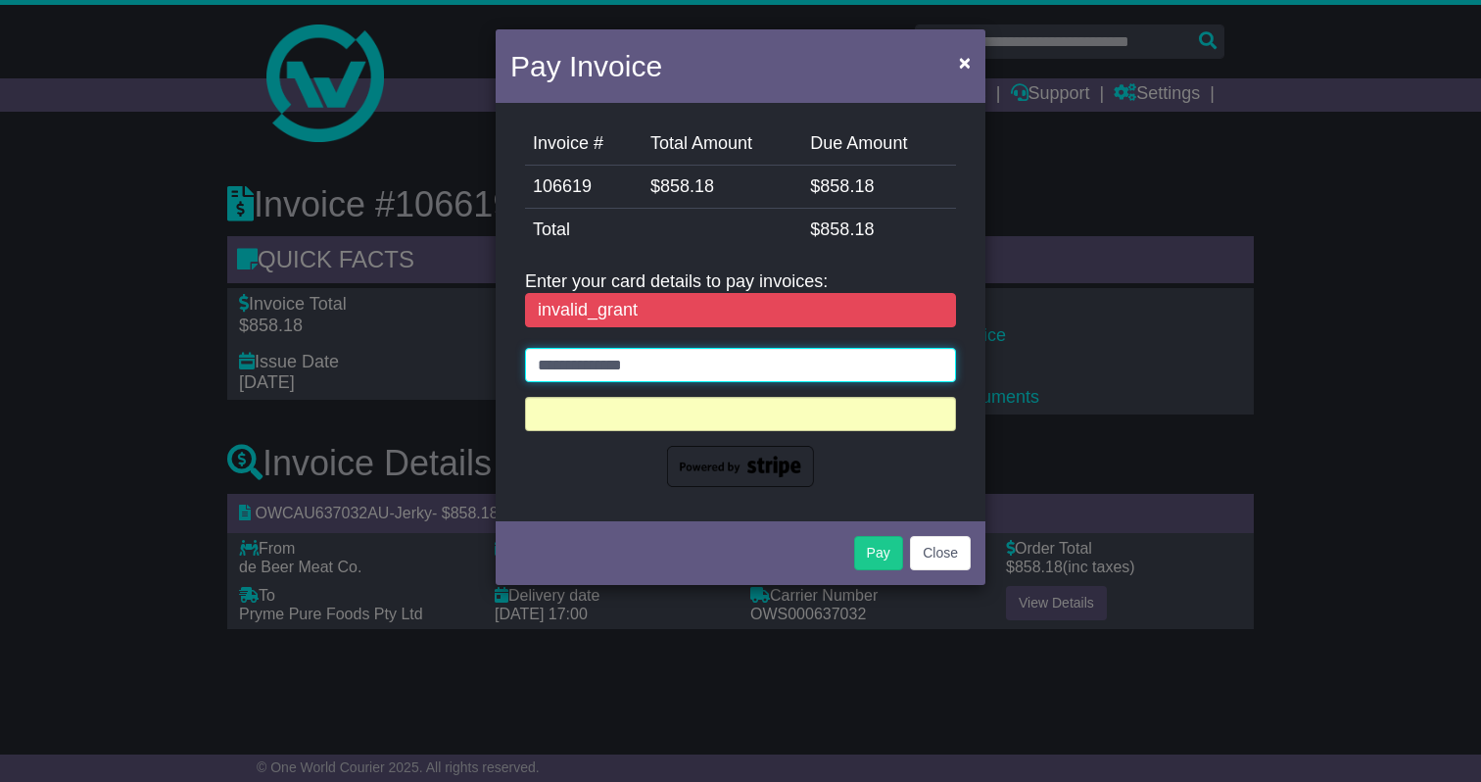
click at [684, 363] on input "**********" at bounding box center [740, 365] width 431 height 34
click at [875, 543] on button "Pay" at bounding box center [878, 553] width 49 height 34
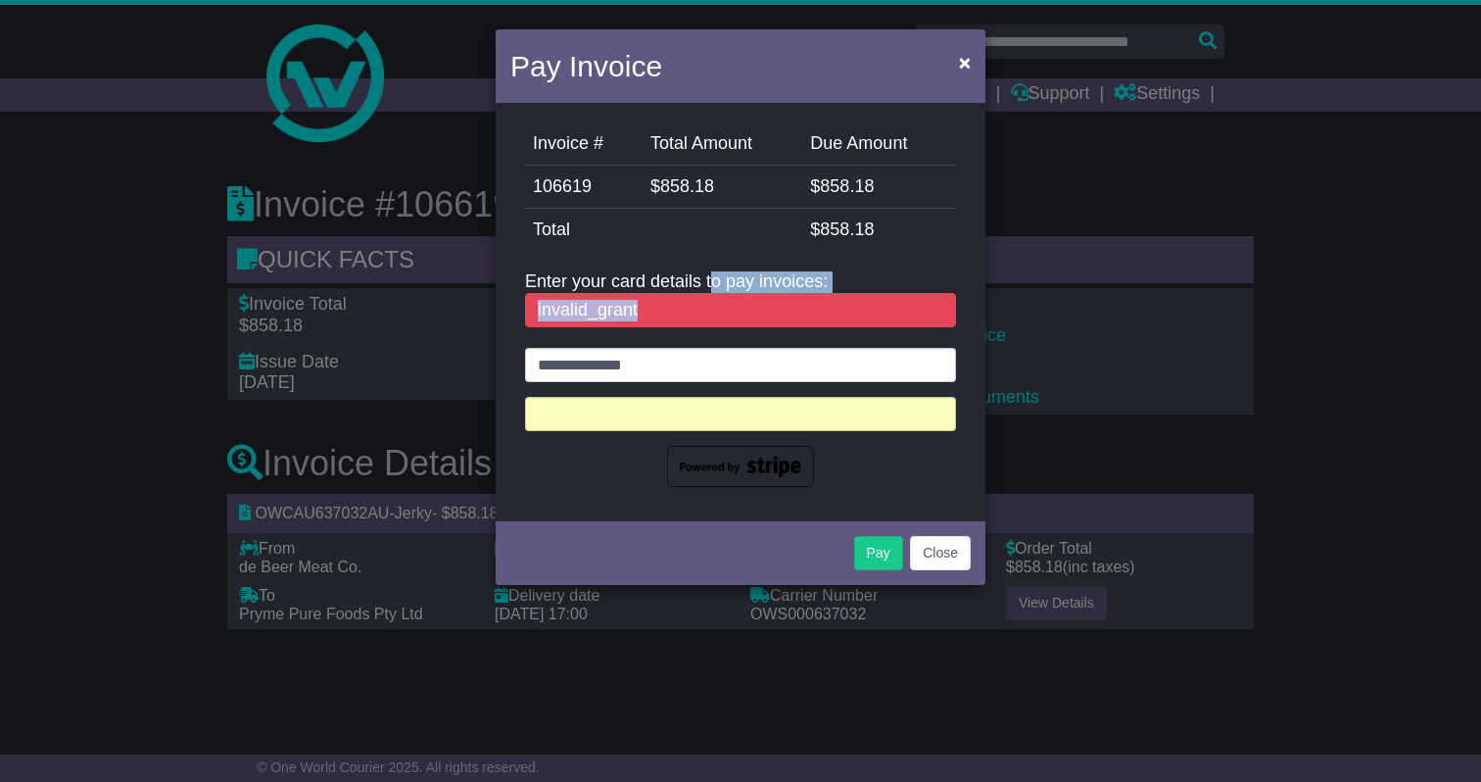
drag, startPoint x: 509, startPoint y: 259, endPoint x: 691, endPoint y: 364, distance: 209.8
click at [691, 364] on div "Invoice # Total Amount Due Amount 106619 $ 858.18 $ 858.18 StripeFee $ 0.00 Tot…" at bounding box center [741, 312] width 490 height 408
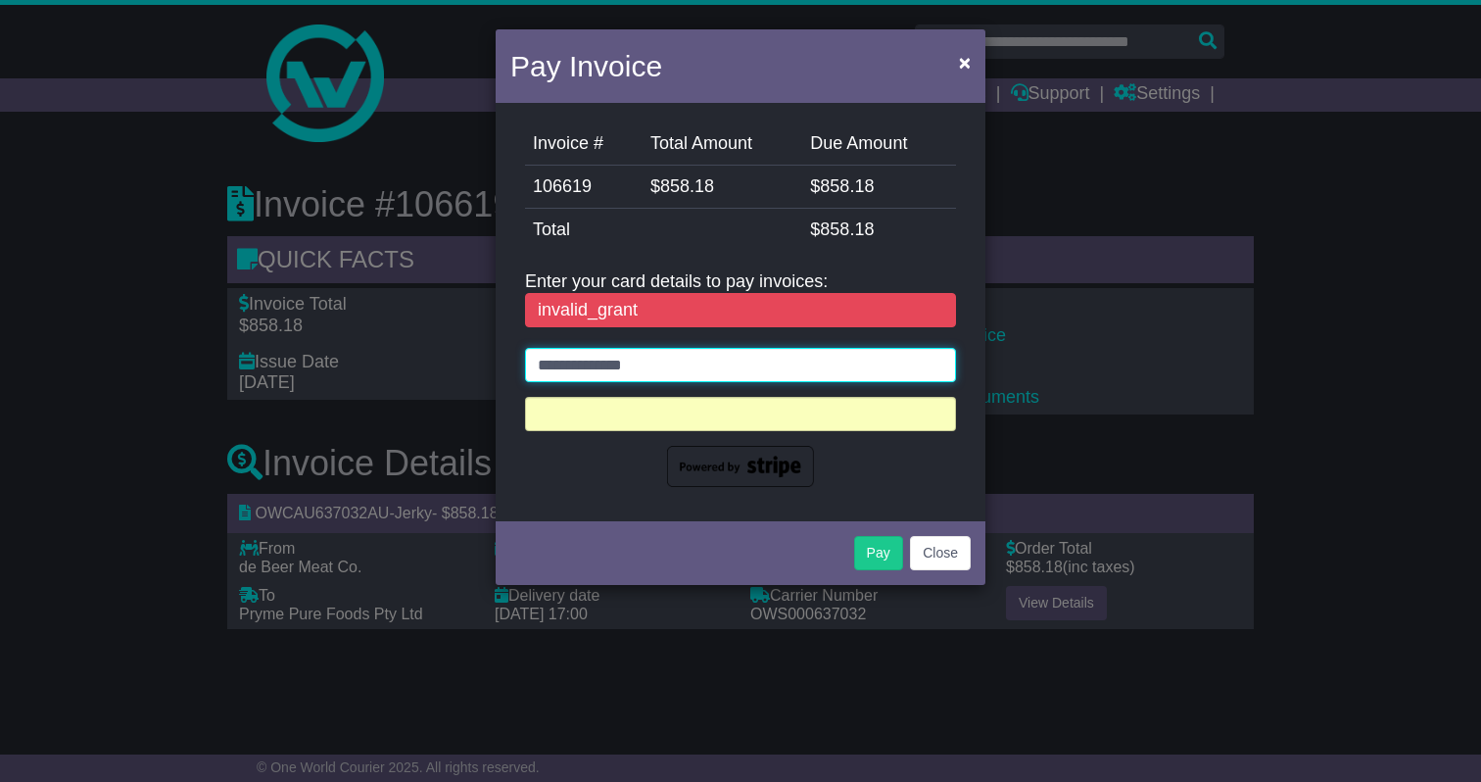
click at [691, 364] on input "**********" at bounding box center [740, 365] width 431 height 34
click at [916, 423] on div at bounding box center [740, 414] width 431 height 34
click at [916, 422] on div at bounding box center [740, 414] width 431 height 34
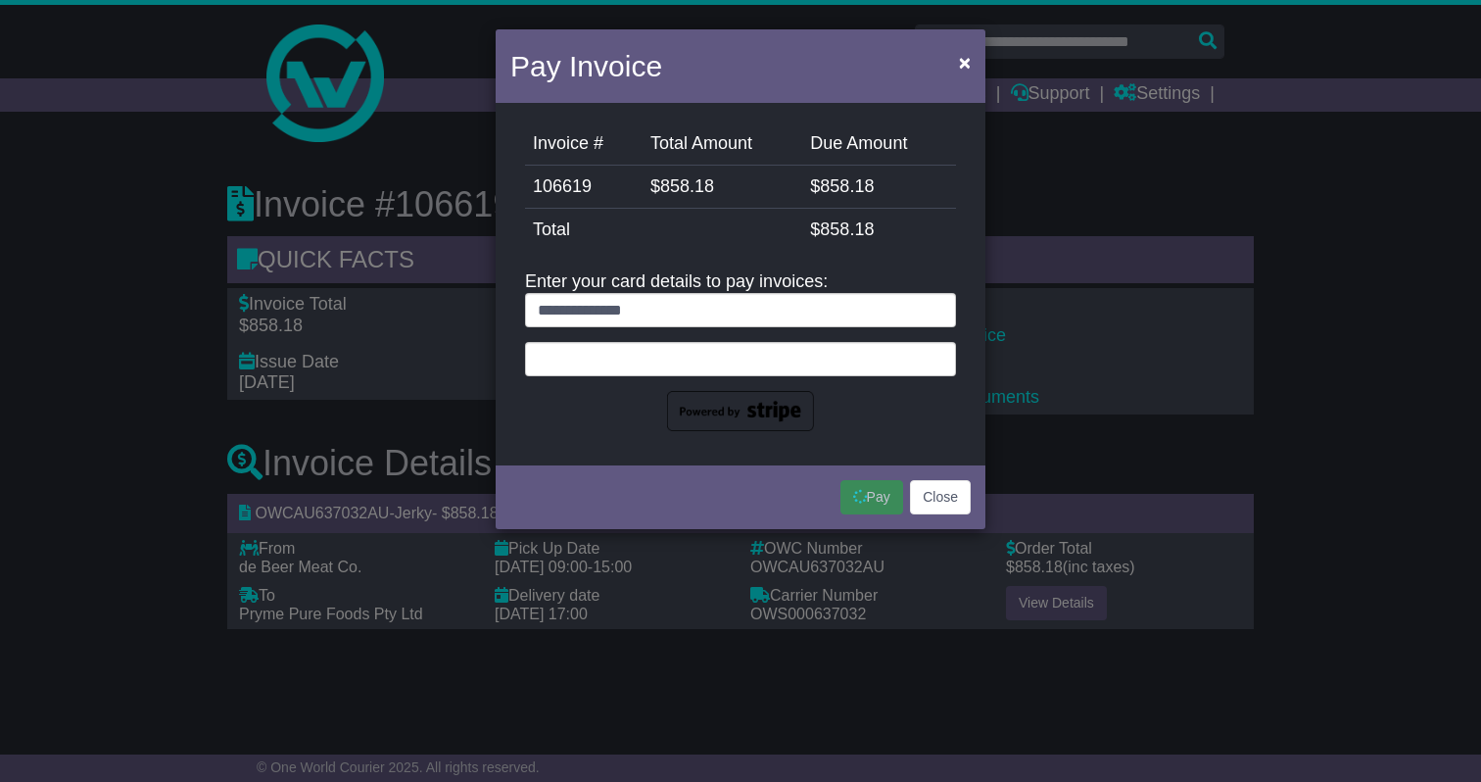
click at [557, 449] on div "**********" at bounding box center [741, 284] width 490 height 353
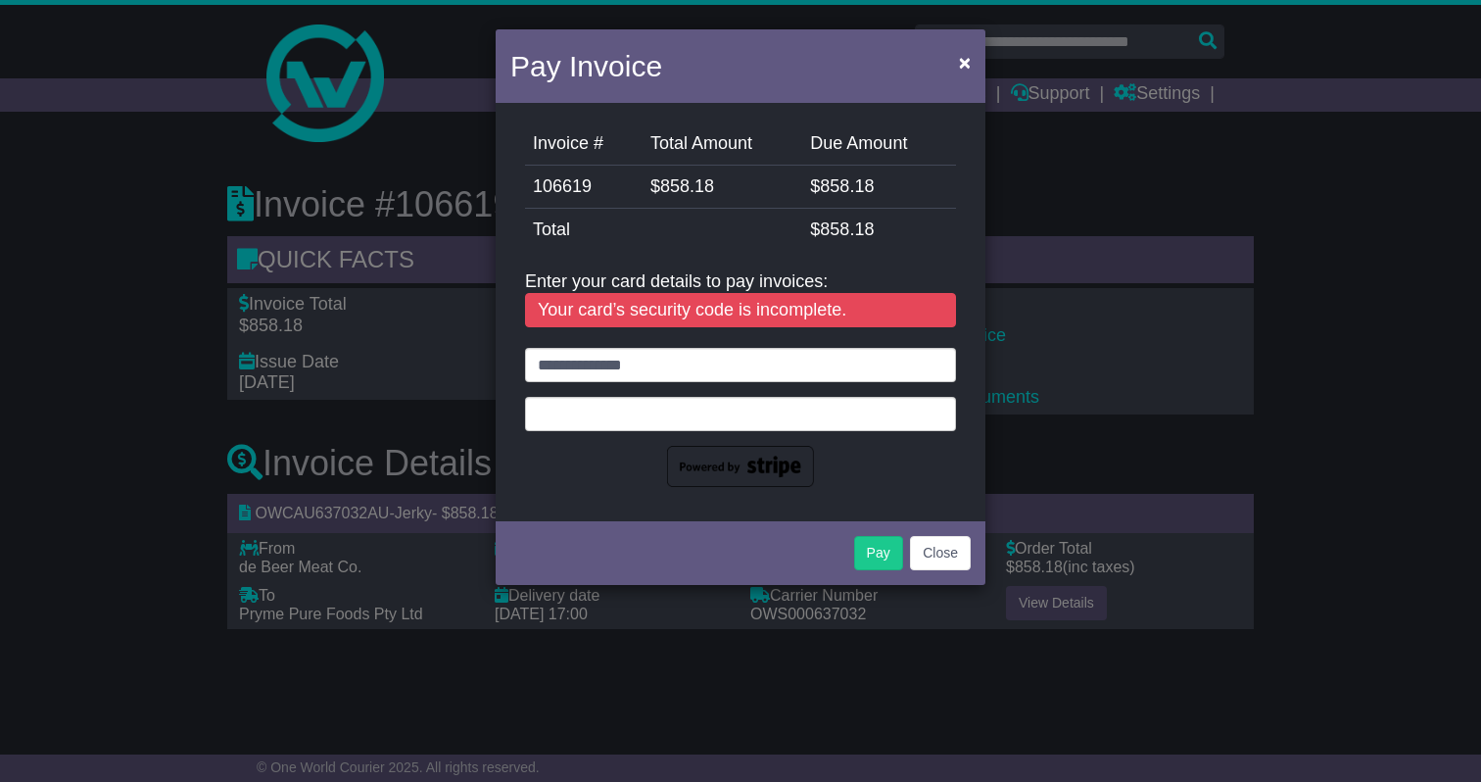
click at [544, 499] on div "**********" at bounding box center [741, 312] width 490 height 408
click at [941, 420] on div at bounding box center [740, 414] width 431 height 34
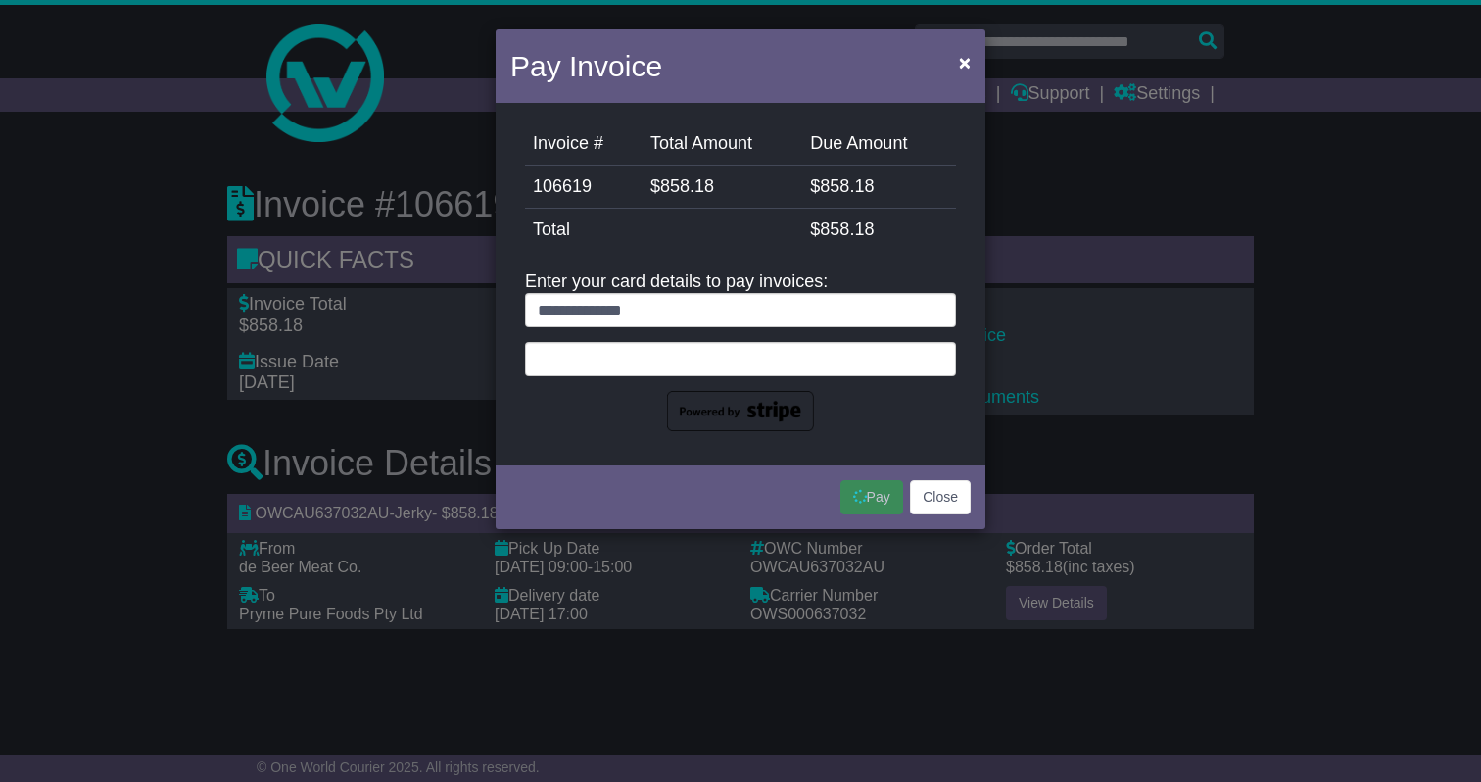
click at [607, 485] on div "Pay Close" at bounding box center [741, 494] width 490 height 69
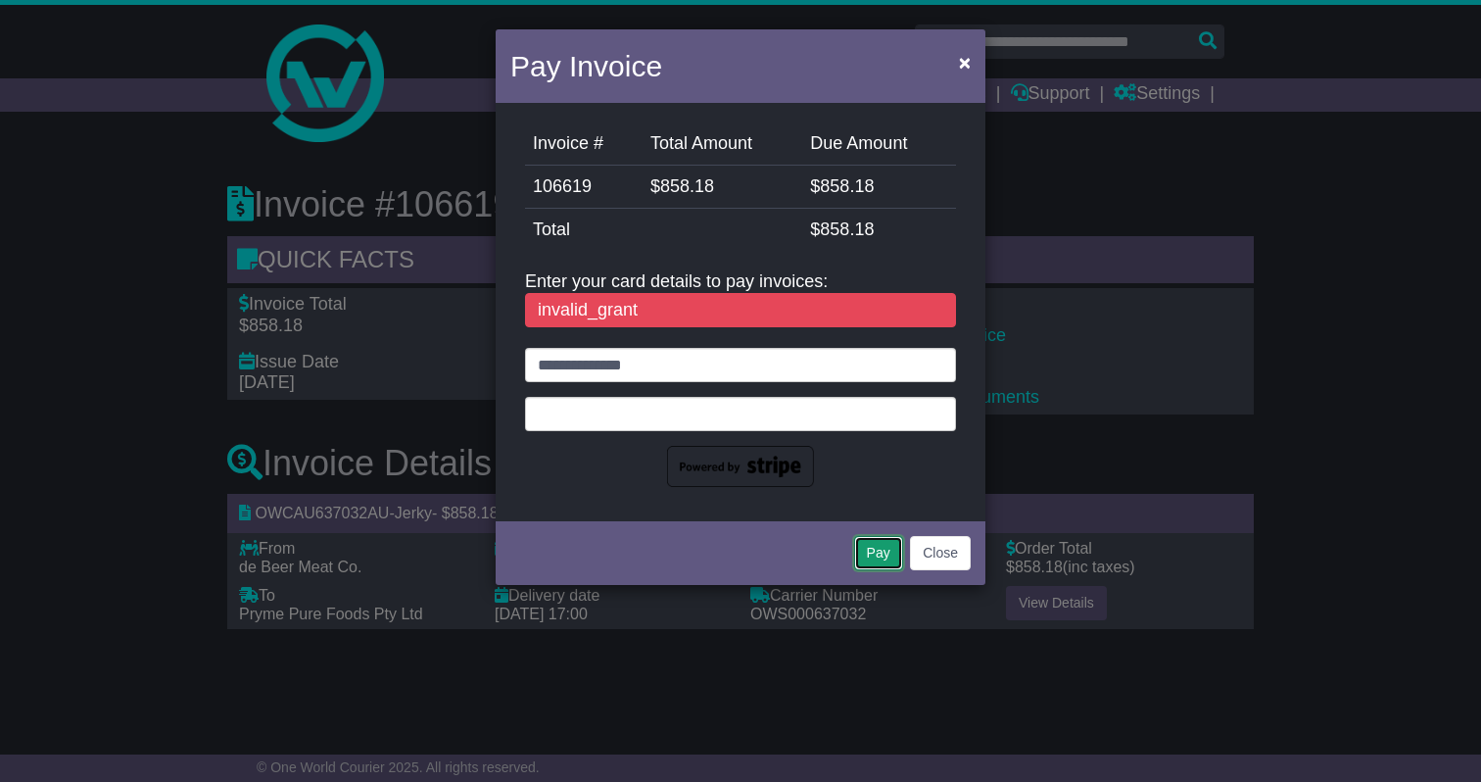
click at [871, 555] on button "Pay" at bounding box center [878, 553] width 49 height 34
click at [934, 552] on button "Close" at bounding box center [940, 553] width 61 height 34
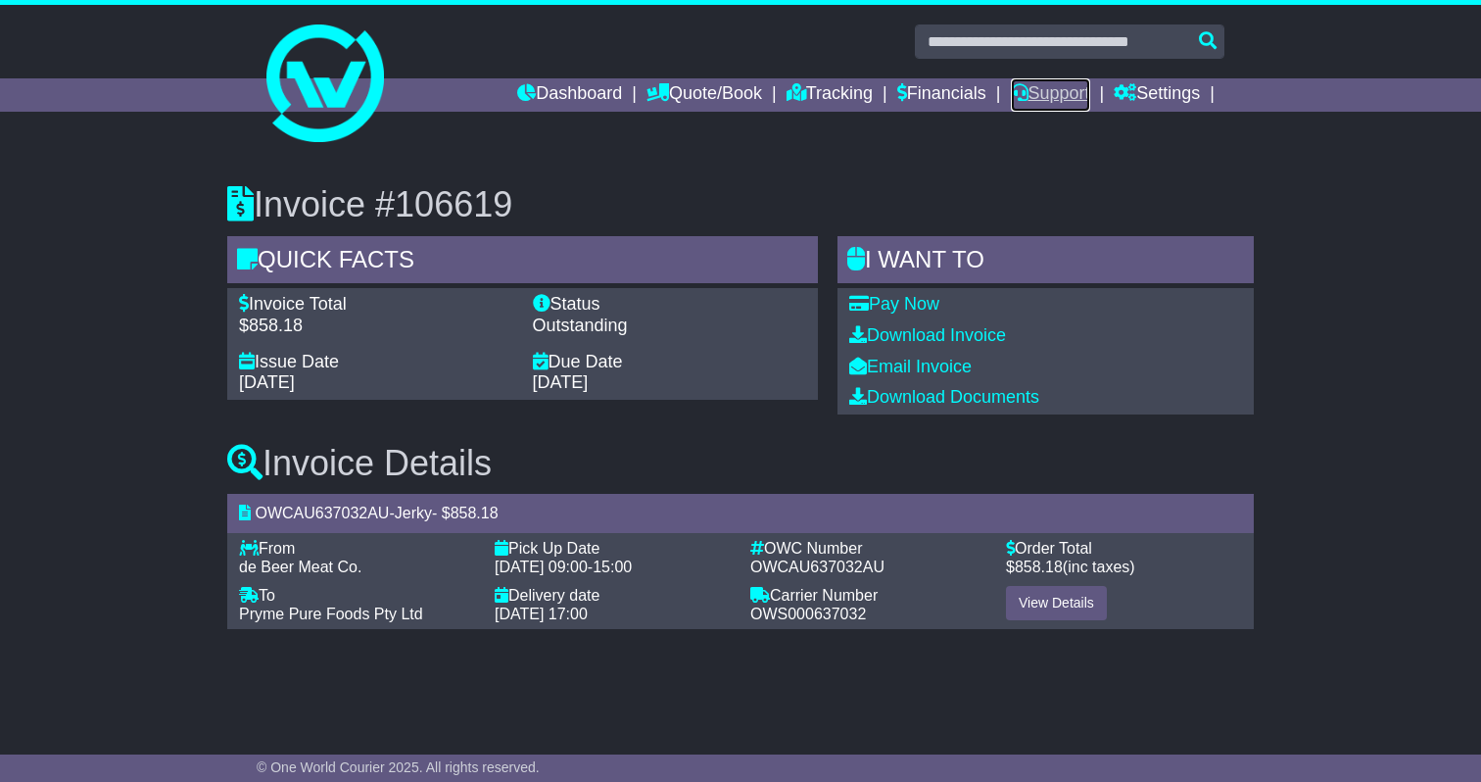
click at [1032, 96] on link "Support" at bounding box center [1050, 94] width 79 height 33
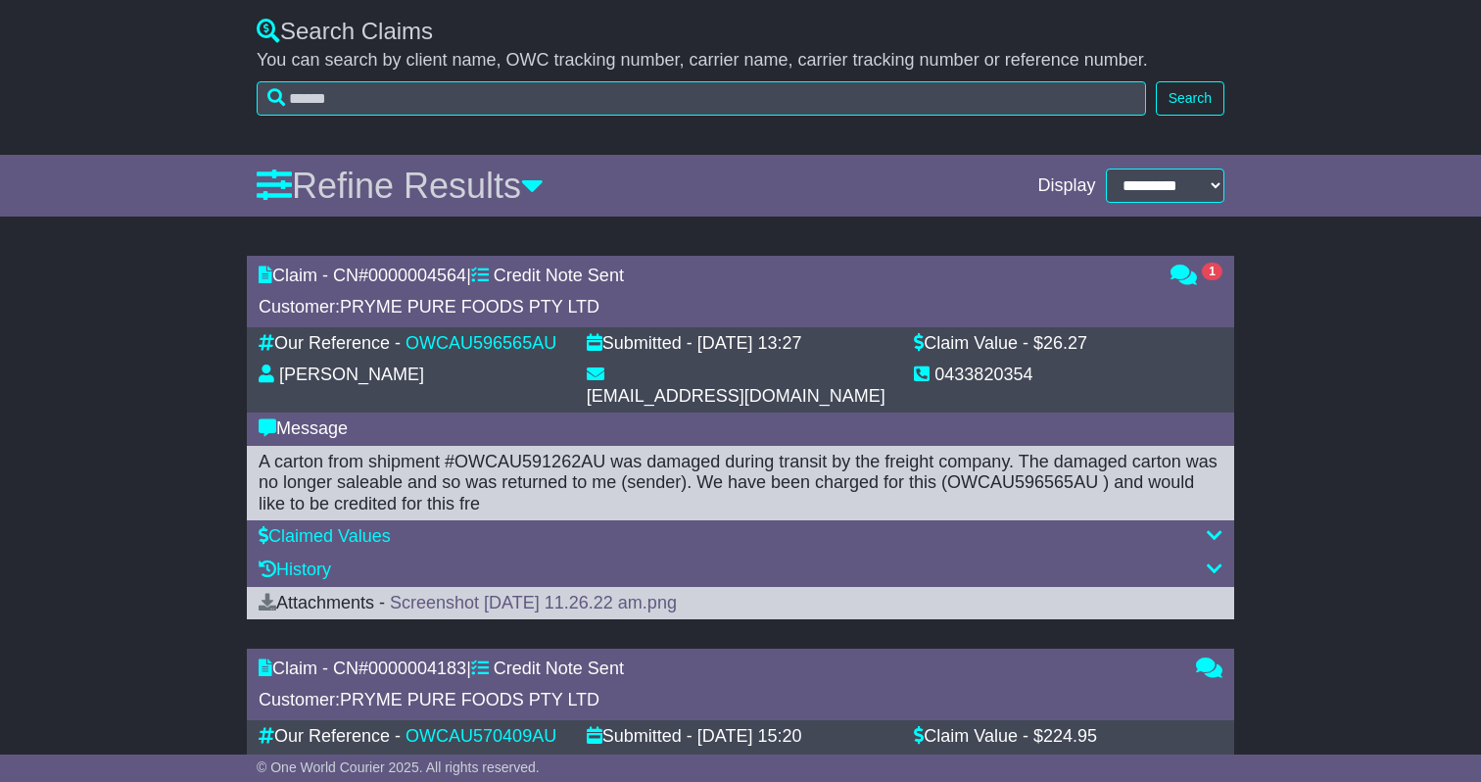
scroll to position [533, 0]
click at [1180, 264] on icon at bounding box center [1184, 273] width 26 height 18
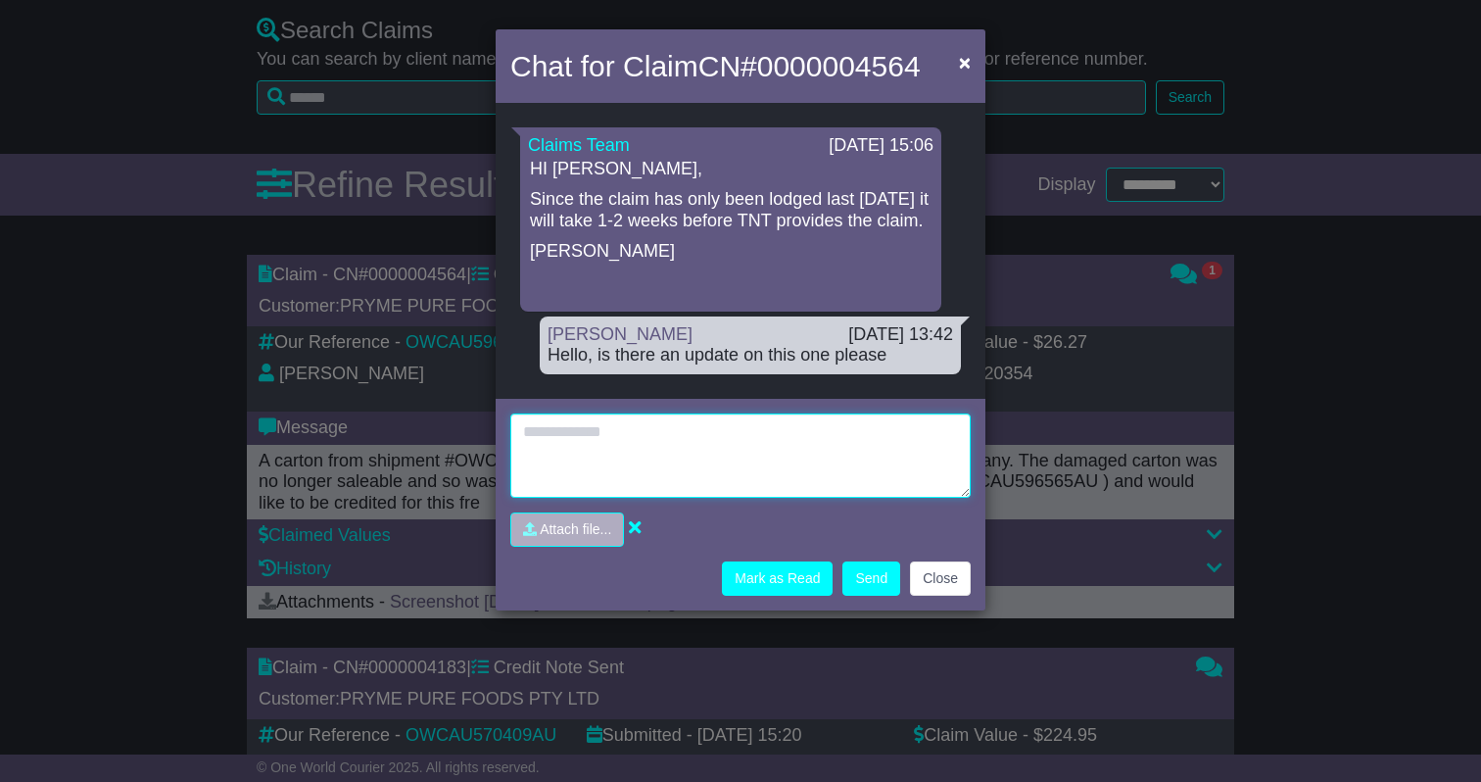
click at [685, 491] on textarea at bounding box center [740, 455] width 460 height 84
type textarea "**********"
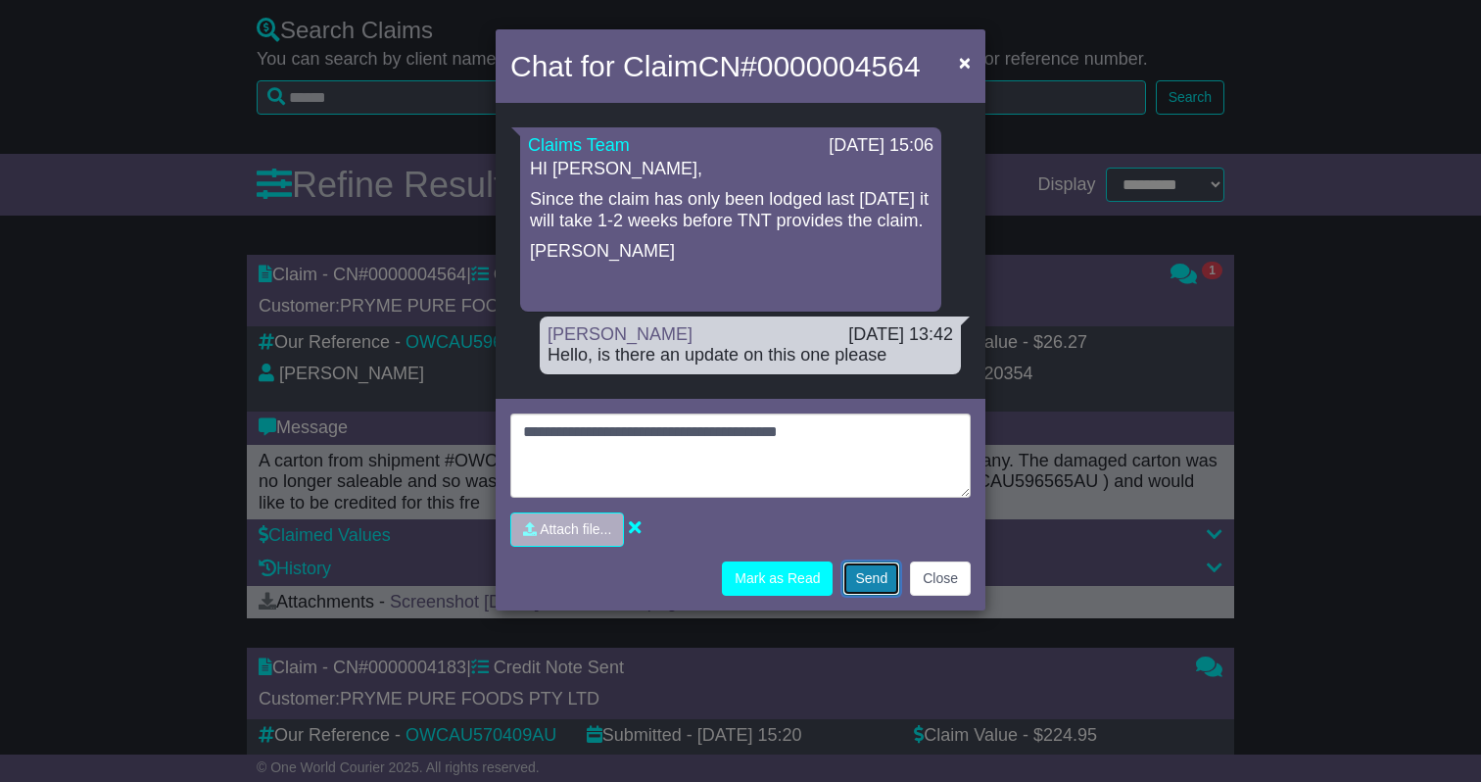
click at [867, 579] on button "Send" at bounding box center [871, 578] width 58 height 34
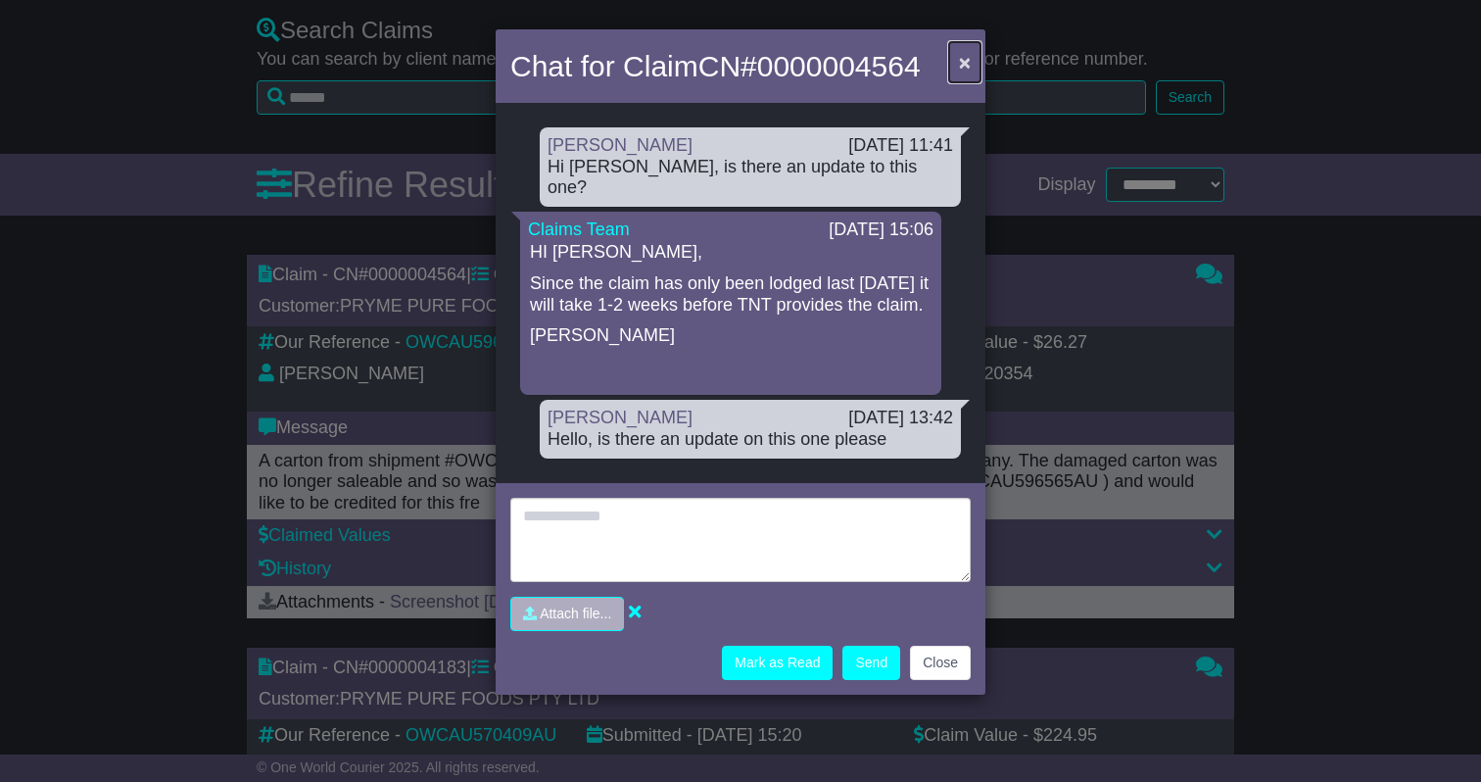
click at [959, 56] on span "×" at bounding box center [965, 62] width 12 height 23
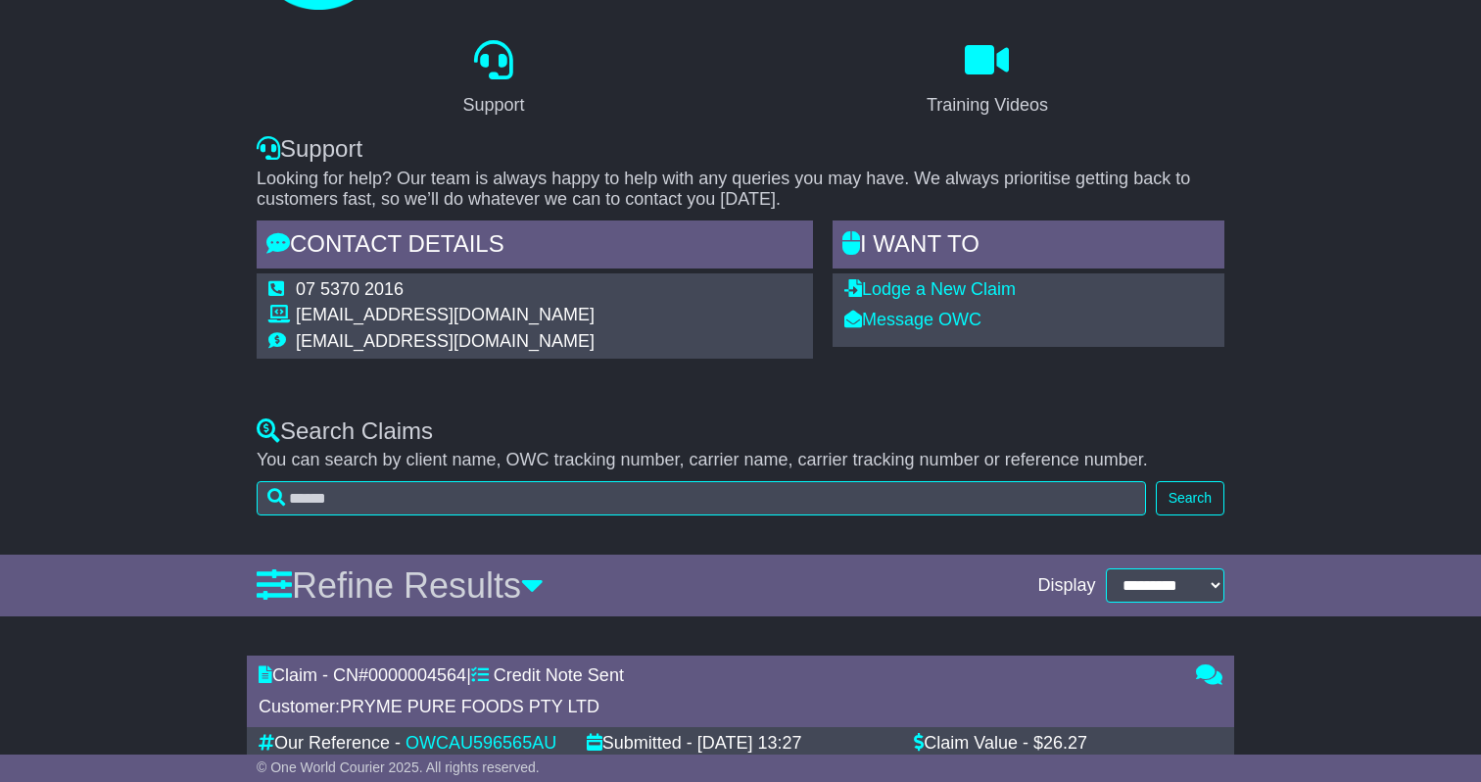
scroll to position [0, 0]
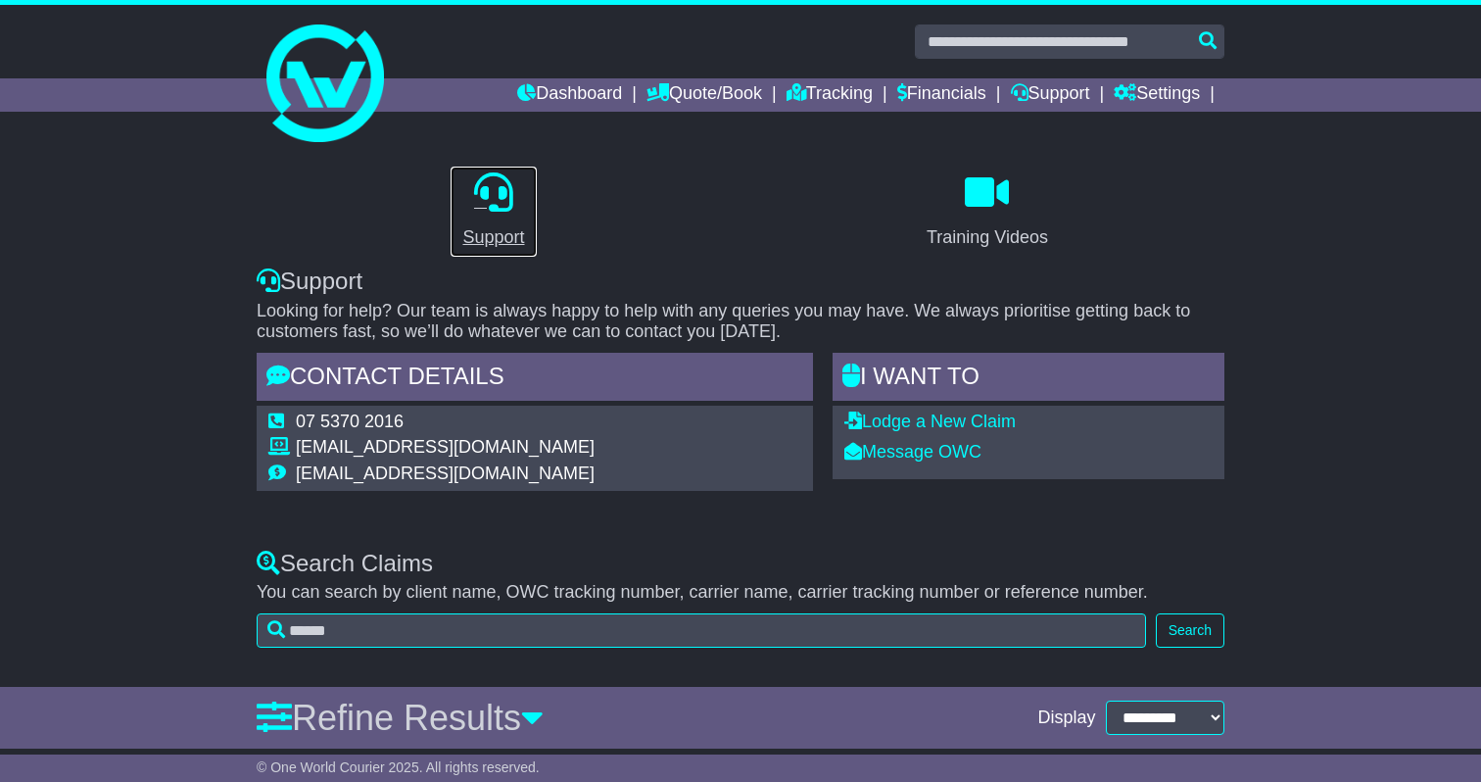
click at [487, 209] on icon at bounding box center [493, 191] width 39 height 39
click at [916, 449] on link "Message OWC" at bounding box center [912, 452] width 137 height 20
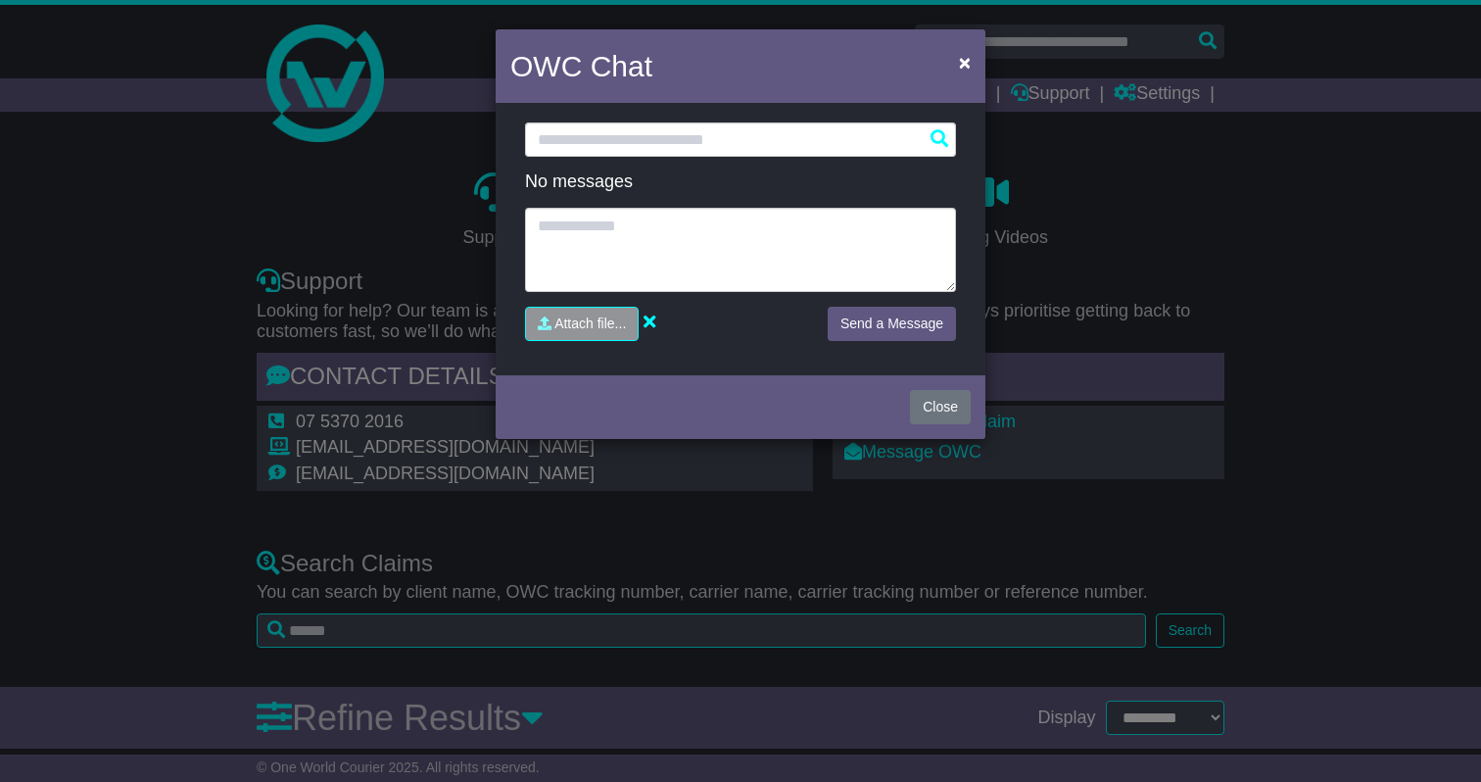
click at [717, 162] on div "Loading... No messages Attach file..." at bounding box center [740, 238] width 460 height 233
click at [717, 152] on input "text" at bounding box center [740, 139] width 431 height 34
type input "*"
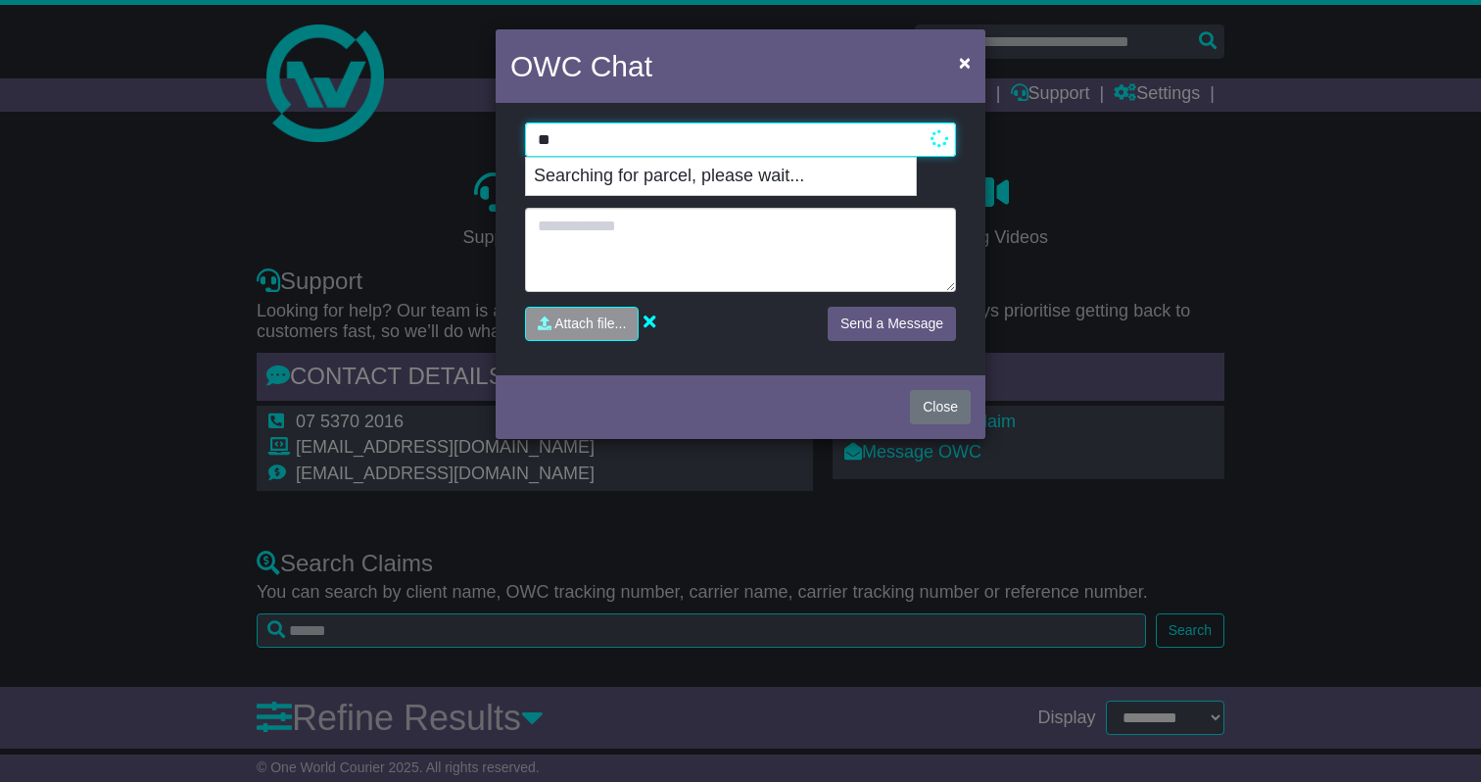
type input "*"
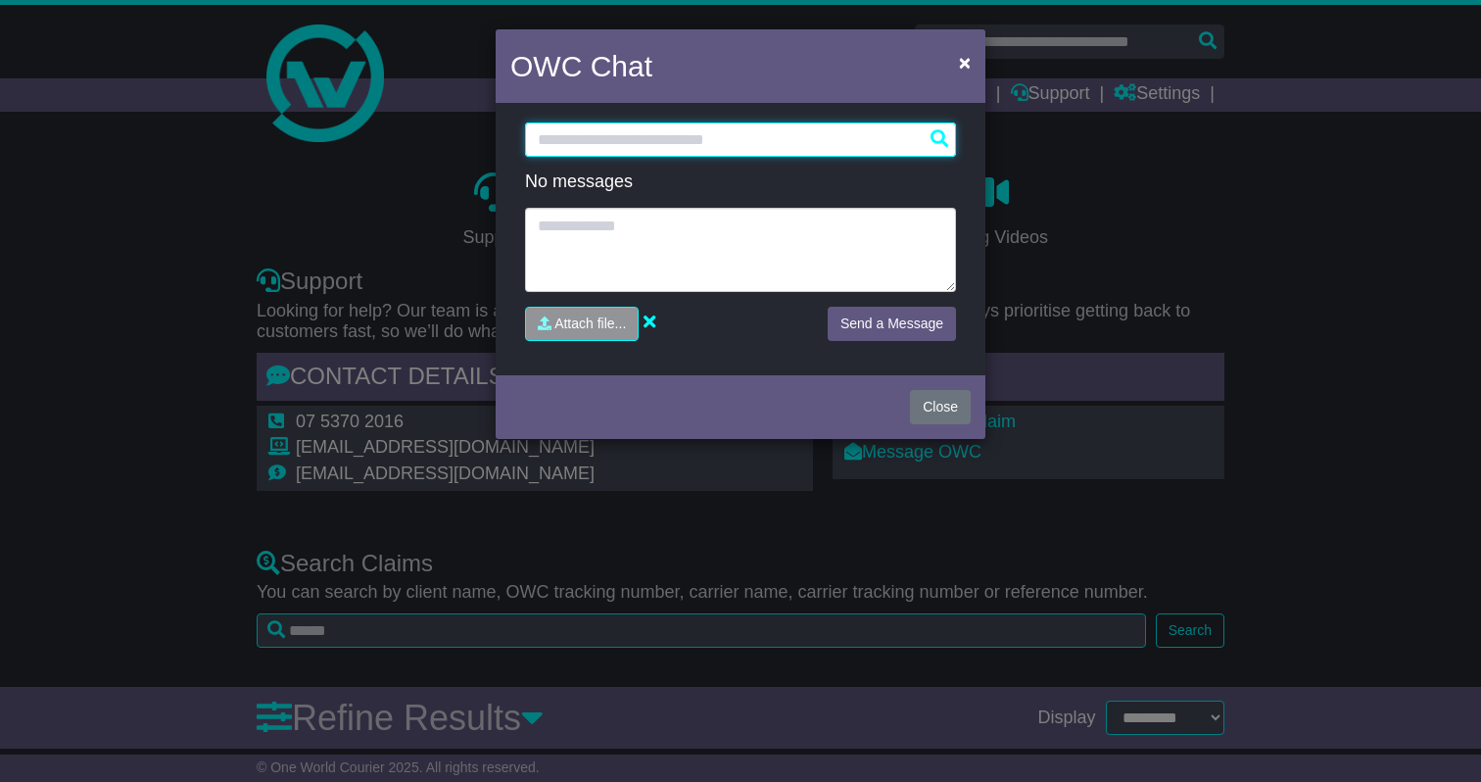
paste input "******"
type input "*"
paste input "**********"
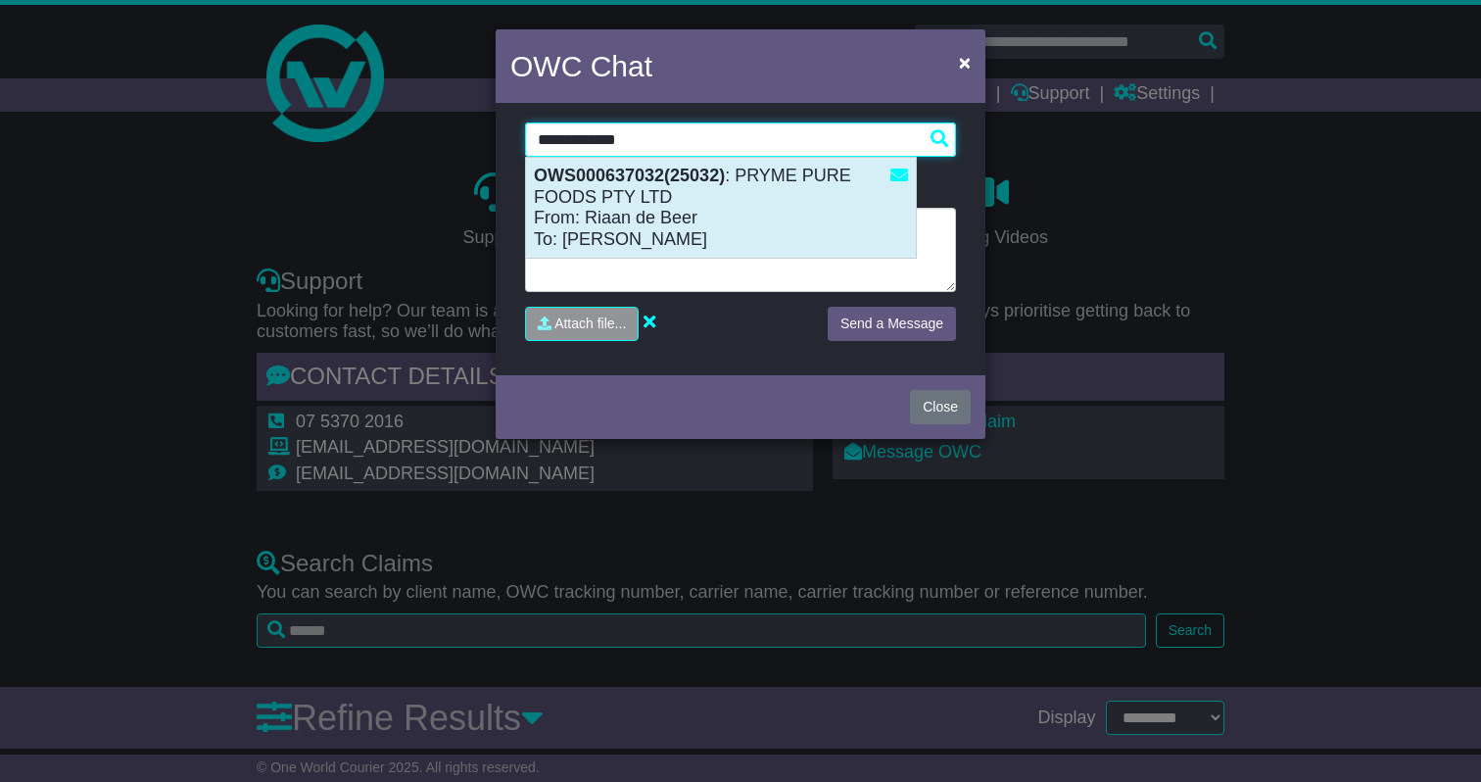
click at [797, 202] on div "OWS000637032(25032) : PRYME PURE FOODS PTY LTD From: Riaan de Beer To: Eylon Le…" at bounding box center [721, 208] width 390 height 100
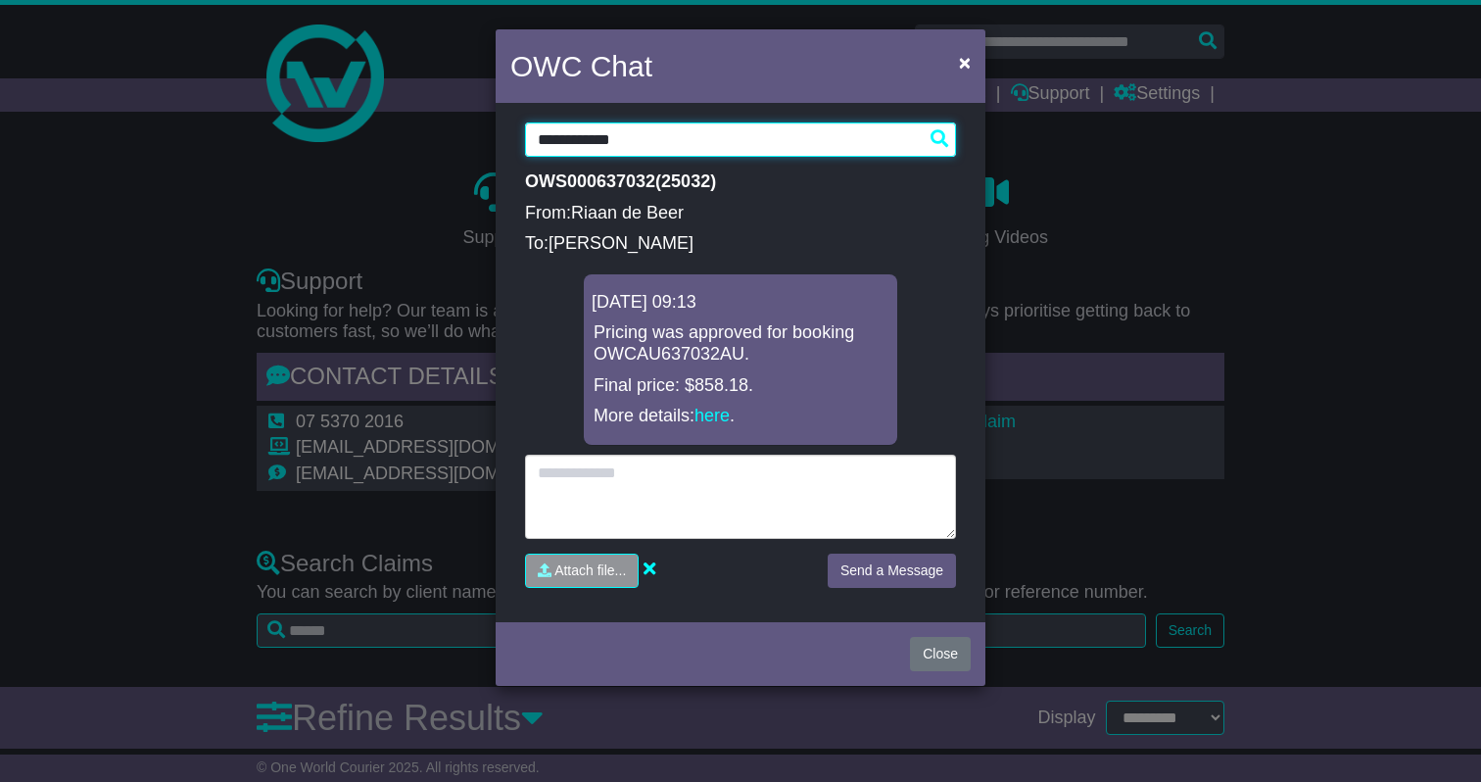
type input "**********"
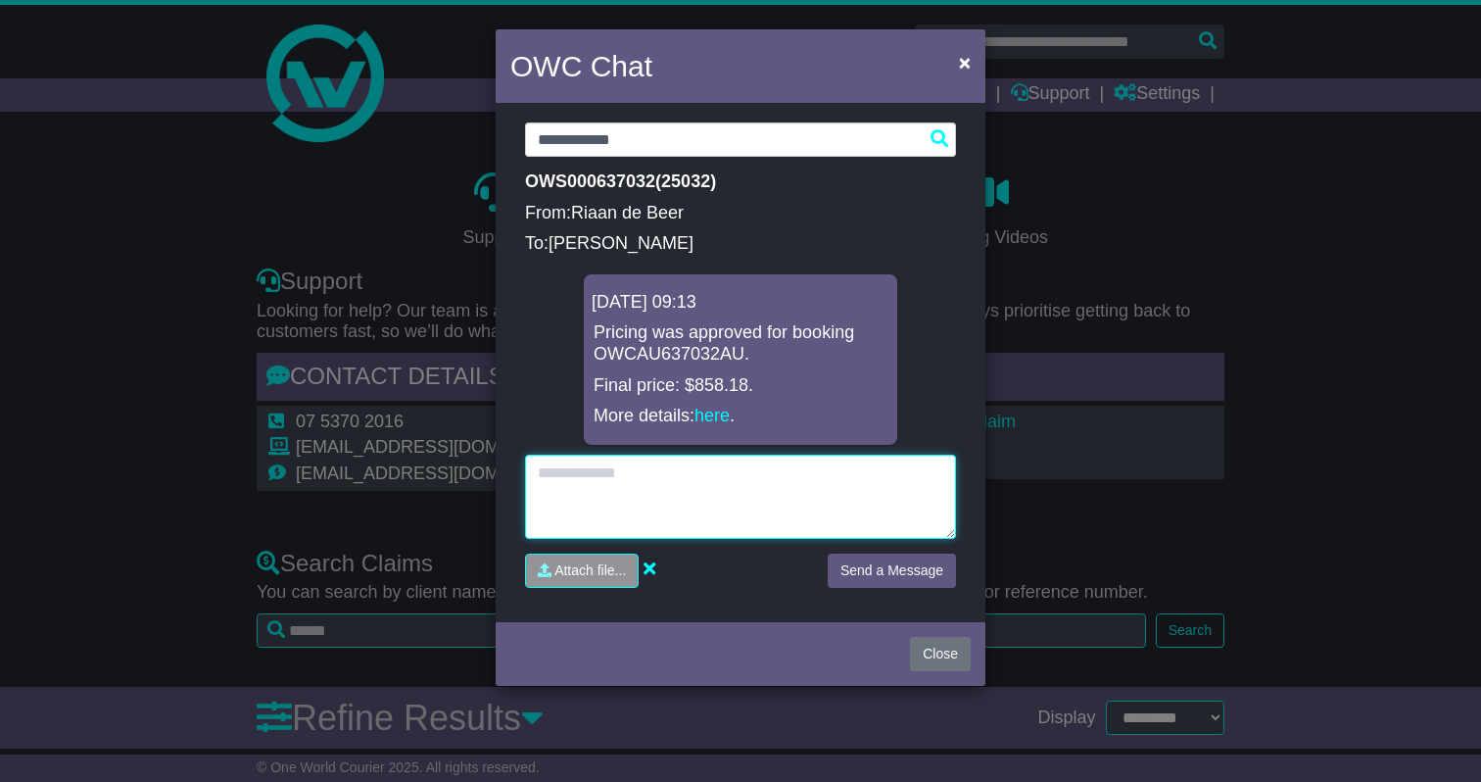
click at [789, 463] on textarea at bounding box center [740, 496] width 431 height 84
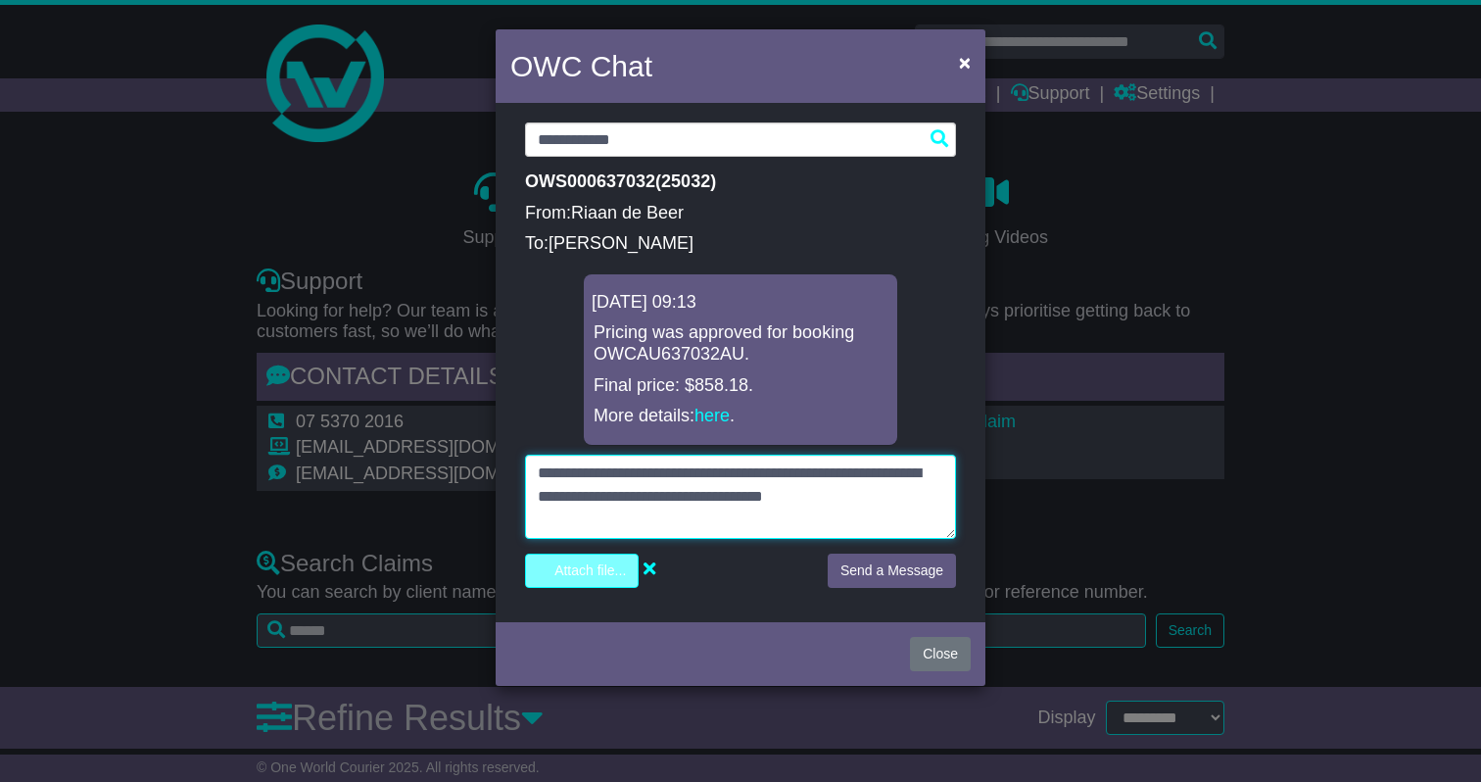
type textarea "**********"
click at [557, 571] on input "file" at bounding box center [489, 570] width 297 height 32
type input "**********"
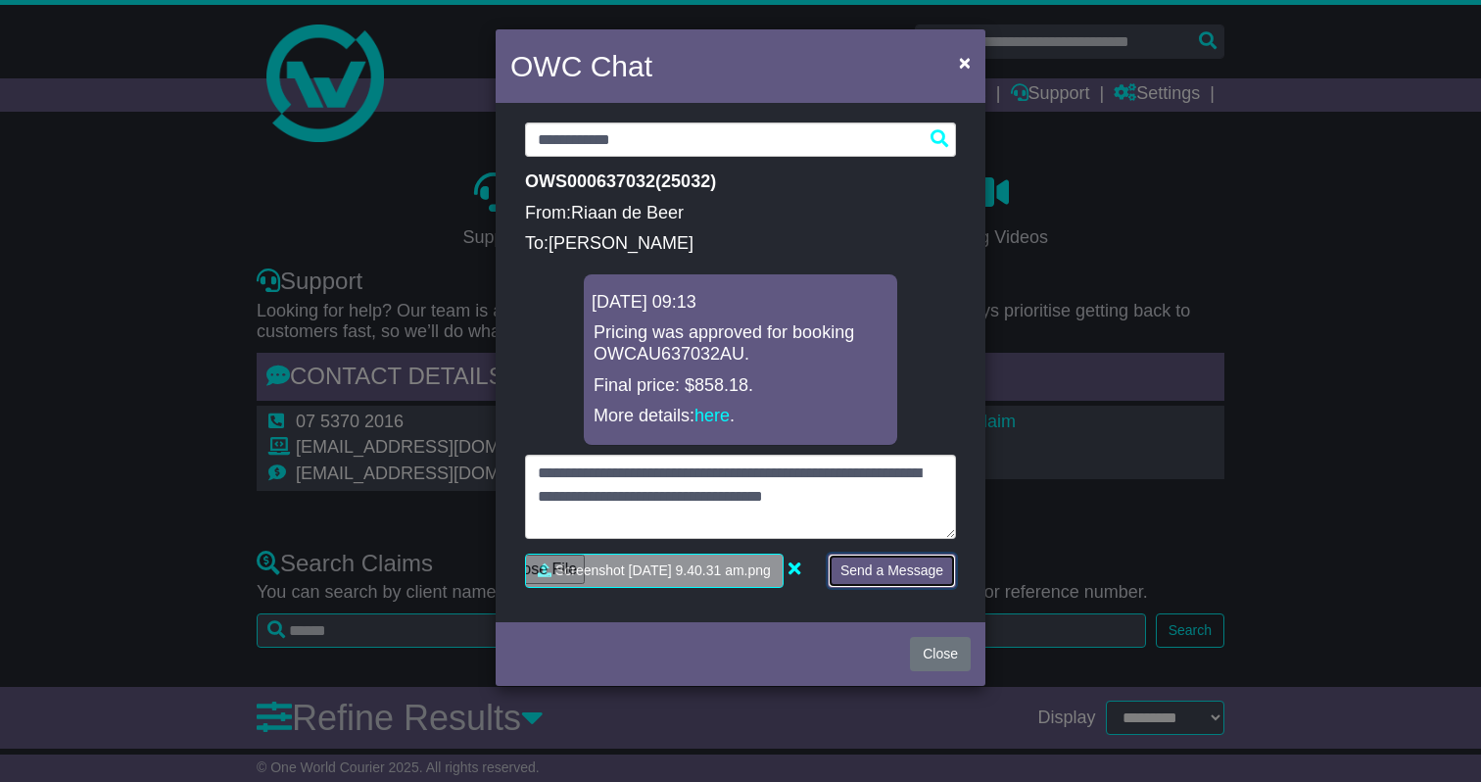
click at [828, 588] on button "Send a Message" at bounding box center [892, 570] width 128 height 34
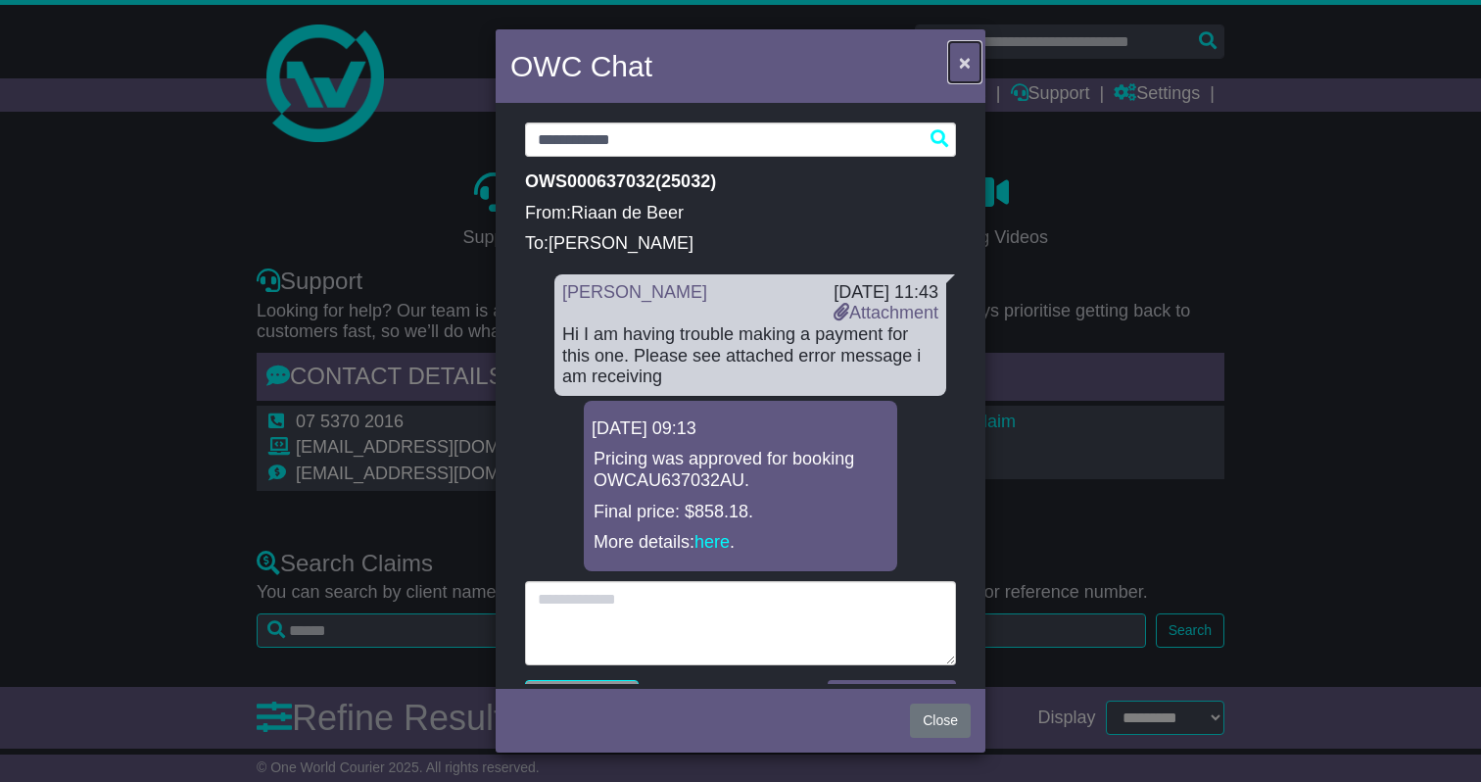
click at [957, 65] on button "×" at bounding box center [964, 62] width 31 height 40
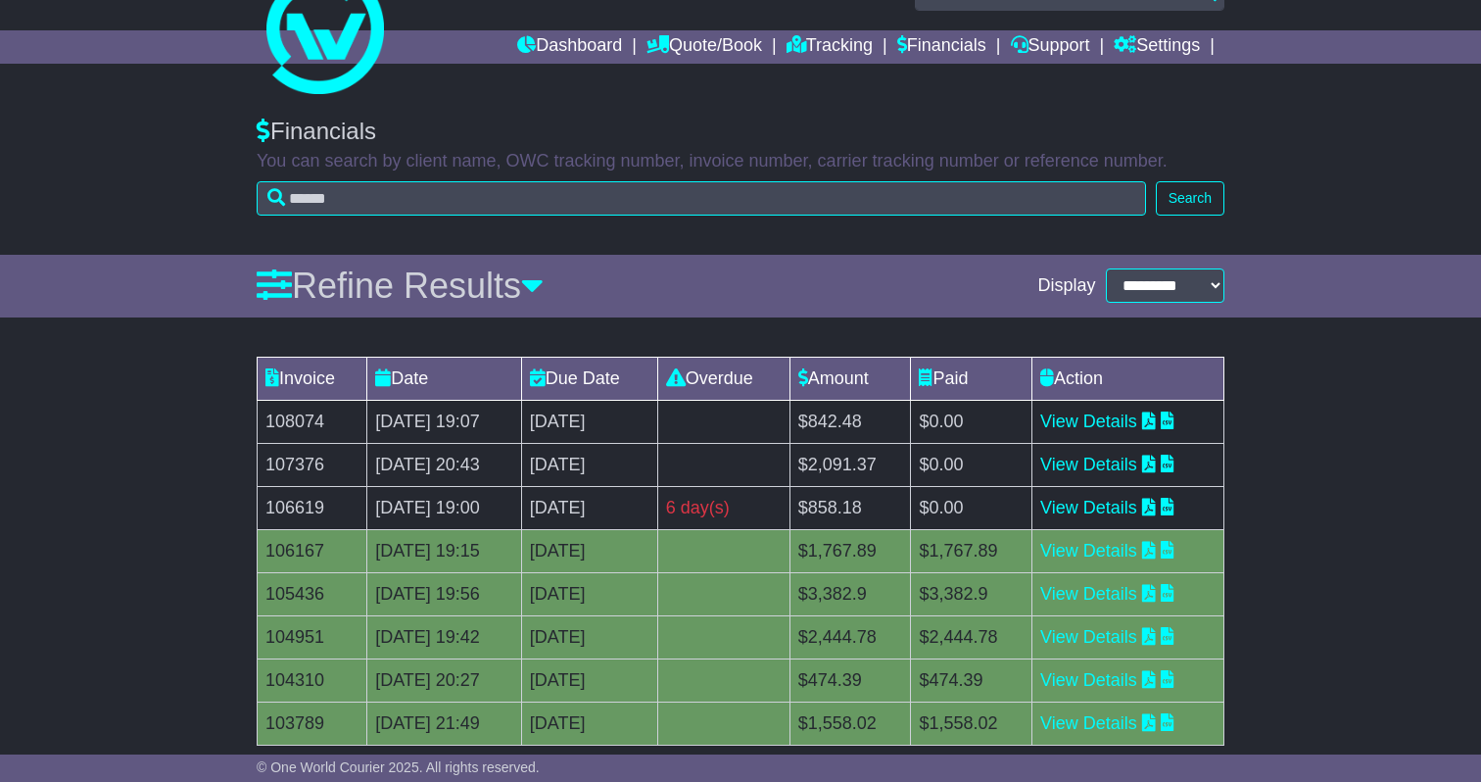
scroll to position [50, 0]
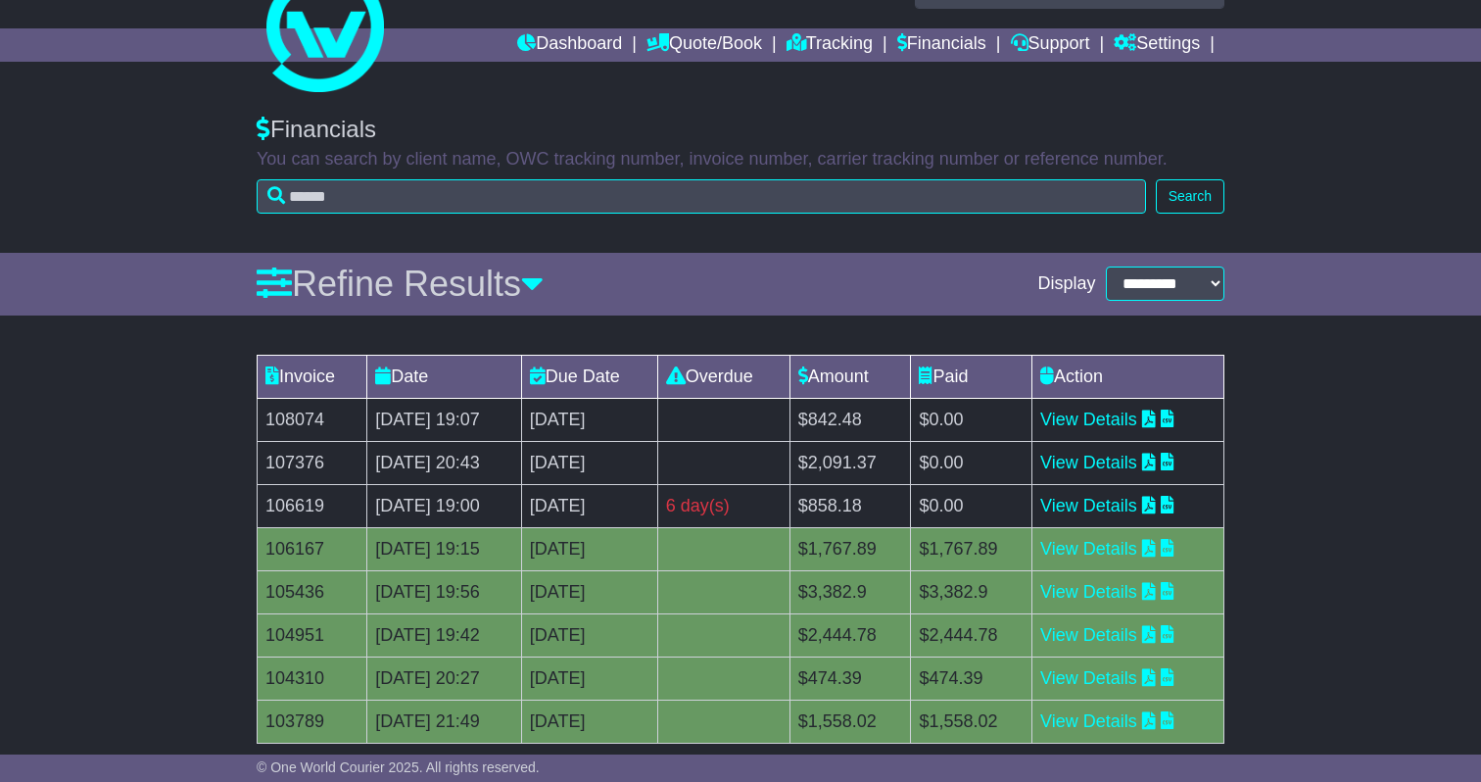
click at [294, 506] on td "106619" at bounding box center [313, 505] width 110 height 43
click at [293, 506] on td "106619" at bounding box center [313, 505] width 110 height 43
copy td "106619"
click at [1127, 502] on link "View Details" at bounding box center [1088, 506] width 97 height 20
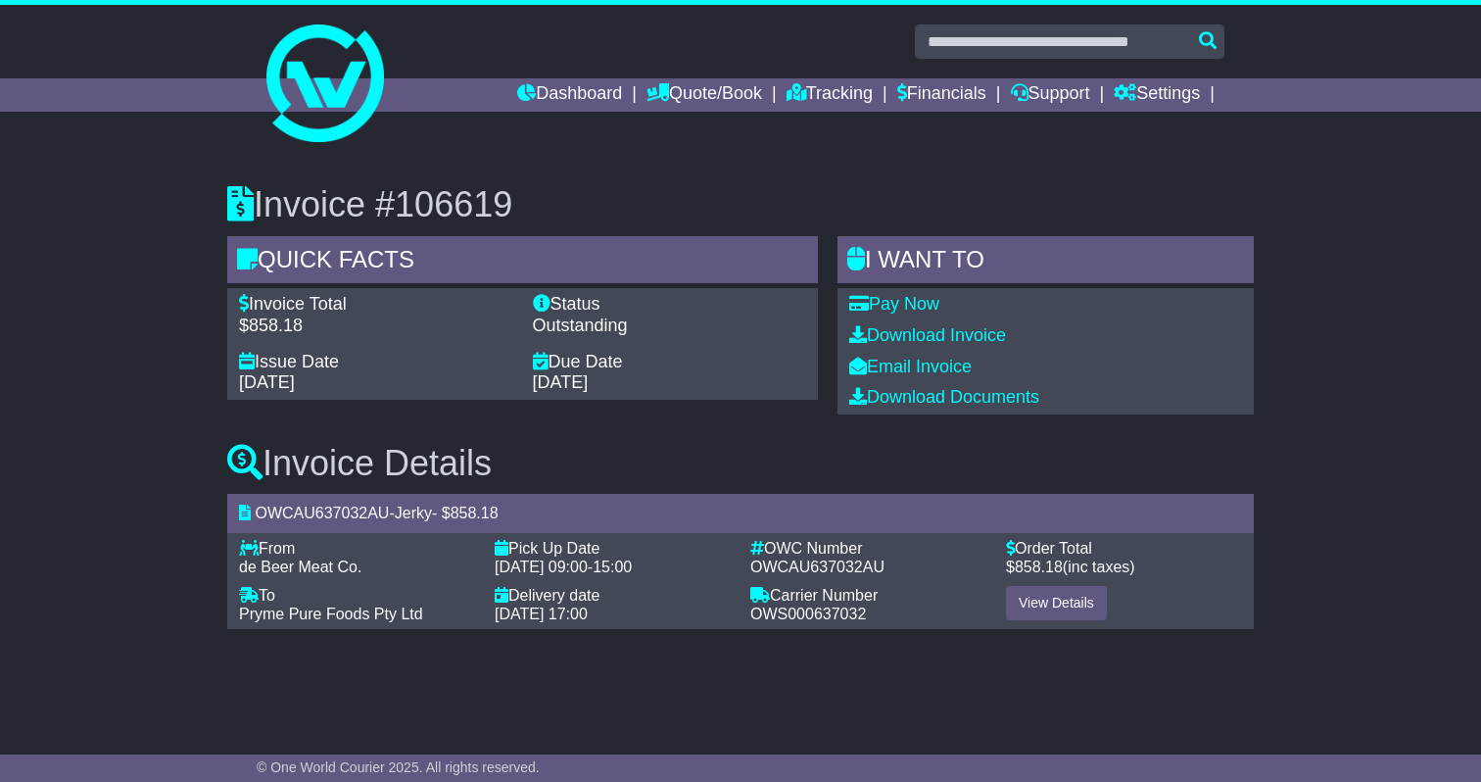
click at [836, 569] on span "OWCAU637032AU" at bounding box center [817, 566] width 134 height 17
click at [835, 569] on span "OWCAU637032AU" at bounding box center [817, 566] width 134 height 17
copy span "OWCAU637032AU"
